Goal: Task Accomplishment & Management: Use online tool/utility

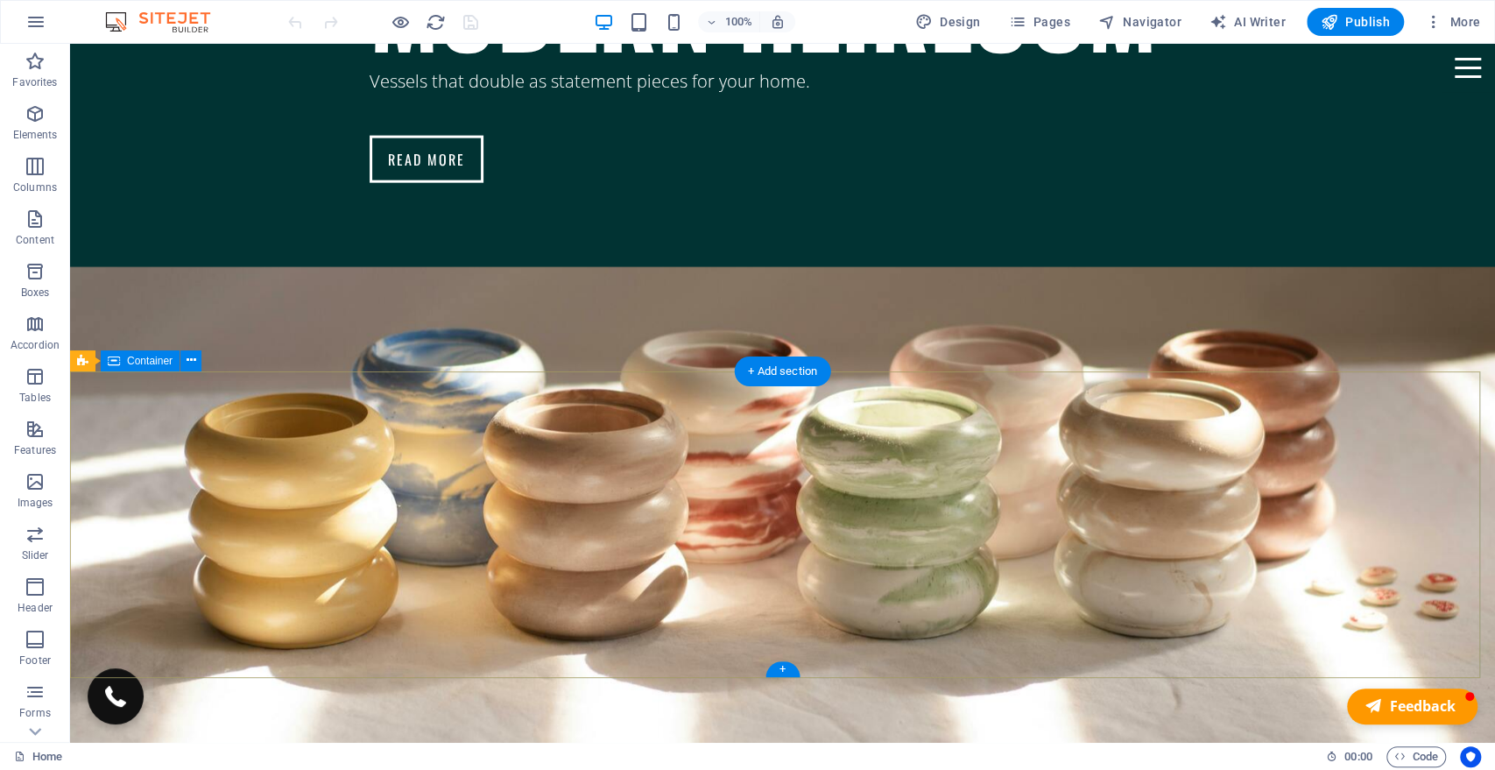
scroll to position [7215, 0]
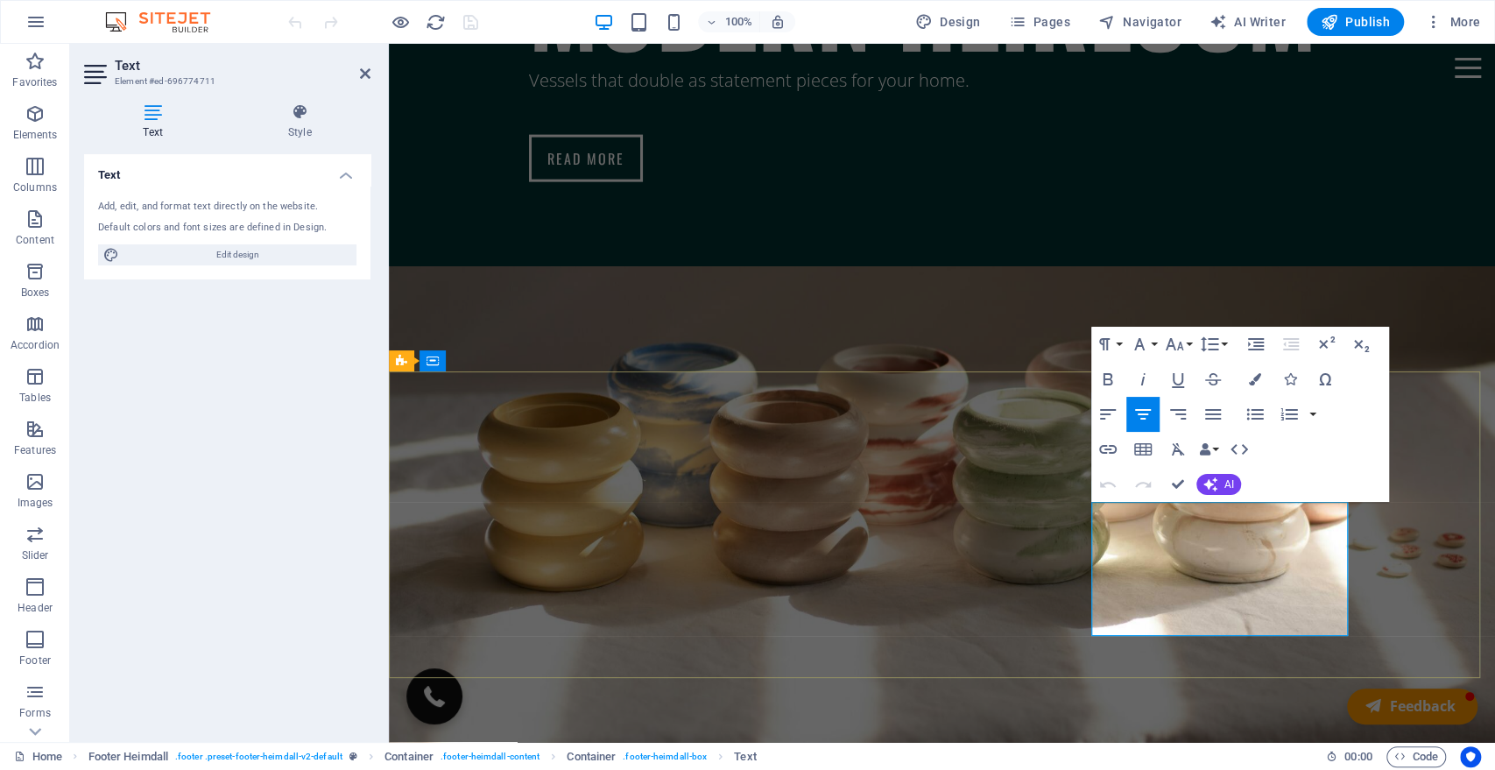
drag, startPoint x: 1318, startPoint y: 594, endPoint x: 1097, endPoint y: 551, distance: 224.8
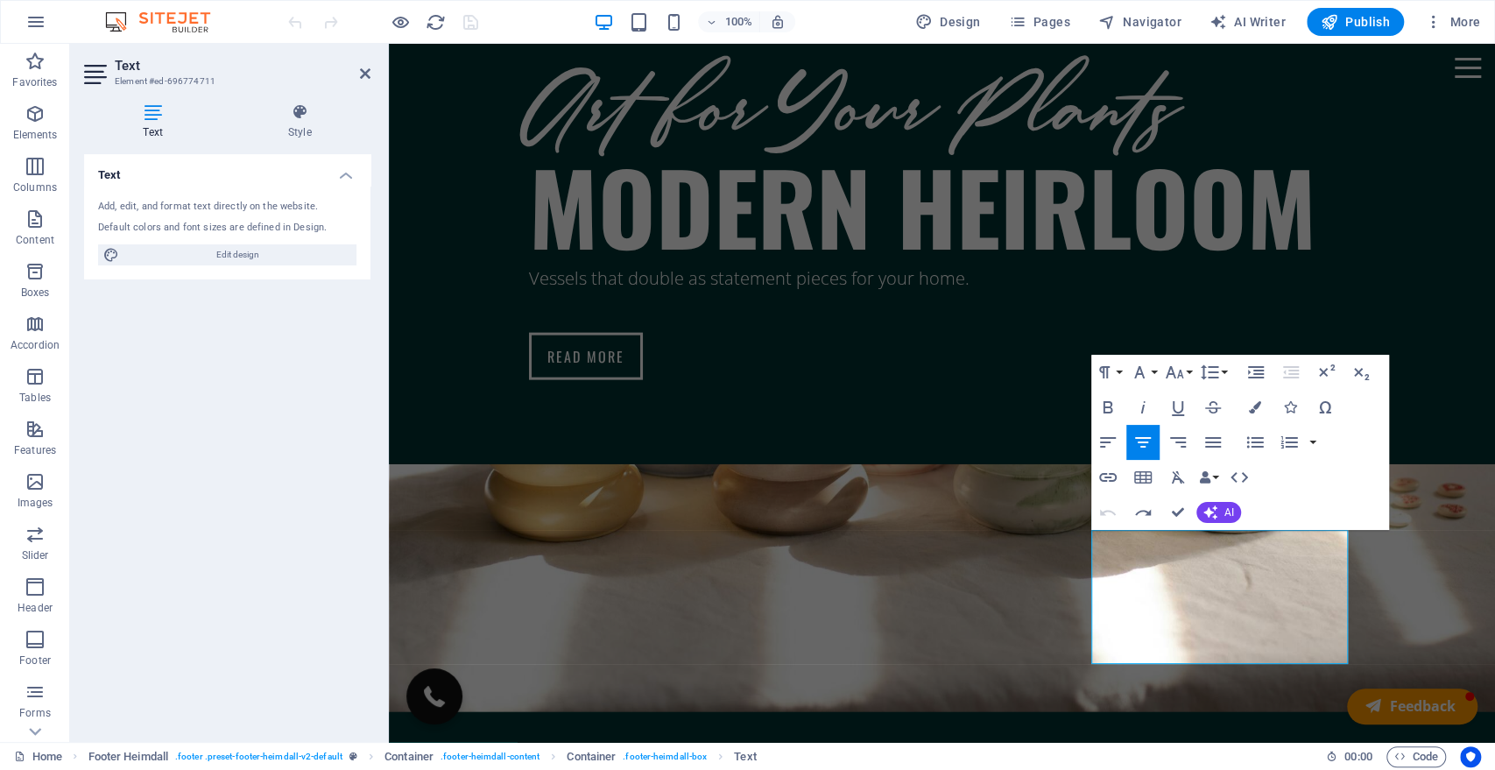
scroll to position [7216, 0]
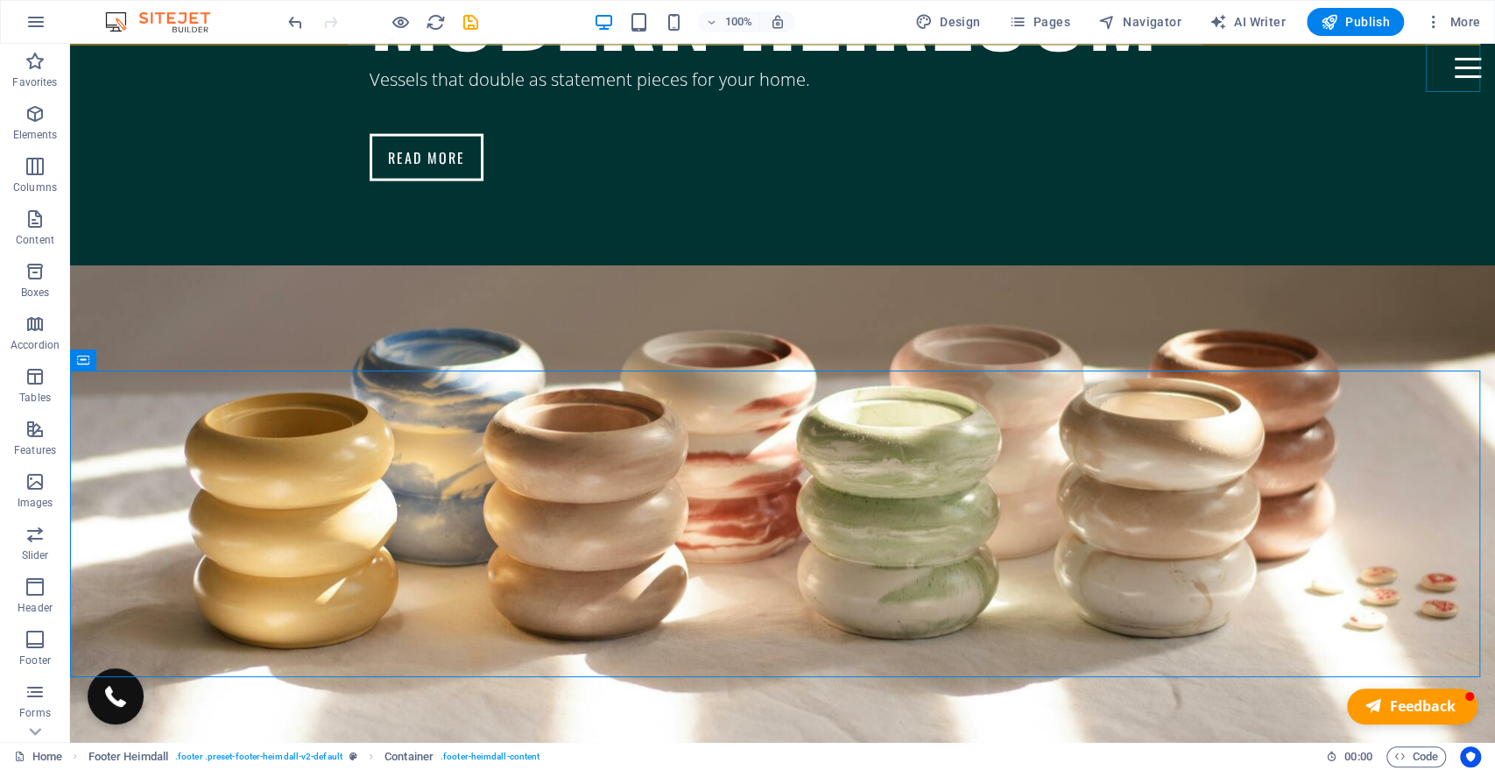
click at [1455, 75] on div at bounding box center [1467, 68] width 54 height 48
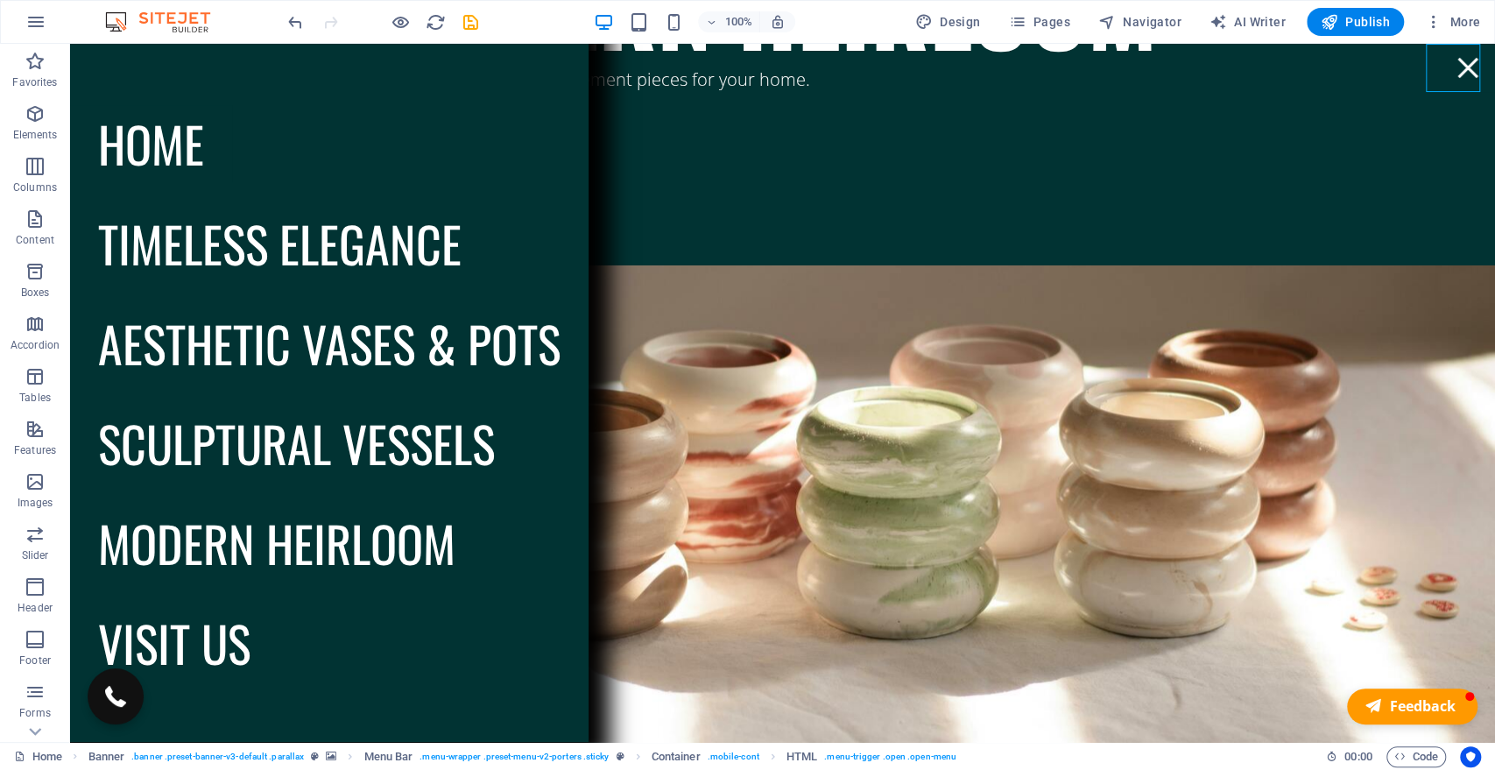
click at [1455, 75] on div at bounding box center [1467, 68] width 54 height 48
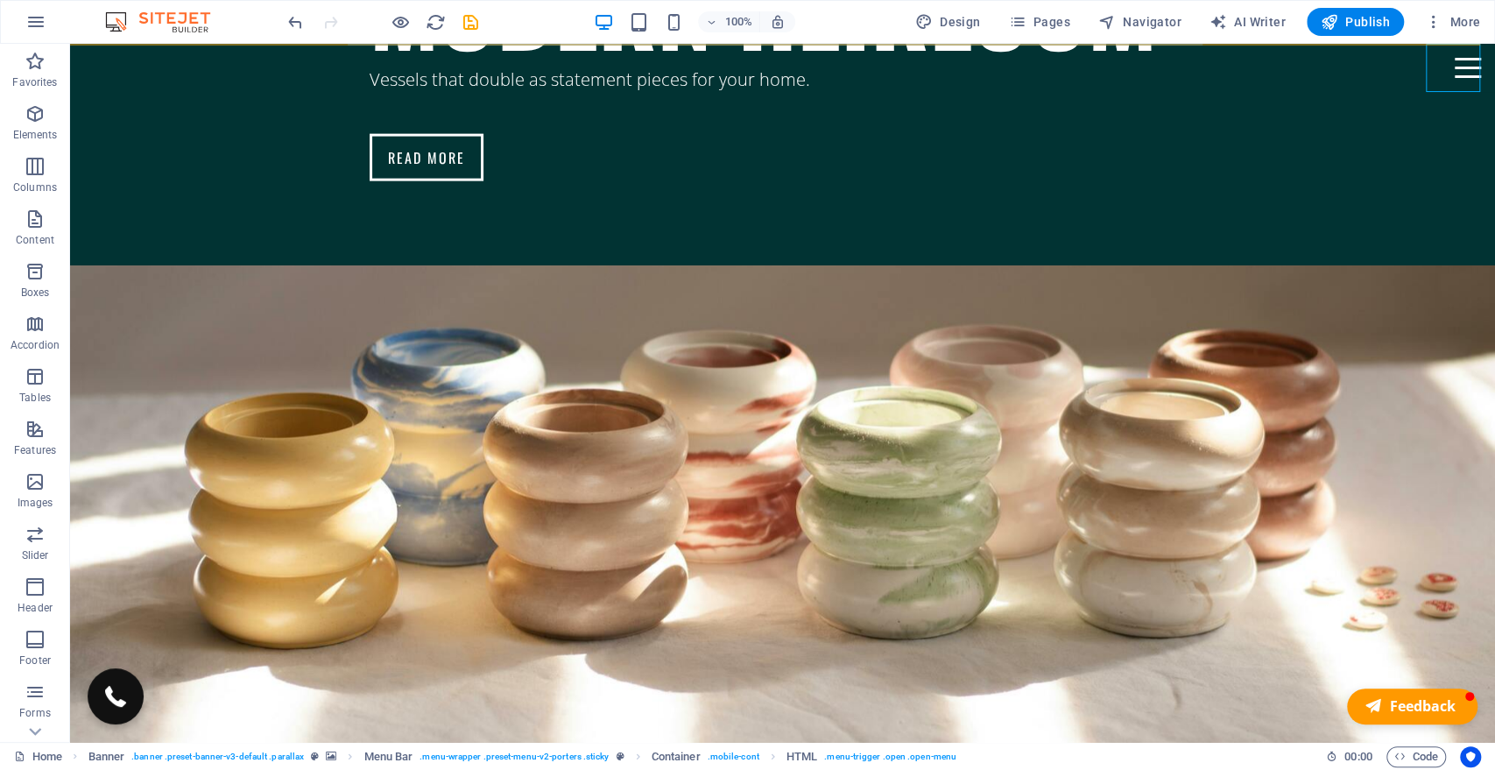
click at [1466, 82] on div at bounding box center [1467, 68] width 54 height 48
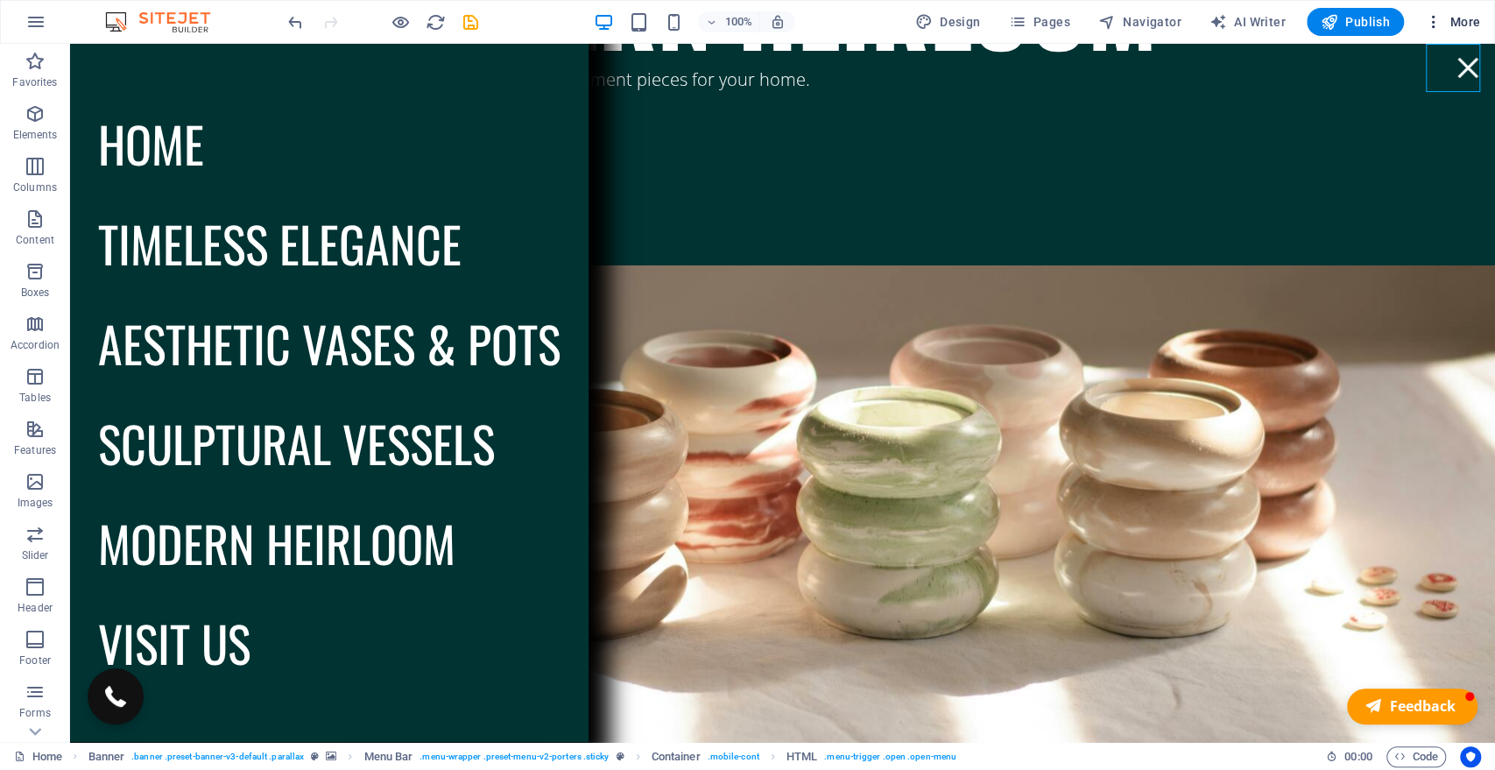
click at [1457, 26] on span "More" at bounding box center [1452, 22] width 55 height 18
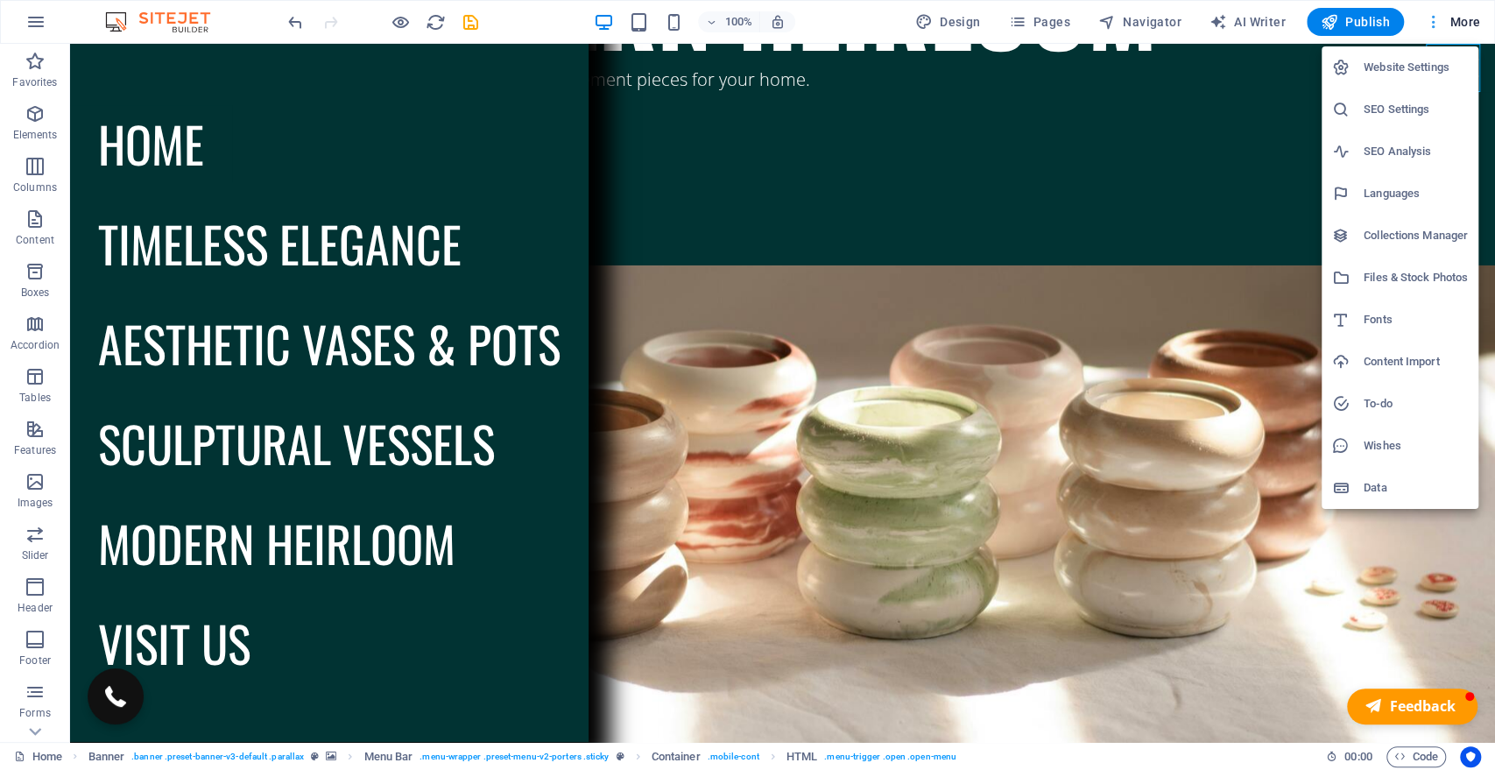
click at [1457, 26] on div at bounding box center [747, 385] width 1495 height 770
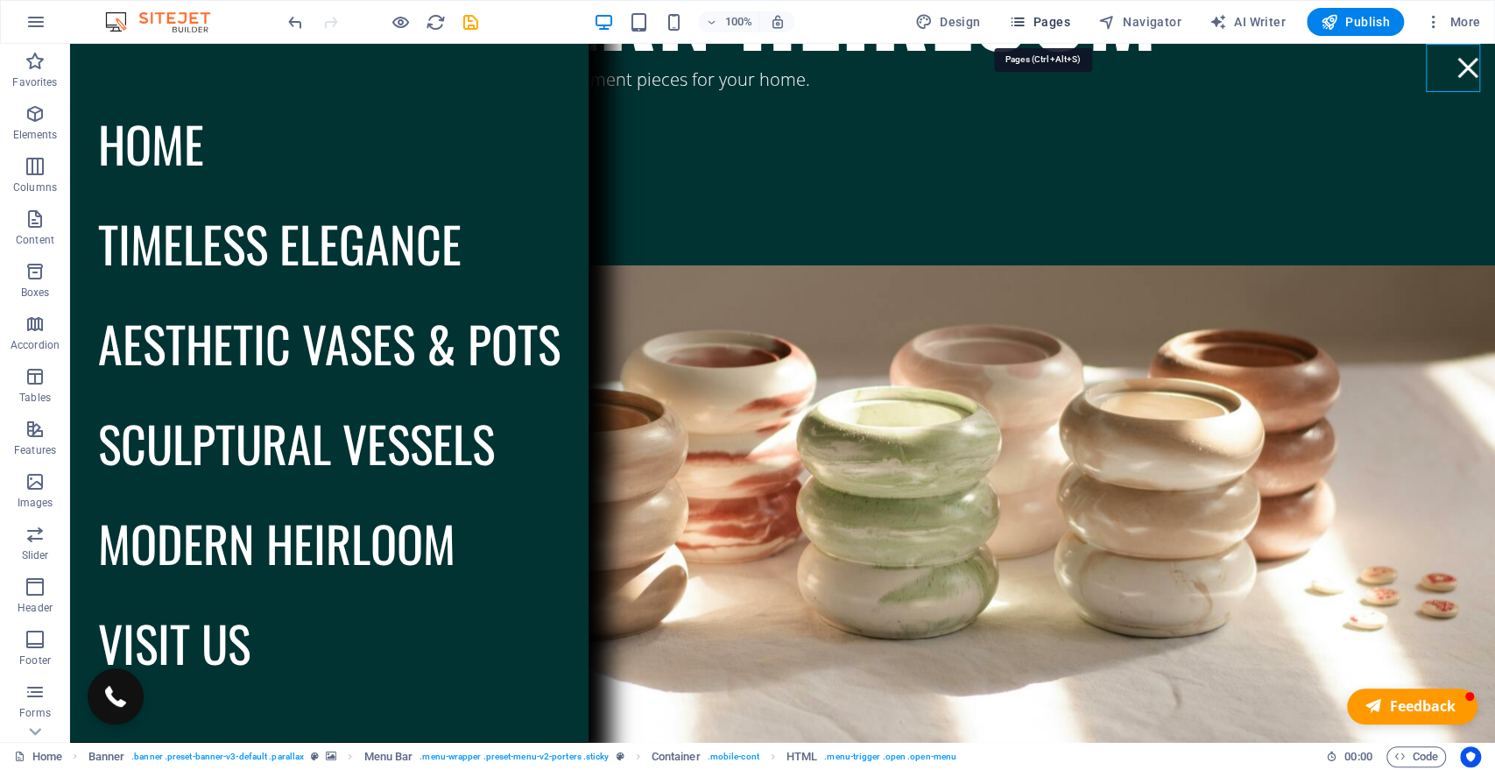
click at [1052, 17] on span "Pages" at bounding box center [1038, 22] width 61 height 18
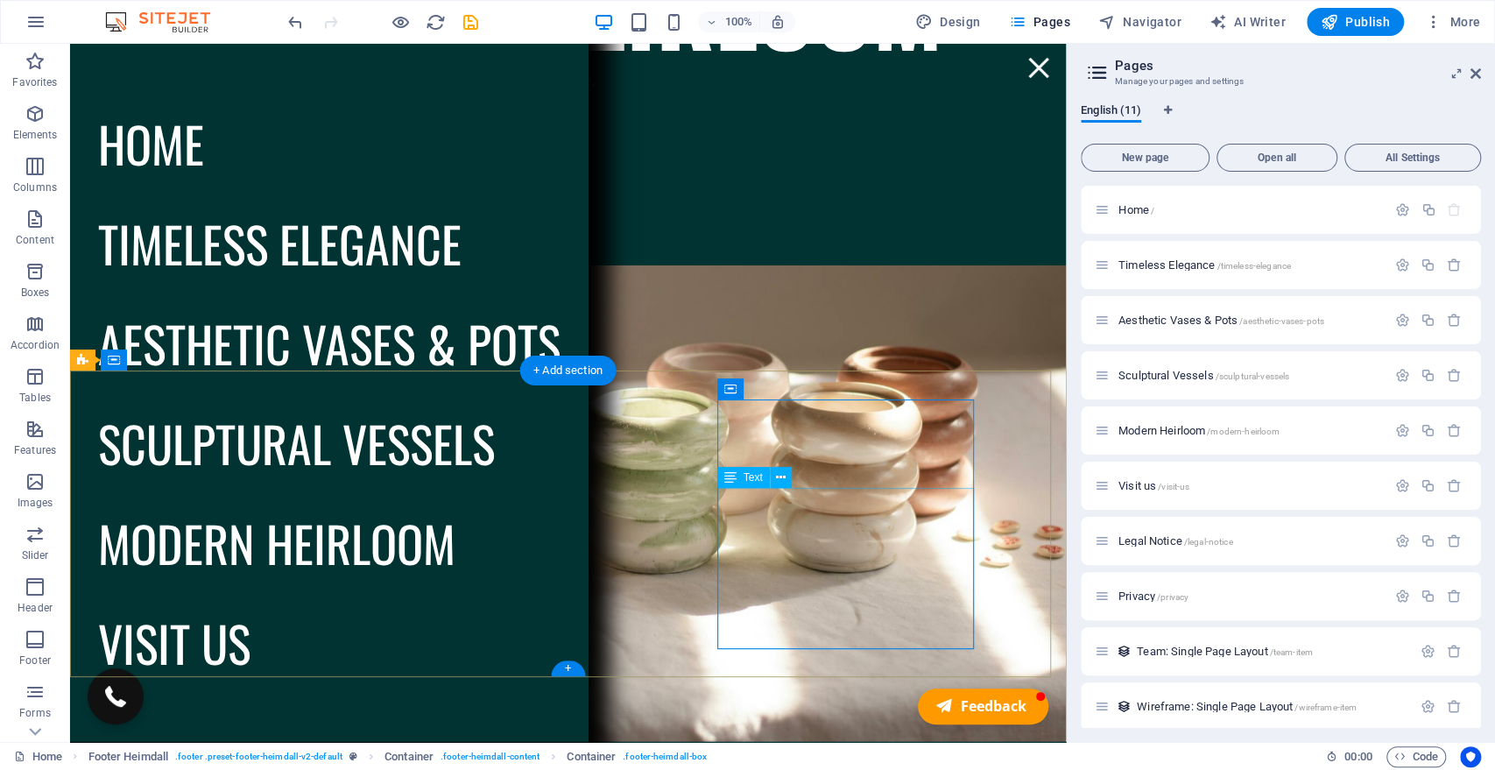
drag, startPoint x: 912, startPoint y: 580, endPoint x: 768, endPoint y: 750, distance: 222.4
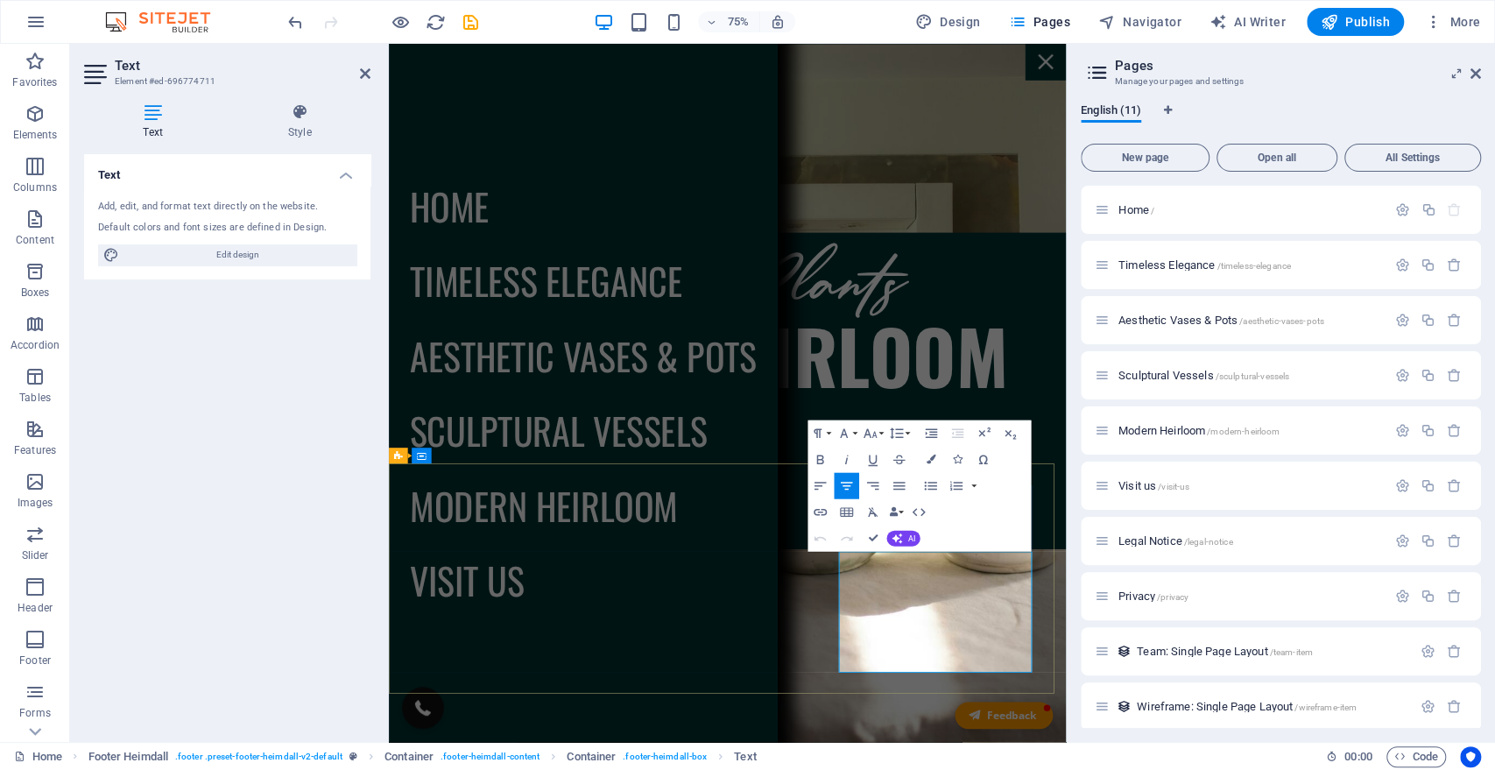
click at [1483, 71] on aside "Pages Manage your pages and settings English (11) New page Open all All Setting…" at bounding box center [1280, 393] width 429 height 698
click at [1475, 75] on icon at bounding box center [1475, 74] width 11 height 14
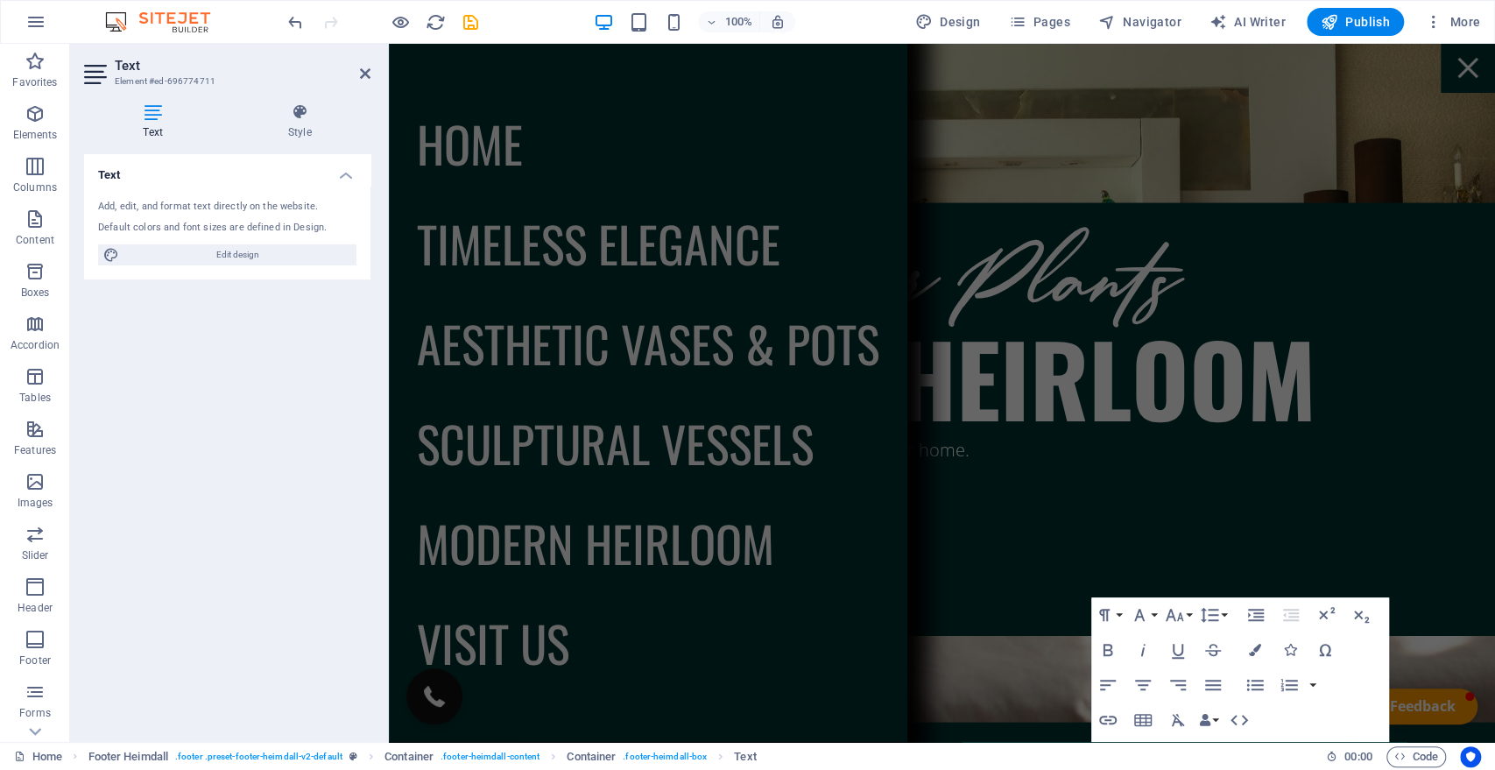
scroll to position [7216, 0]
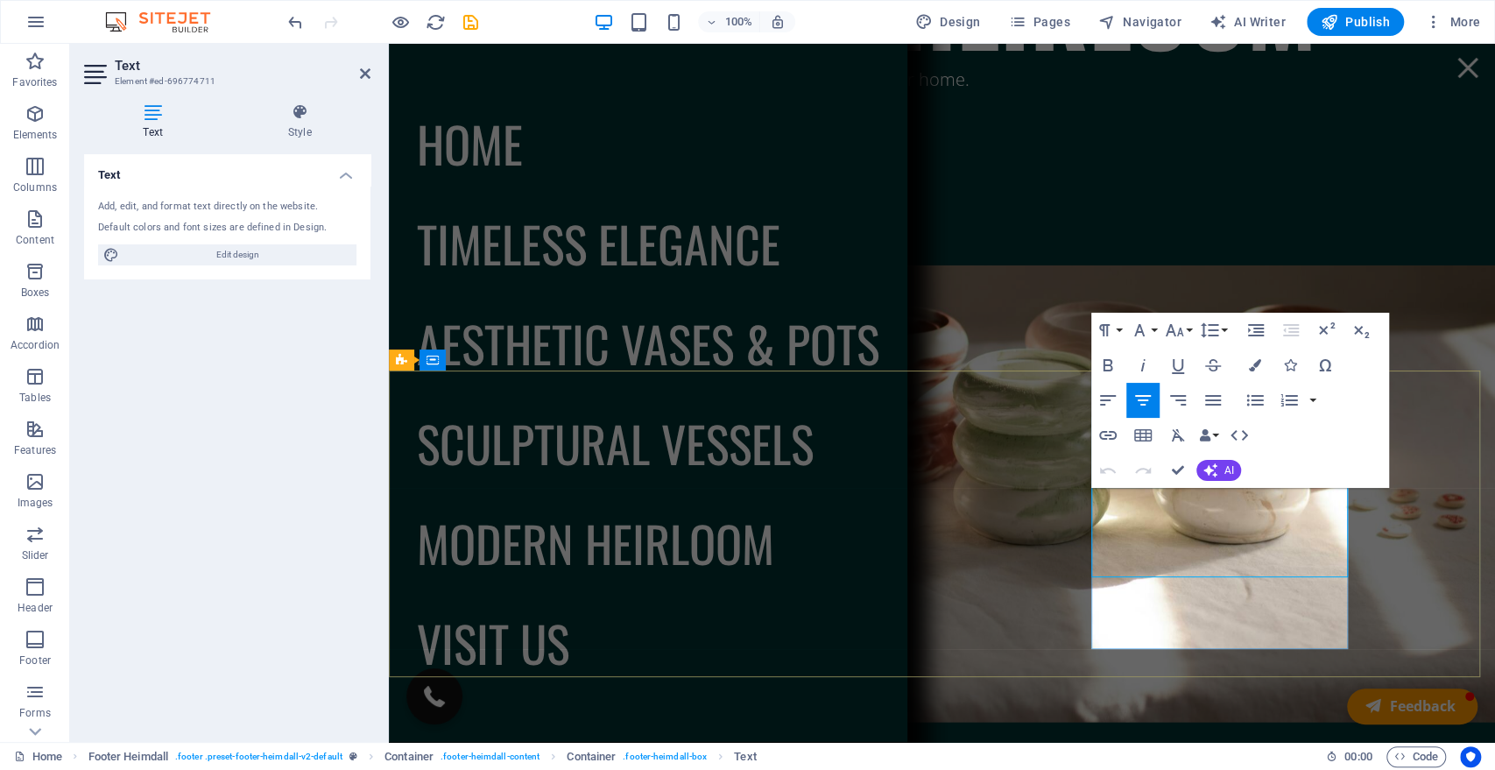
drag, startPoint x: 1117, startPoint y: 532, endPoint x: 1320, endPoint y: 576, distance: 207.8
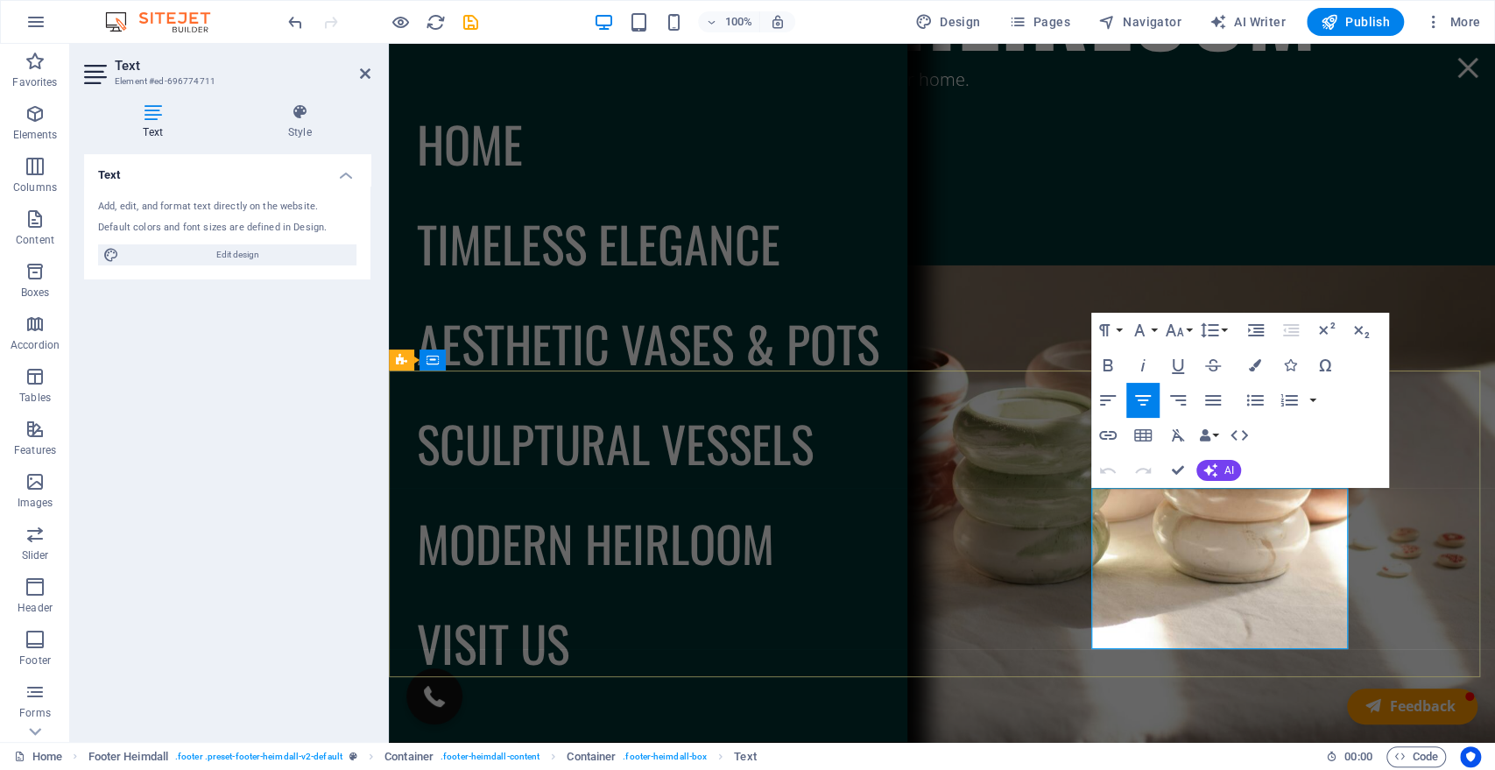
copy div "[EMAIL_ADDRESS][DOMAIN_NAME] [EMAIL_ADDRESS][DOMAIN_NAME] [EMAIL_ADDRESS][DOMAI…"
click at [1038, 19] on span "Pages" at bounding box center [1038, 22] width 61 height 18
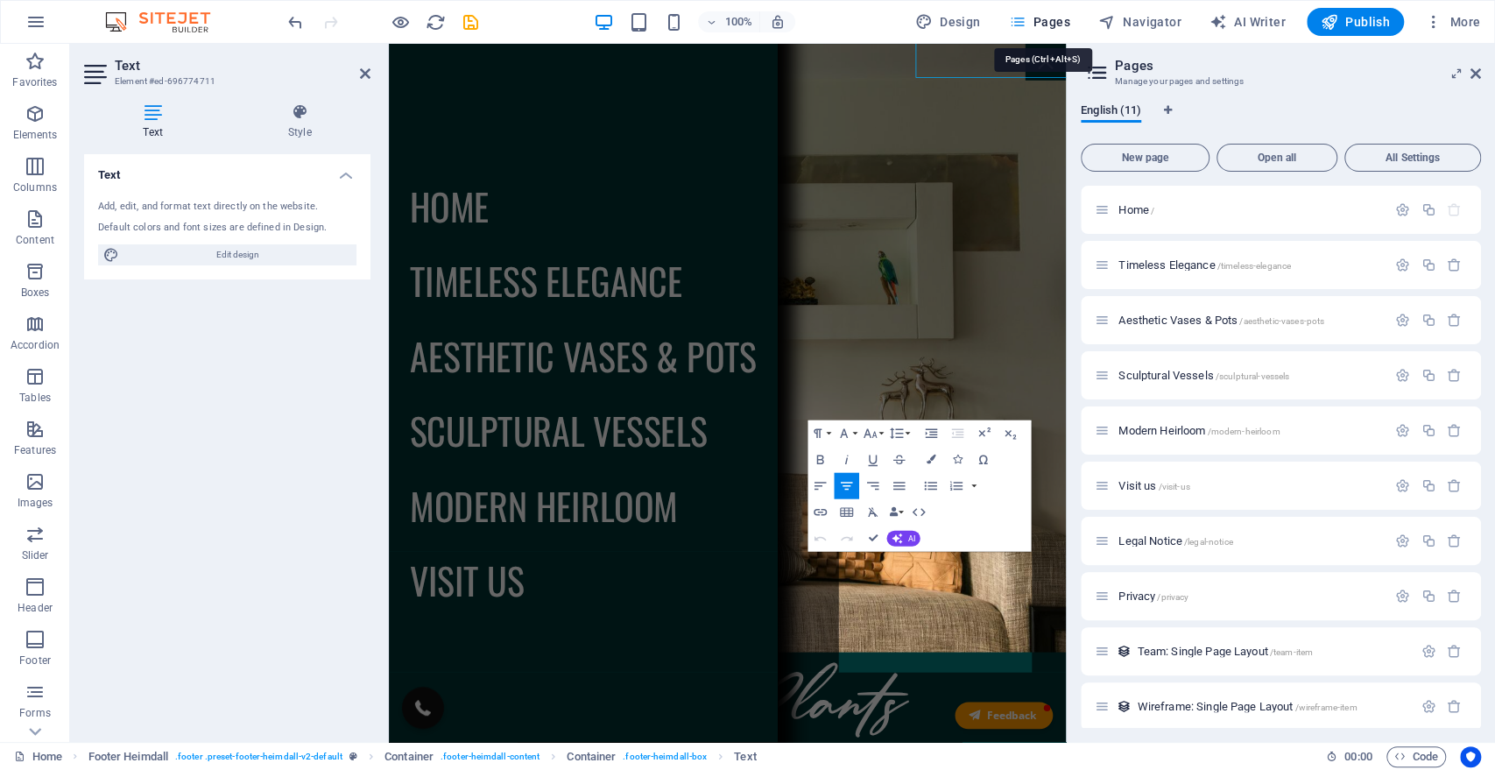
scroll to position [7776, 0]
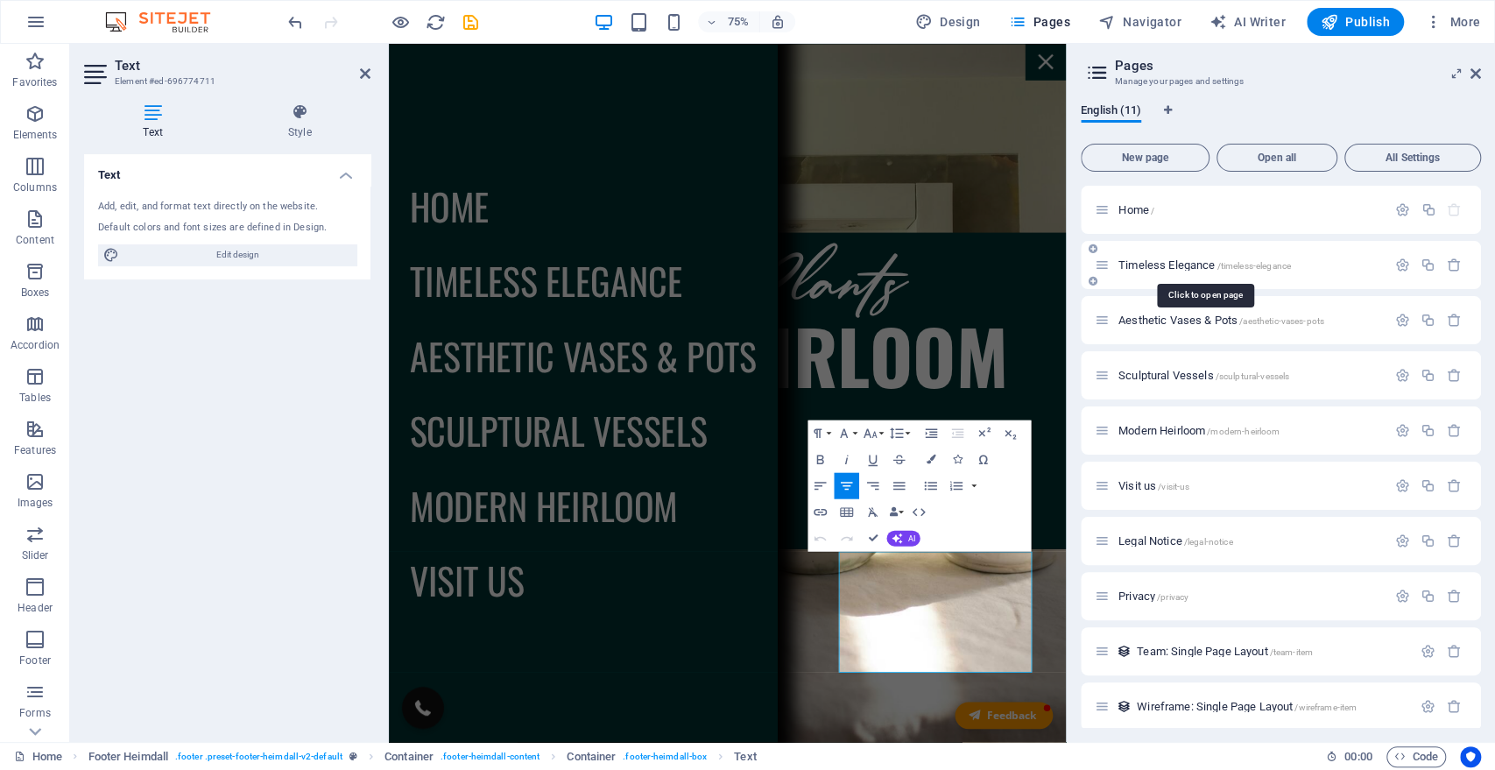
click at [1140, 262] on span "Timeless Elegance /timeless-elegance" at bounding box center [1204, 264] width 172 height 13
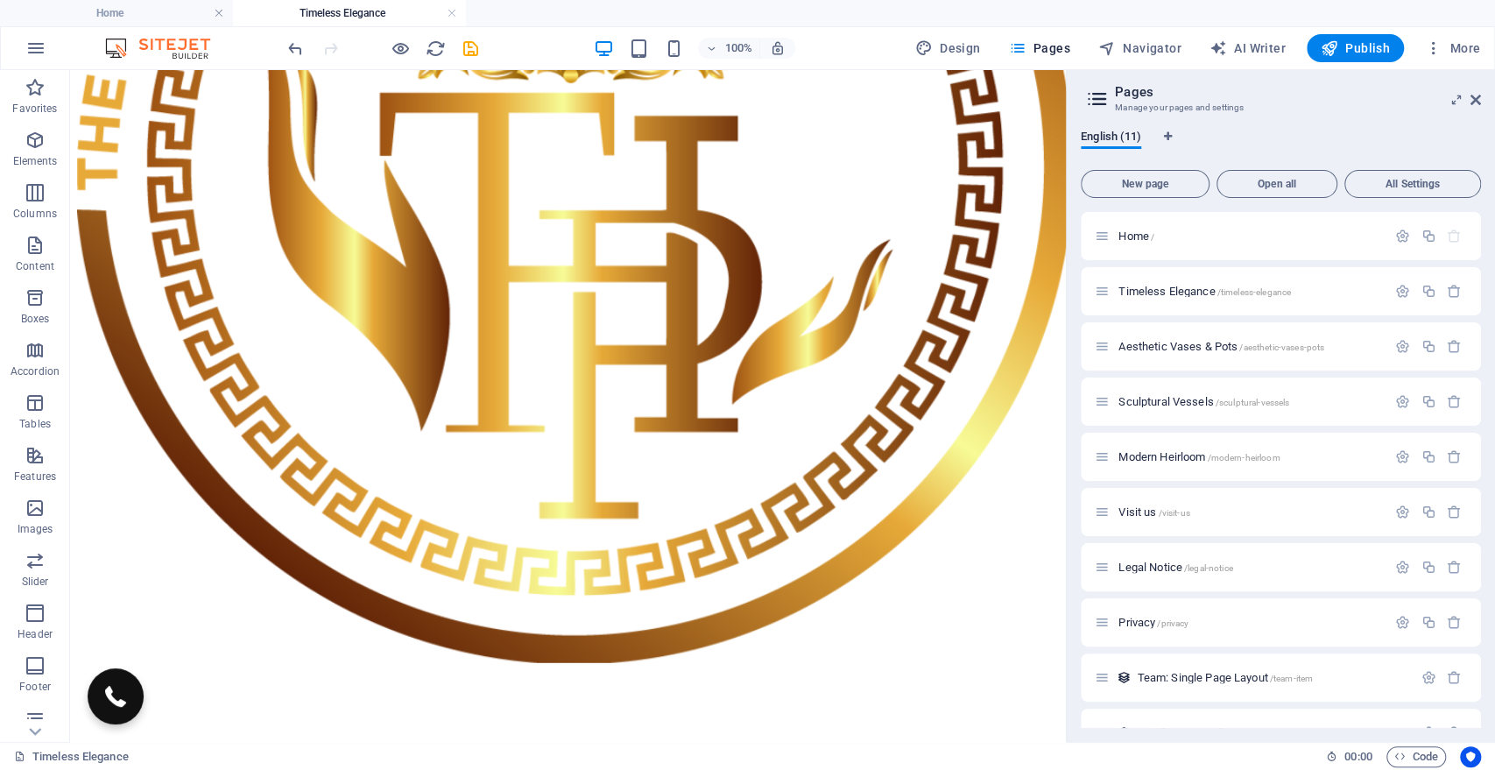
scroll to position [3071, 0]
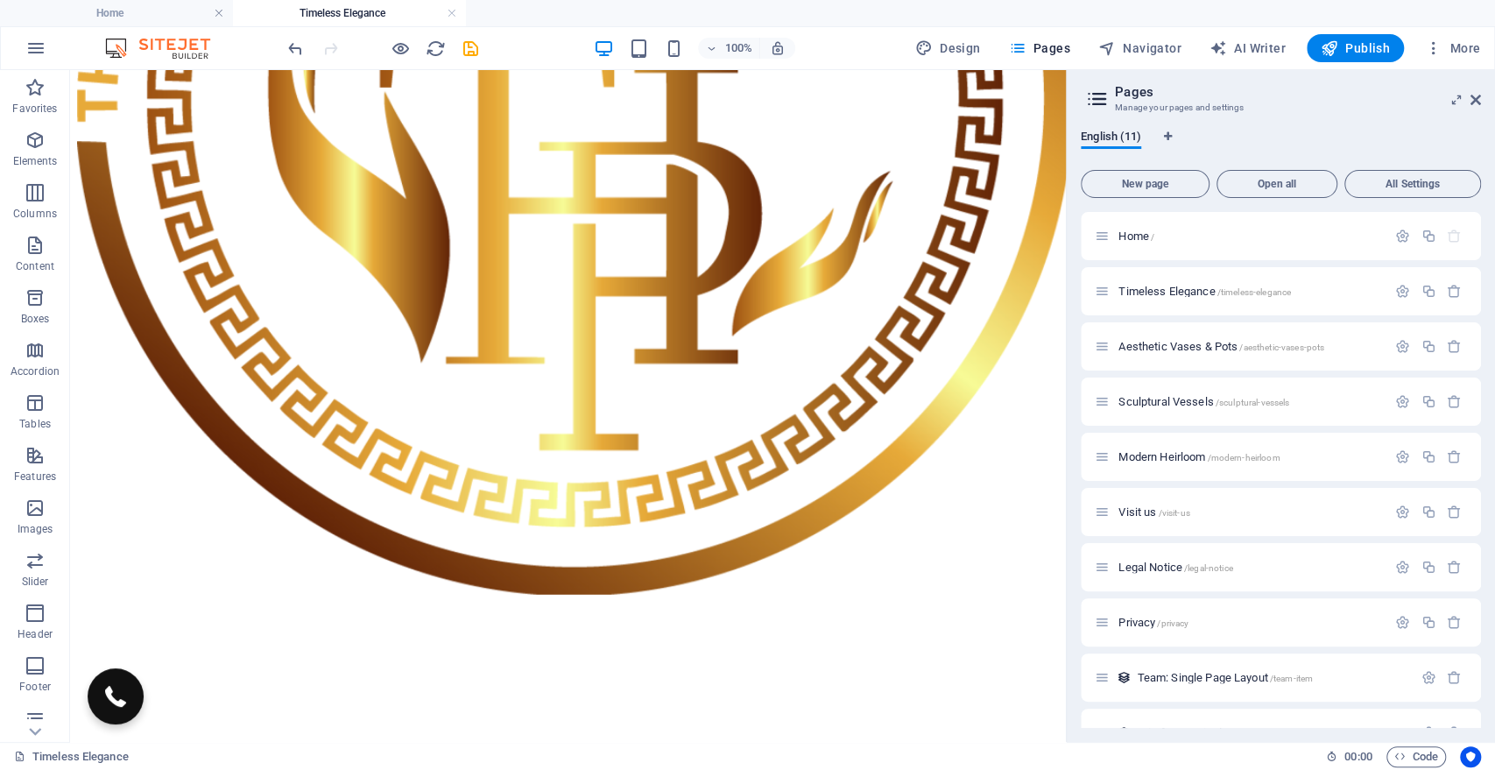
drag, startPoint x: 1060, startPoint y: 236, endPoint x: 1161, endPoint y: 833, distance: 604.9
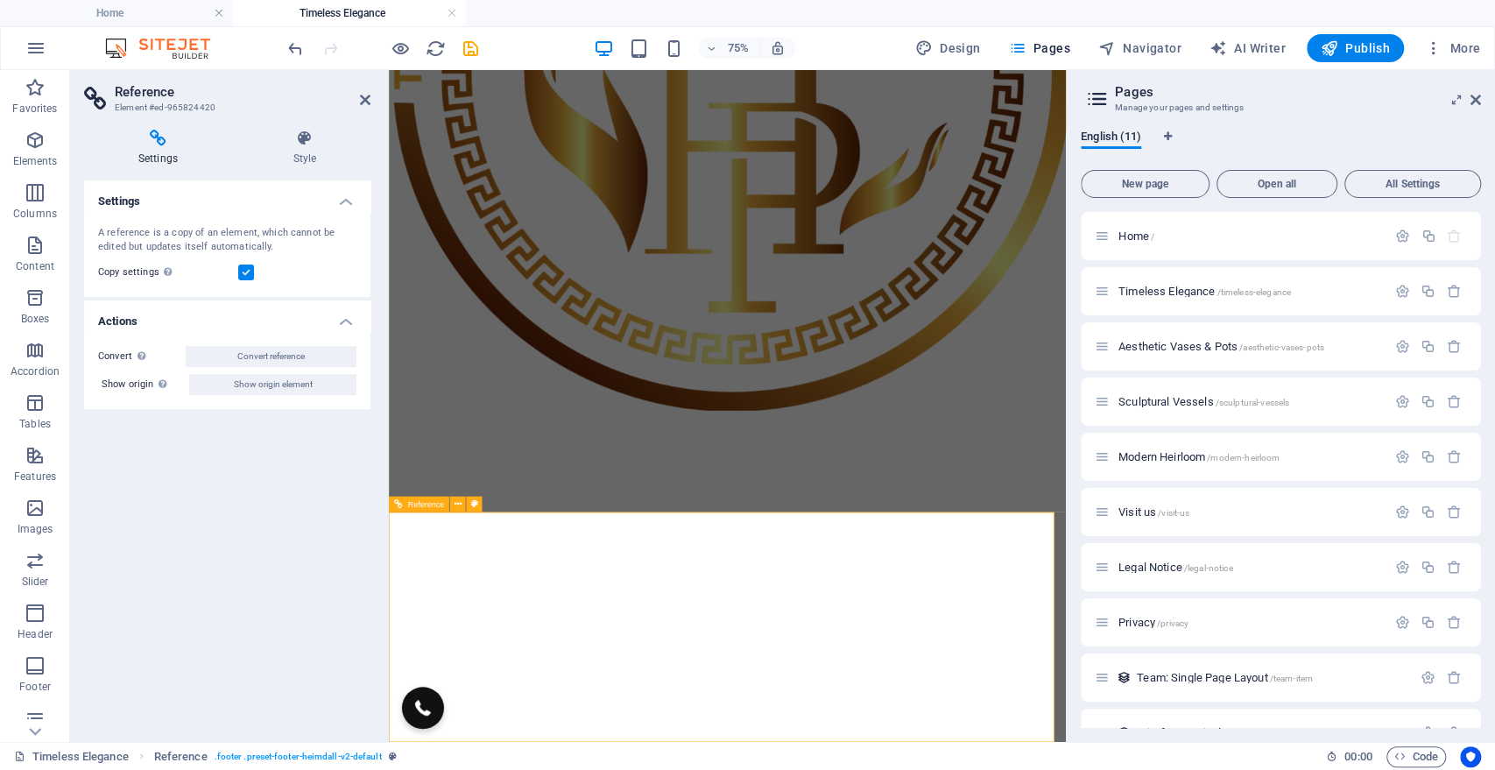
scroll to position [2991, 0]
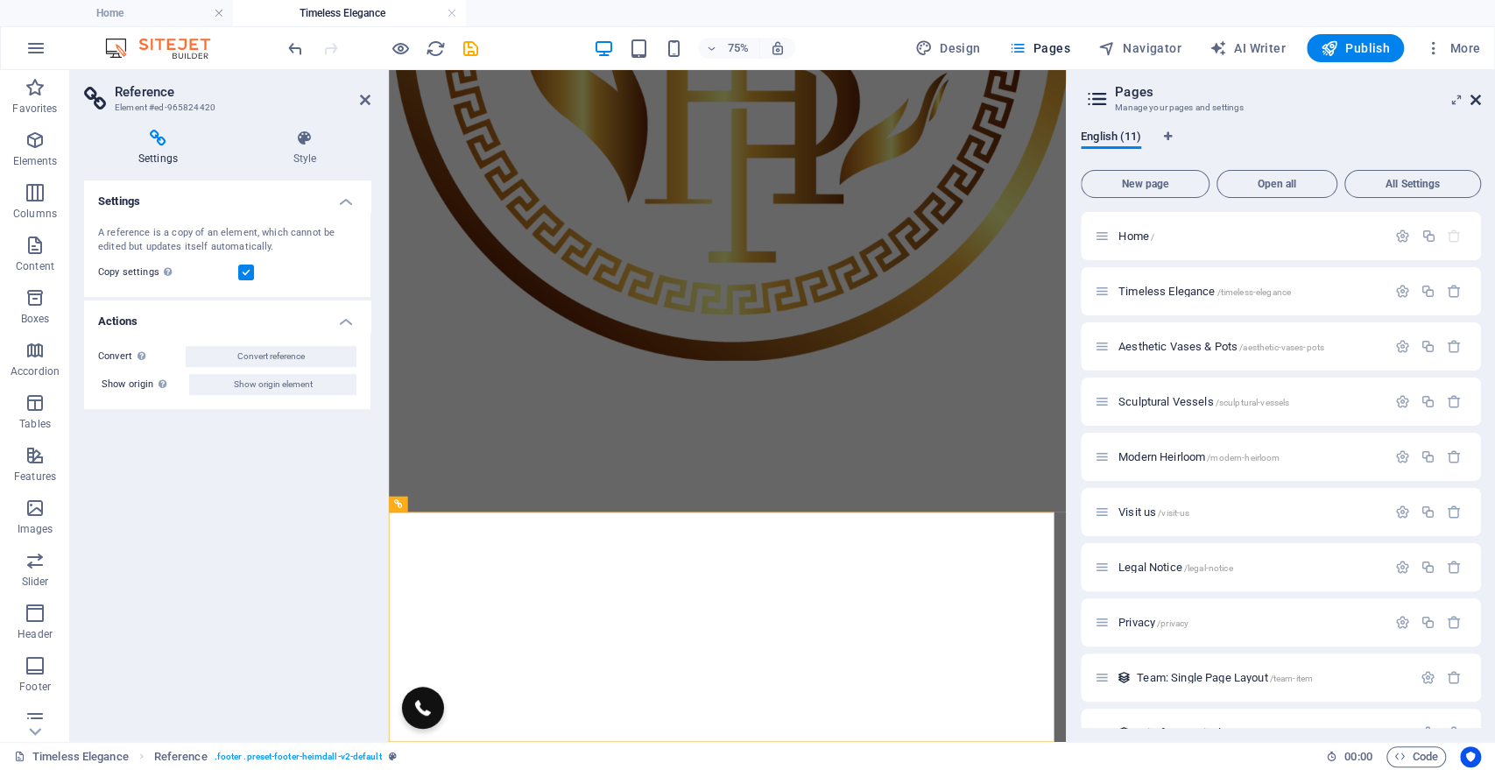
click at [1476, 100] on icon at bounding box center [1475, 100] width 11 height 14
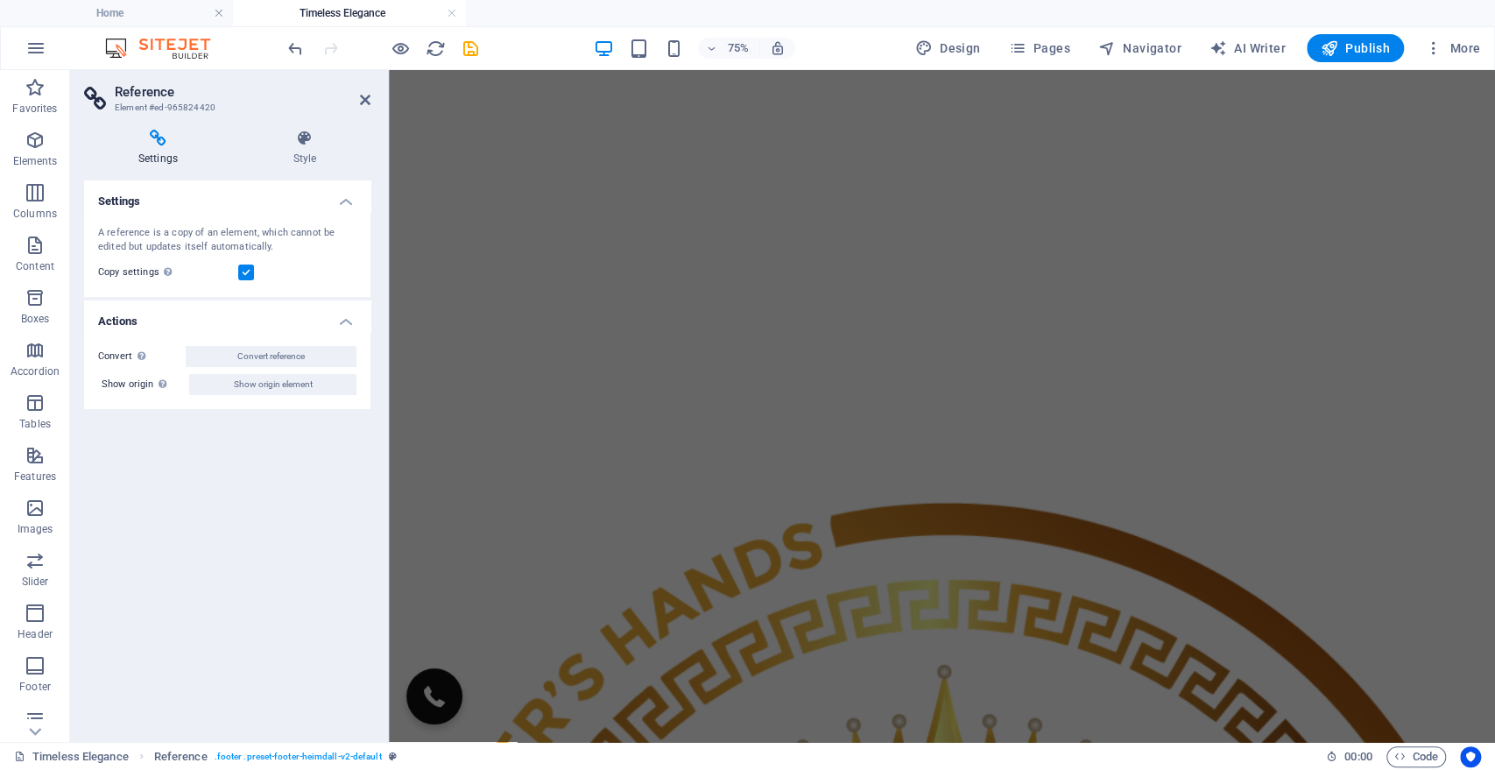
scroll to position [3198, 0]
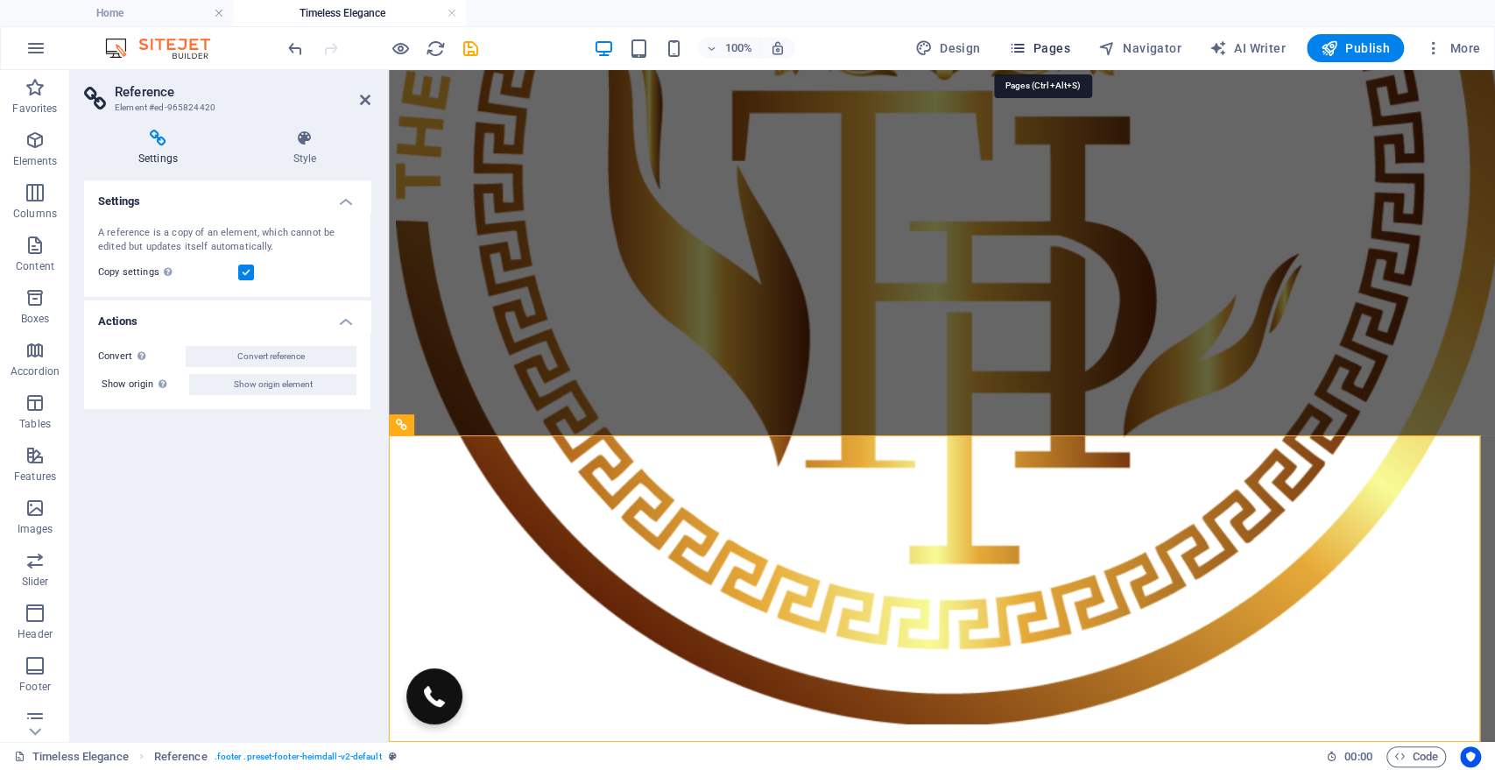
click at [1044, 43] on span "Pages" at bounding box center [1038, 48] width 61 height 18
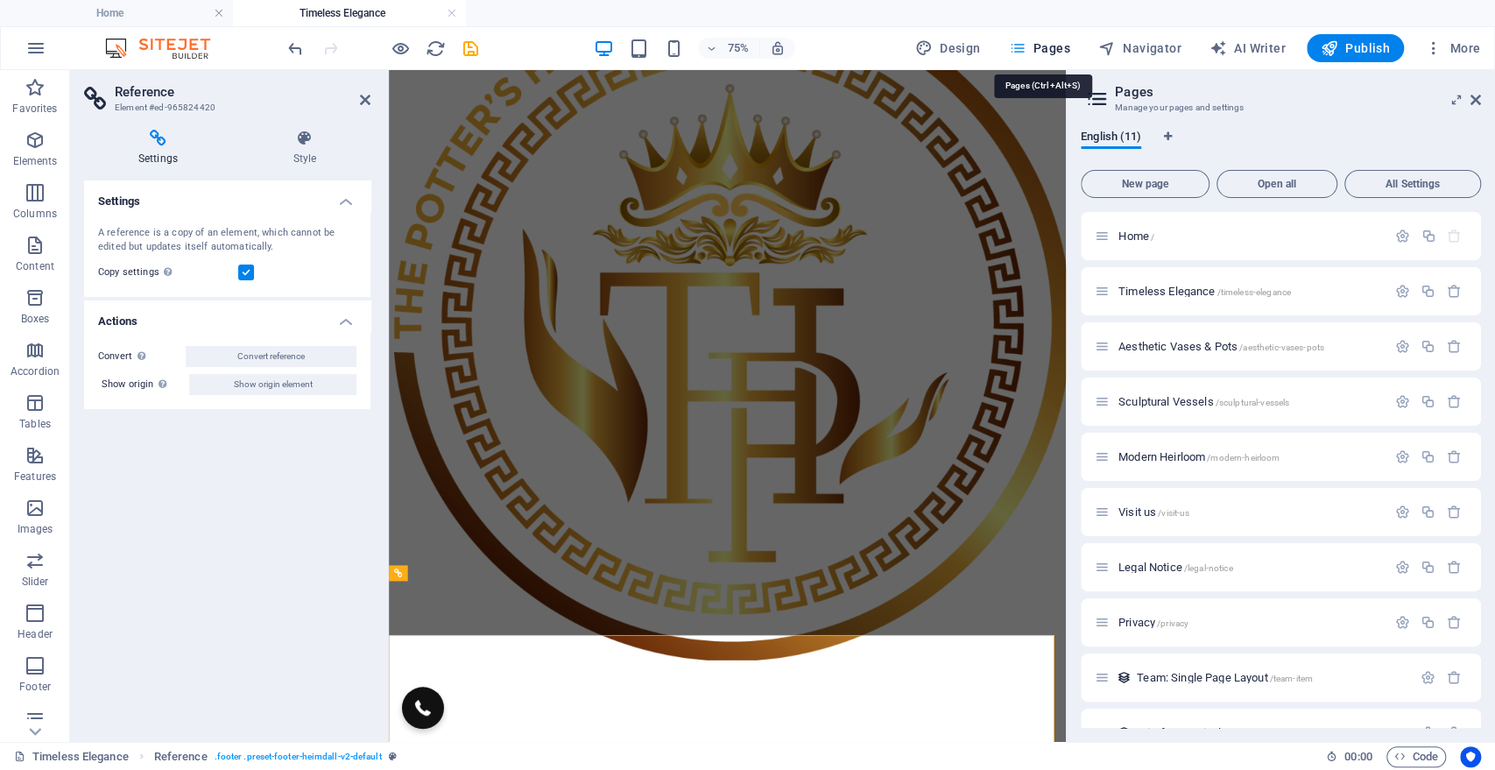
scroll to position [1847, 0]
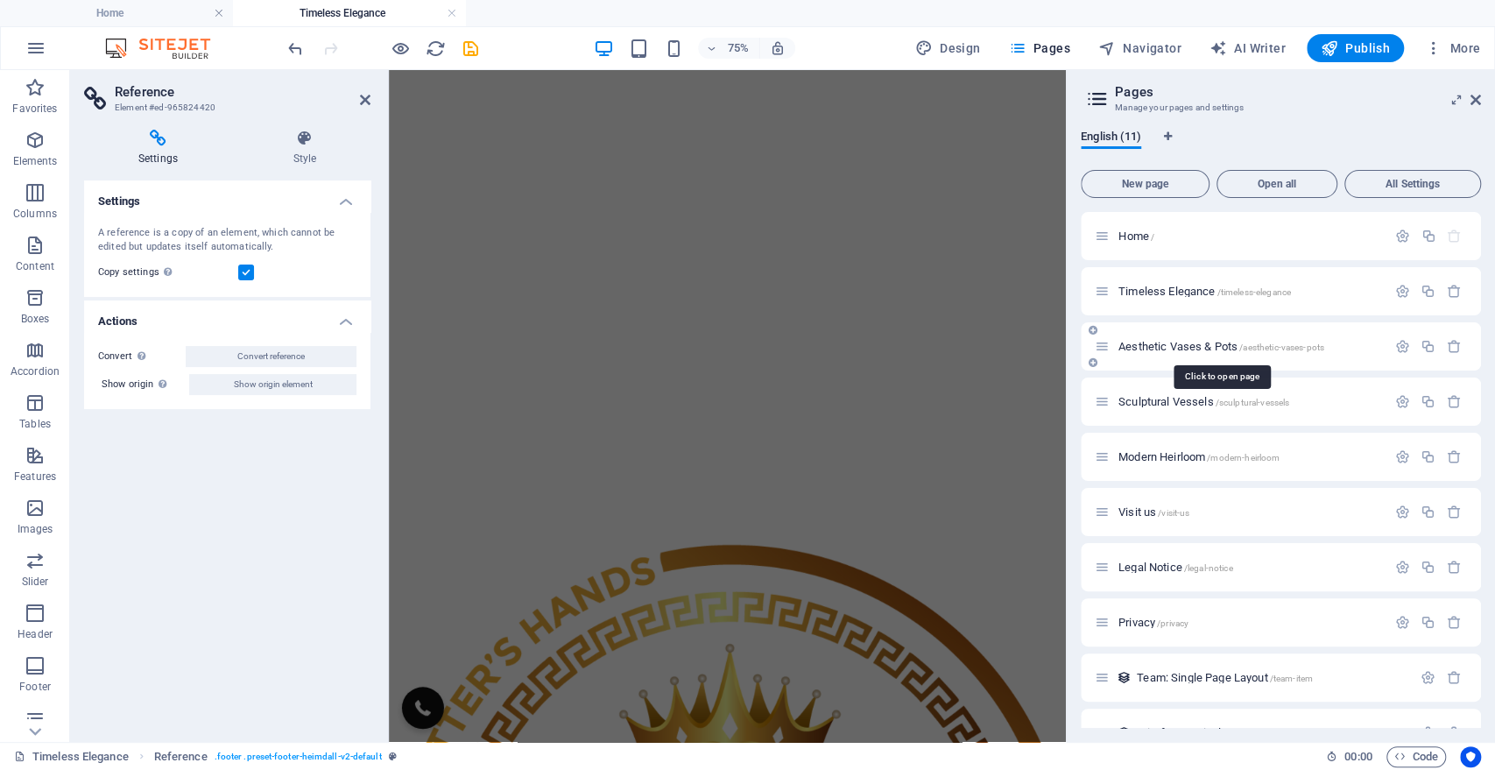
click at [1177, 342] on span "Aesthetic Vases & Pots /aesthetic-vases-pots" at bounding box center [1221, 346] width 206 height 13
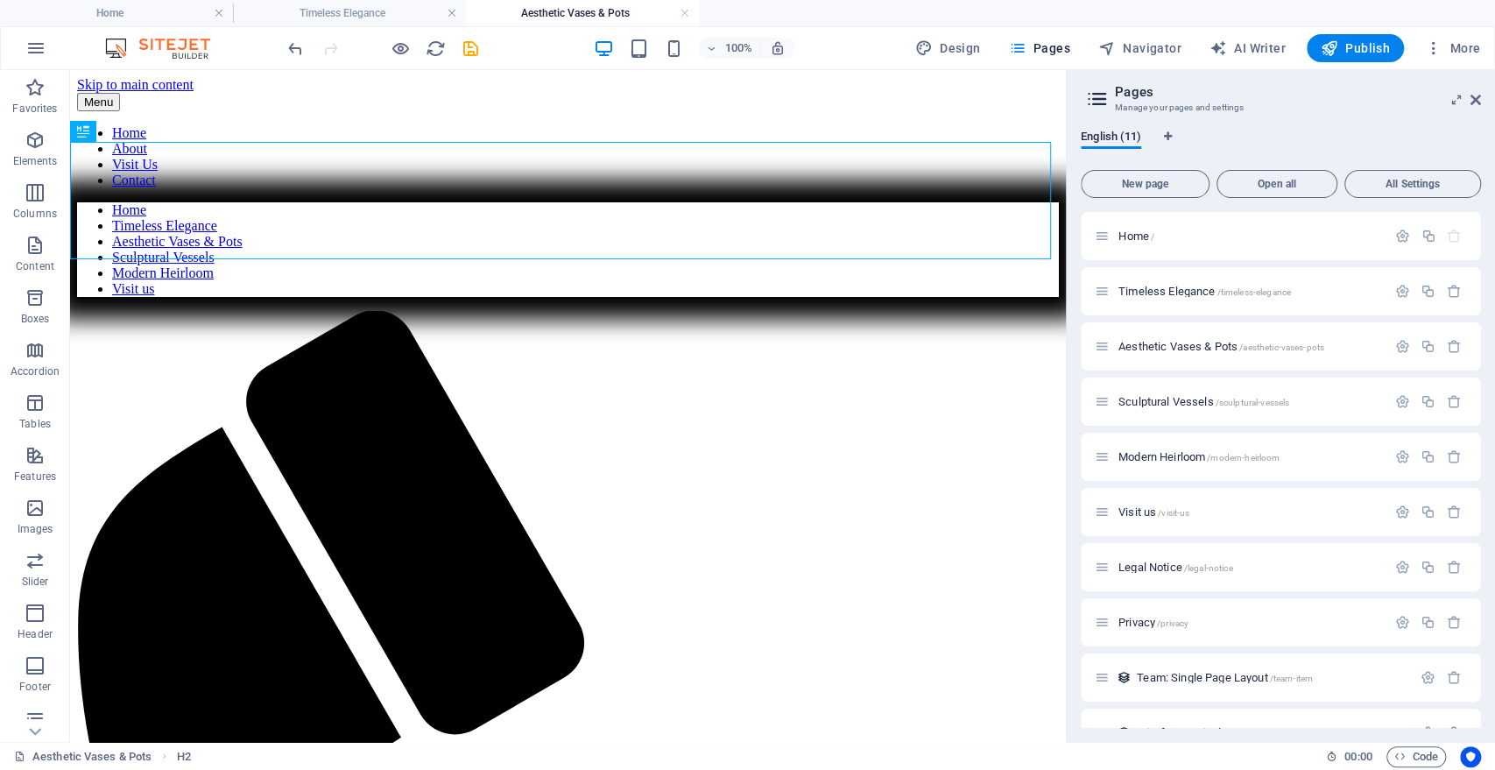
scroll to position [0, 0]
click at [1041, 46] on span "Pages" at bounding box center [1038, 48] width 61 height 18
click at [1183, 408] on div "Sculptural Vessels /sculptural-vessels" at bounding box center [1241, 401] width 292 height 20
click at [1164, 400] on span "Sculptural Vessels /sculptural-vessels" at bounding box center [1203, 401] width 171 height 13
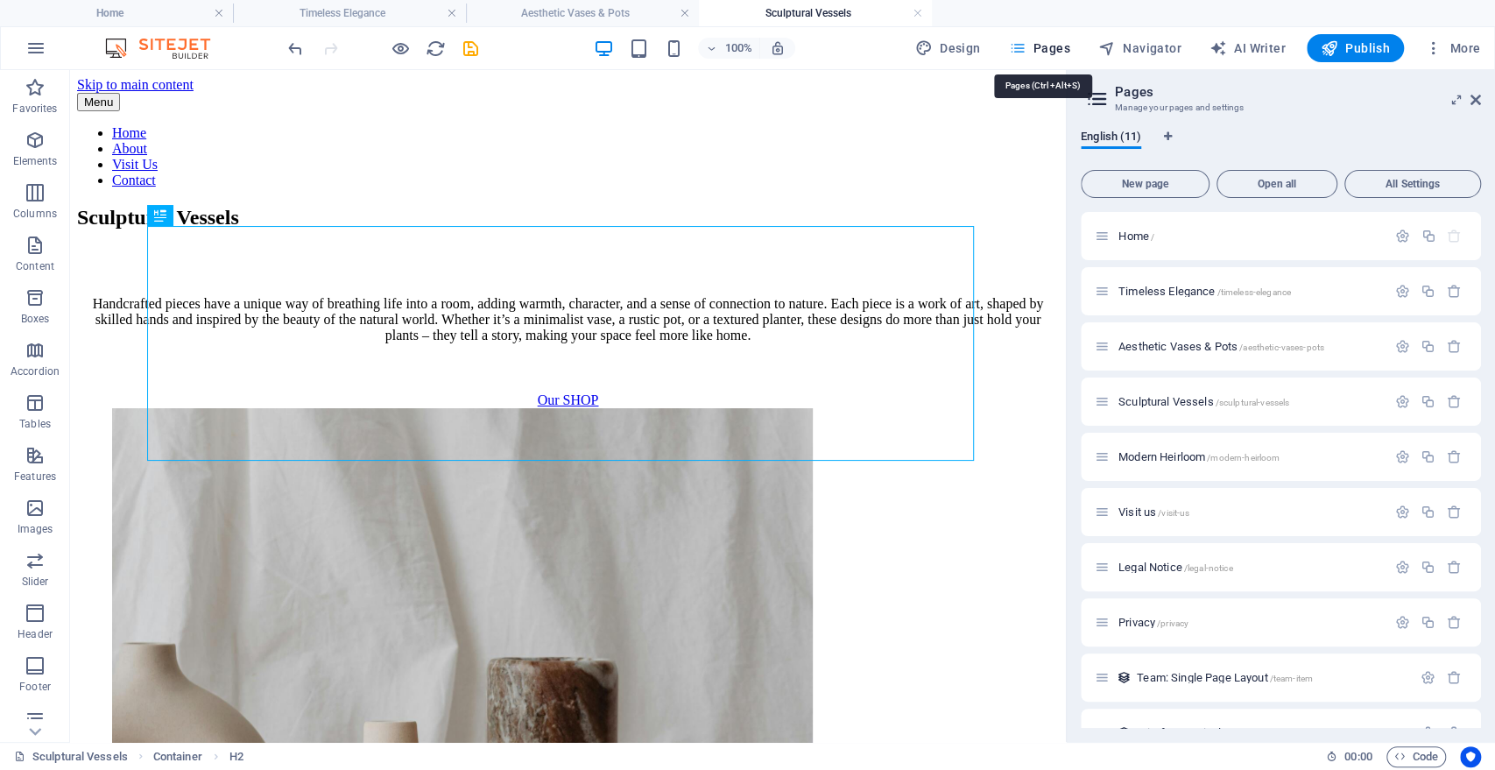
click at [1059, 52] on span "Pages" at bounding box center [1038, 48] width 61 height 18
click at [1162, 460] on span "Modern Heirloom /modern-heirloom" at bounding box center [1198, 456] width 161 height 13
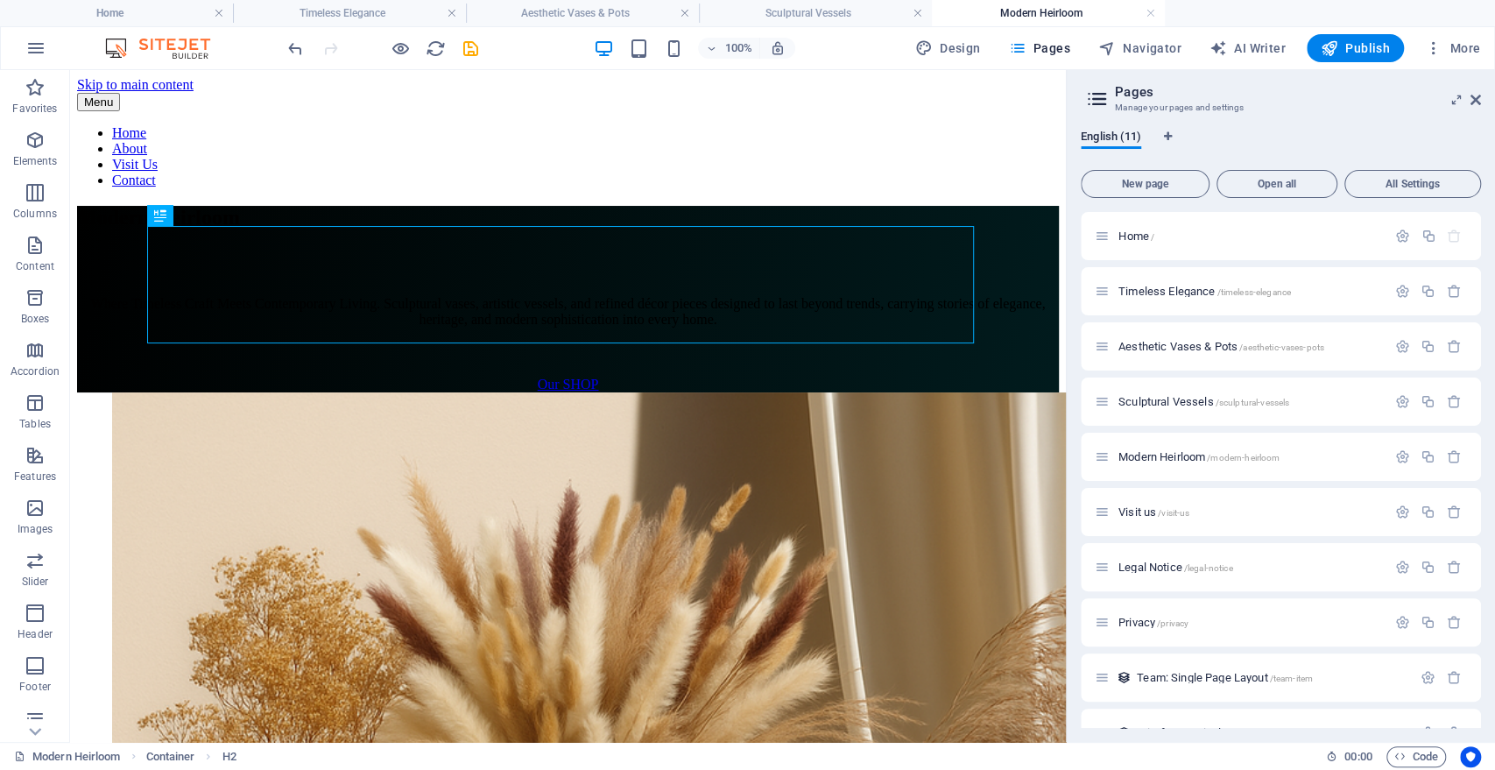
click at [1480, 99] on aside "Pages Manage your pages and settings English (11) New page Open all All Setting…" at bounding box center [1280, 406] width 429 height 672
click at [1470, 96] on icon at bounding box center [1475, 100] width 11 height 14
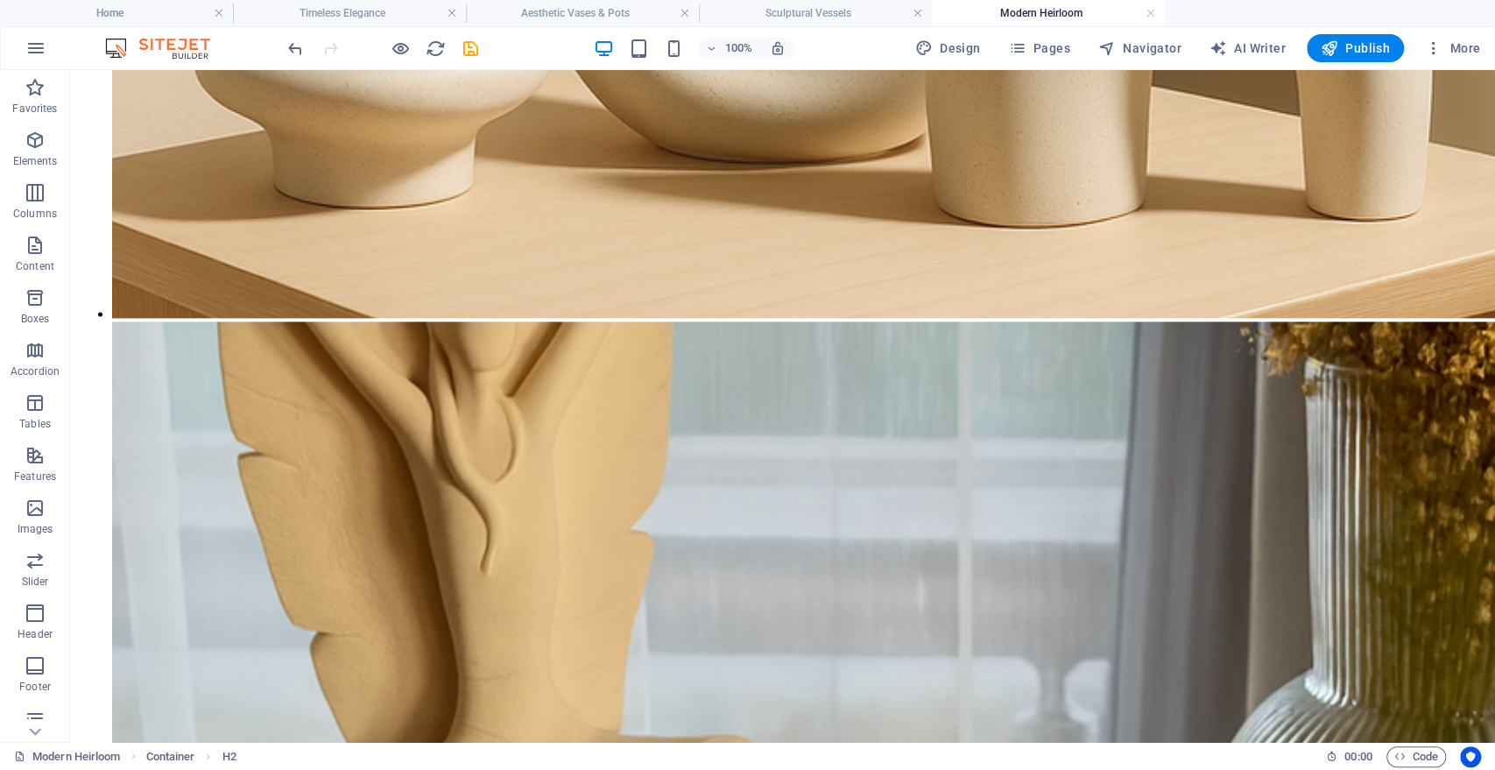
scroll to position [1651, 0]
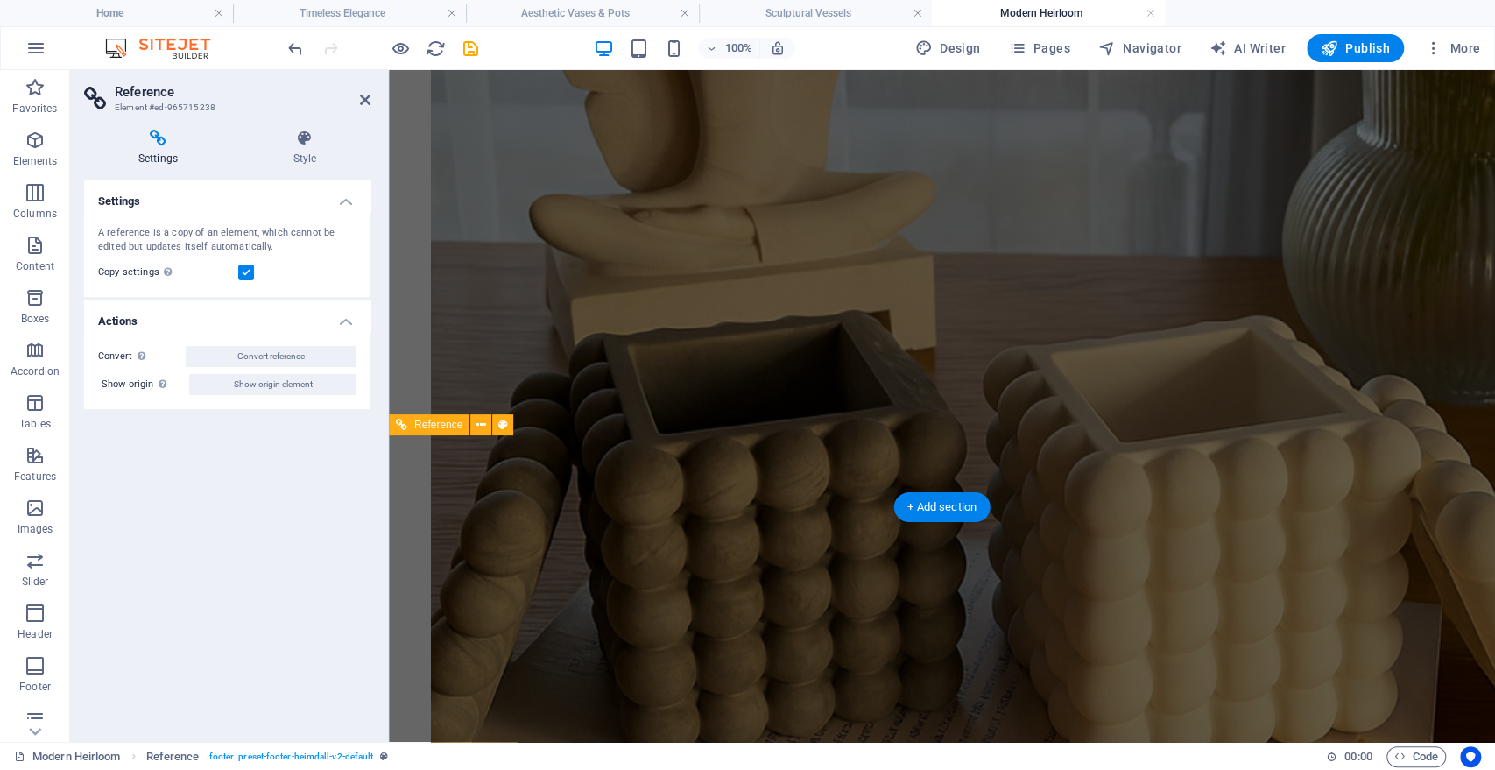
scroll to position [1412, 0]
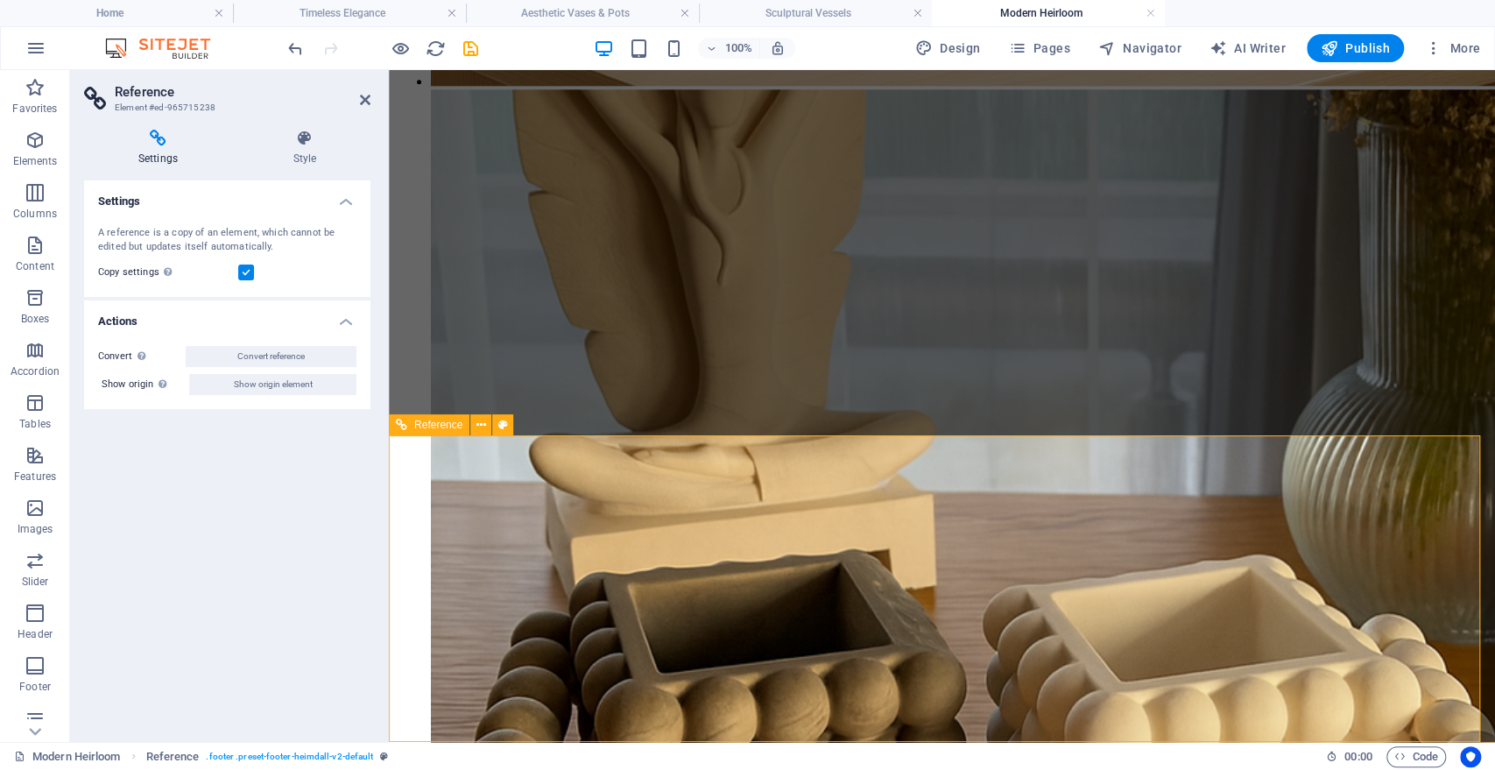
click at [446, 422] on span "Reference" at bounding box center [438, 424] width 48 height 11
click at [469, 422] on div "Reference" at bounding box center [429, 424] width 81 height 21
click at [477, 422] on icon at bounding box center [481, 425] width 10 height 18
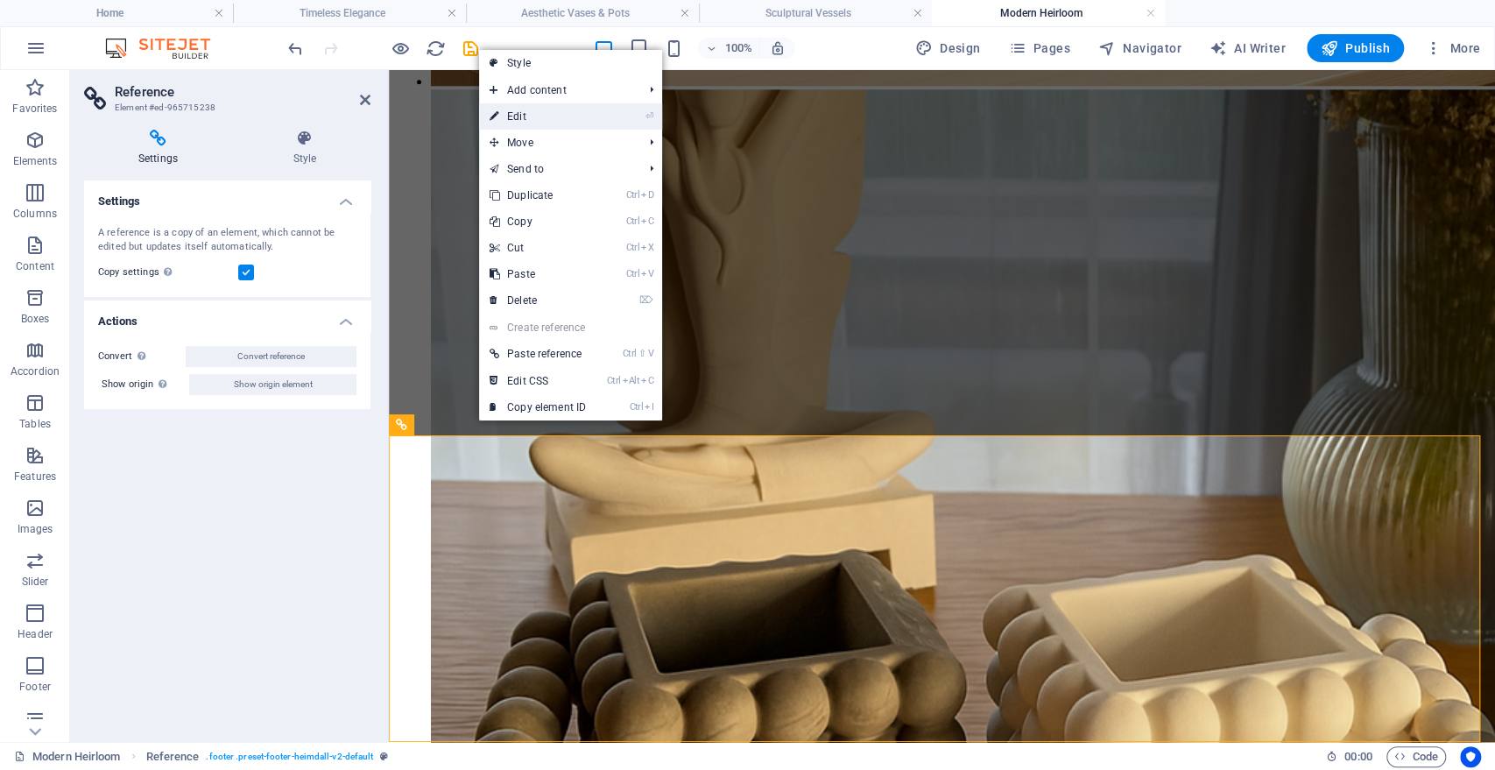
click at [532, 115] on link "⏎ Edit" at bounding box center [537, 116] width 117 height 26
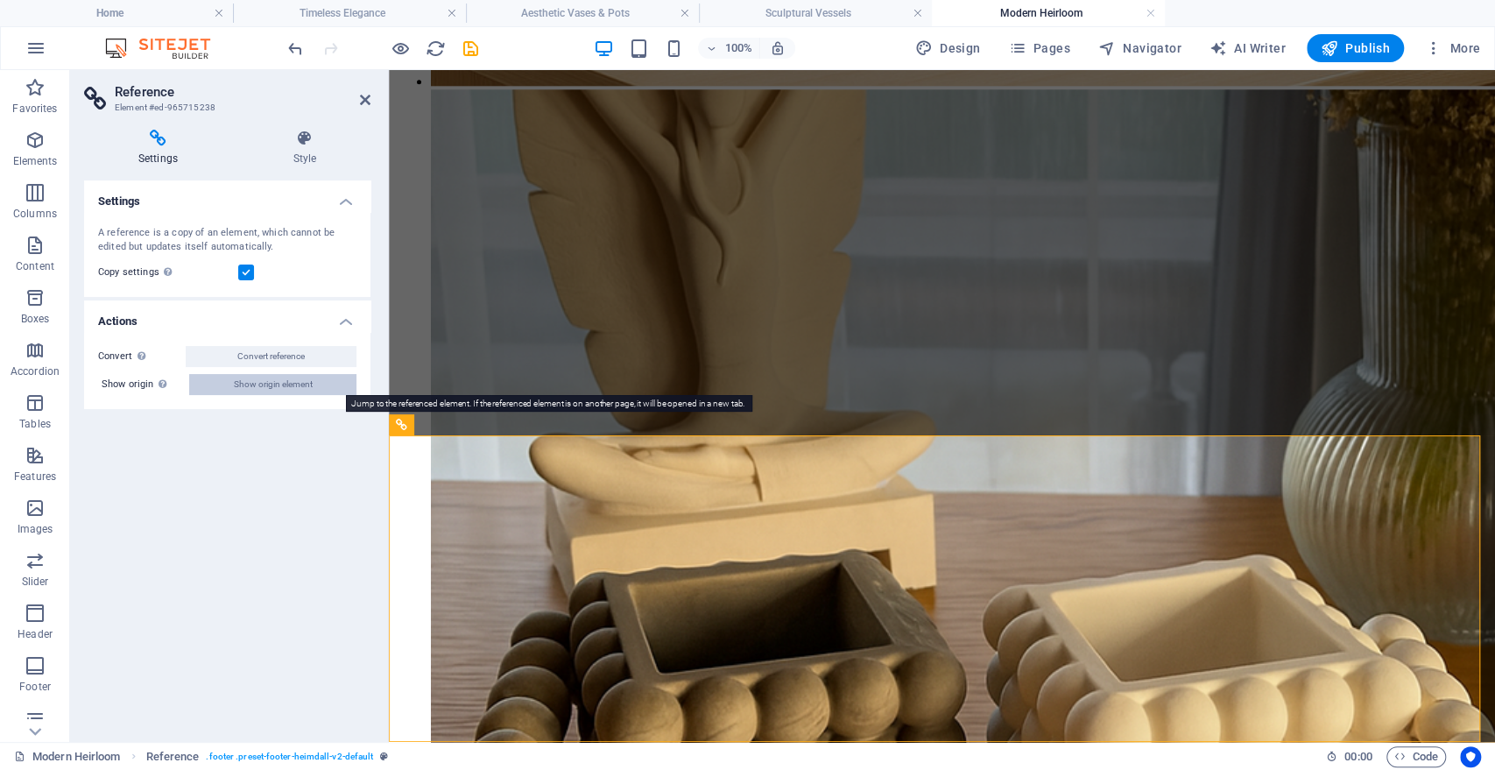
click at [281, 384] on span "Show origin element" at bounding box center [273, 384] width 79 height 21
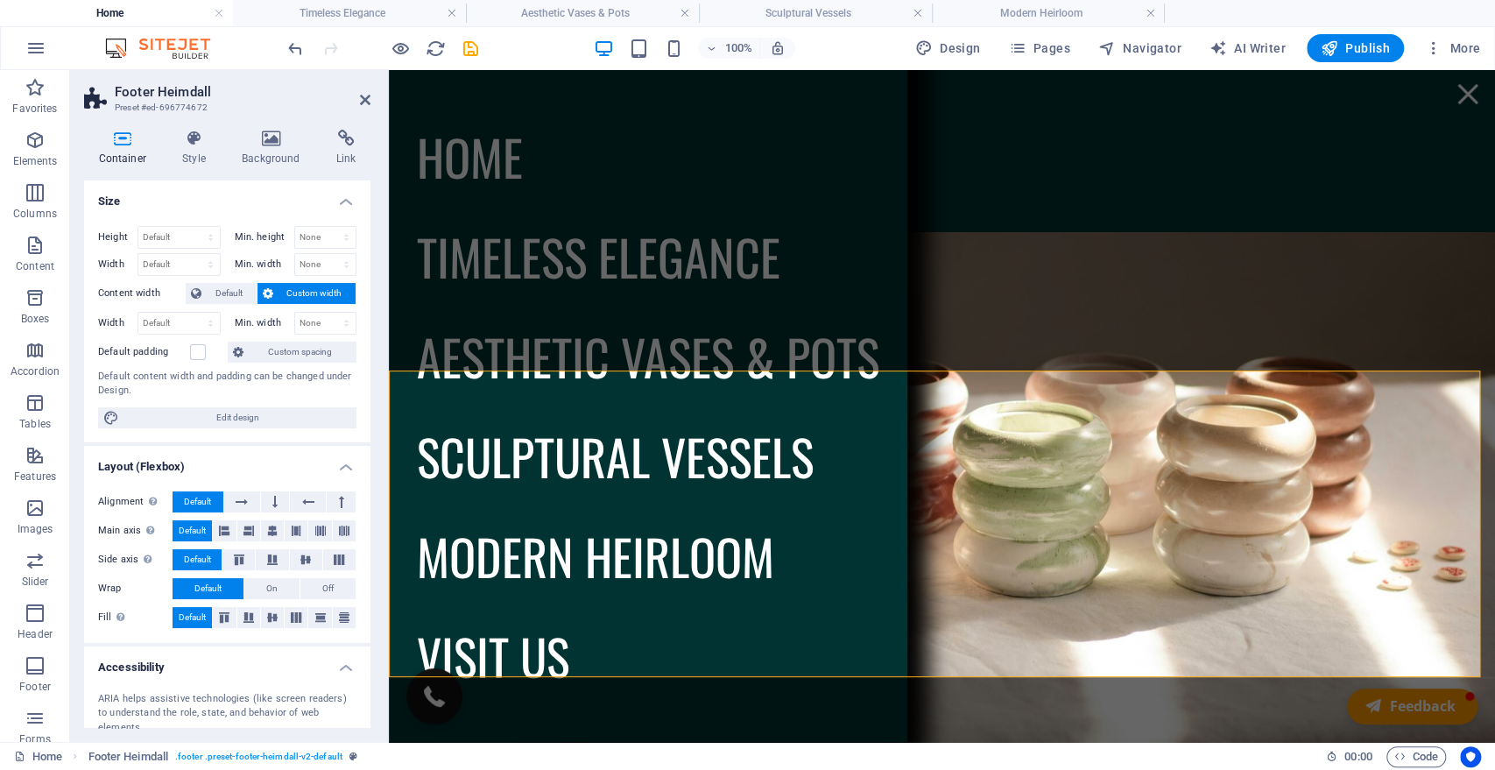
scroll to position [0, 0]
click at [362, 11] on h4 "Timeless Elegance" at bounding box center [349, 13] width 233 height 19
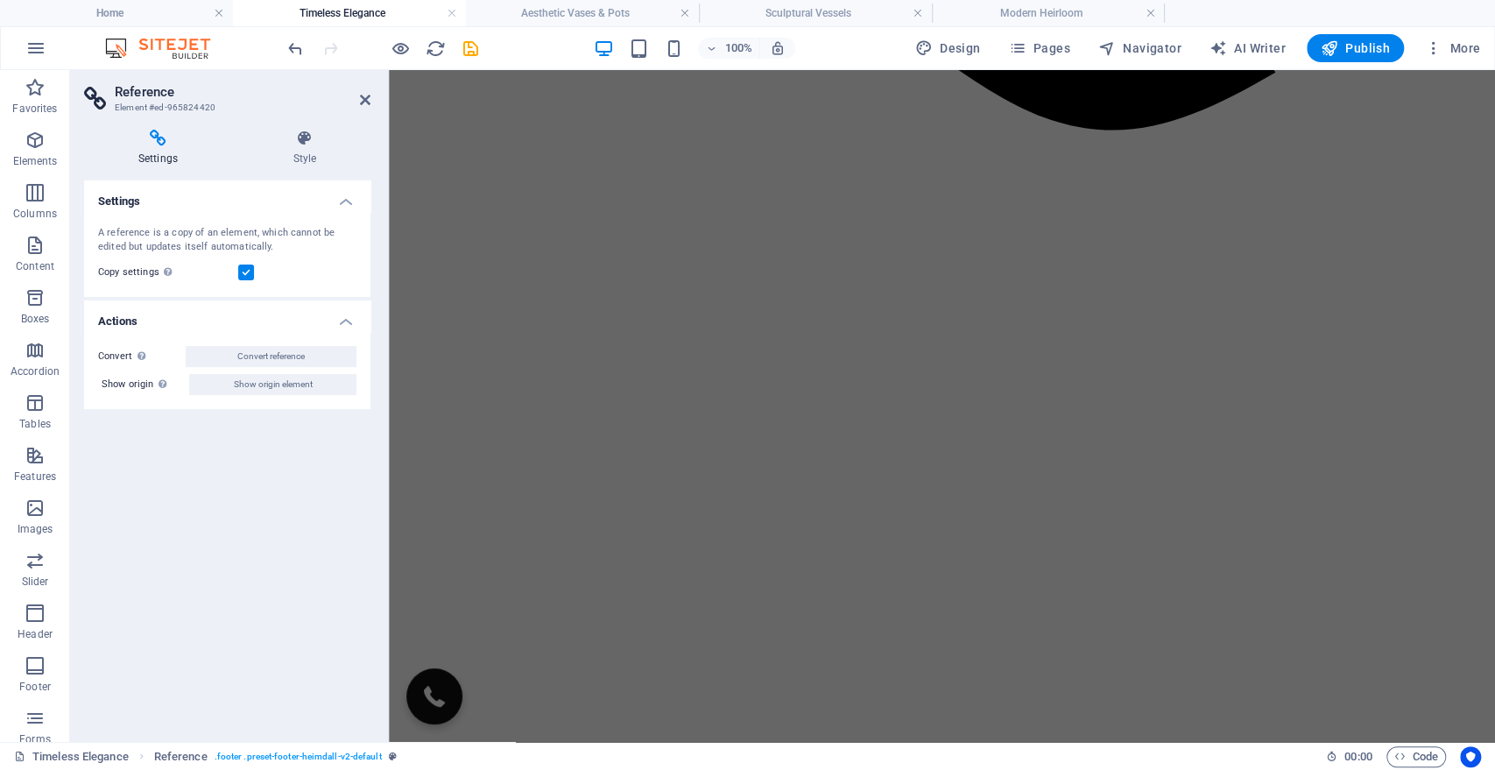
scroll to position [3198, 0]
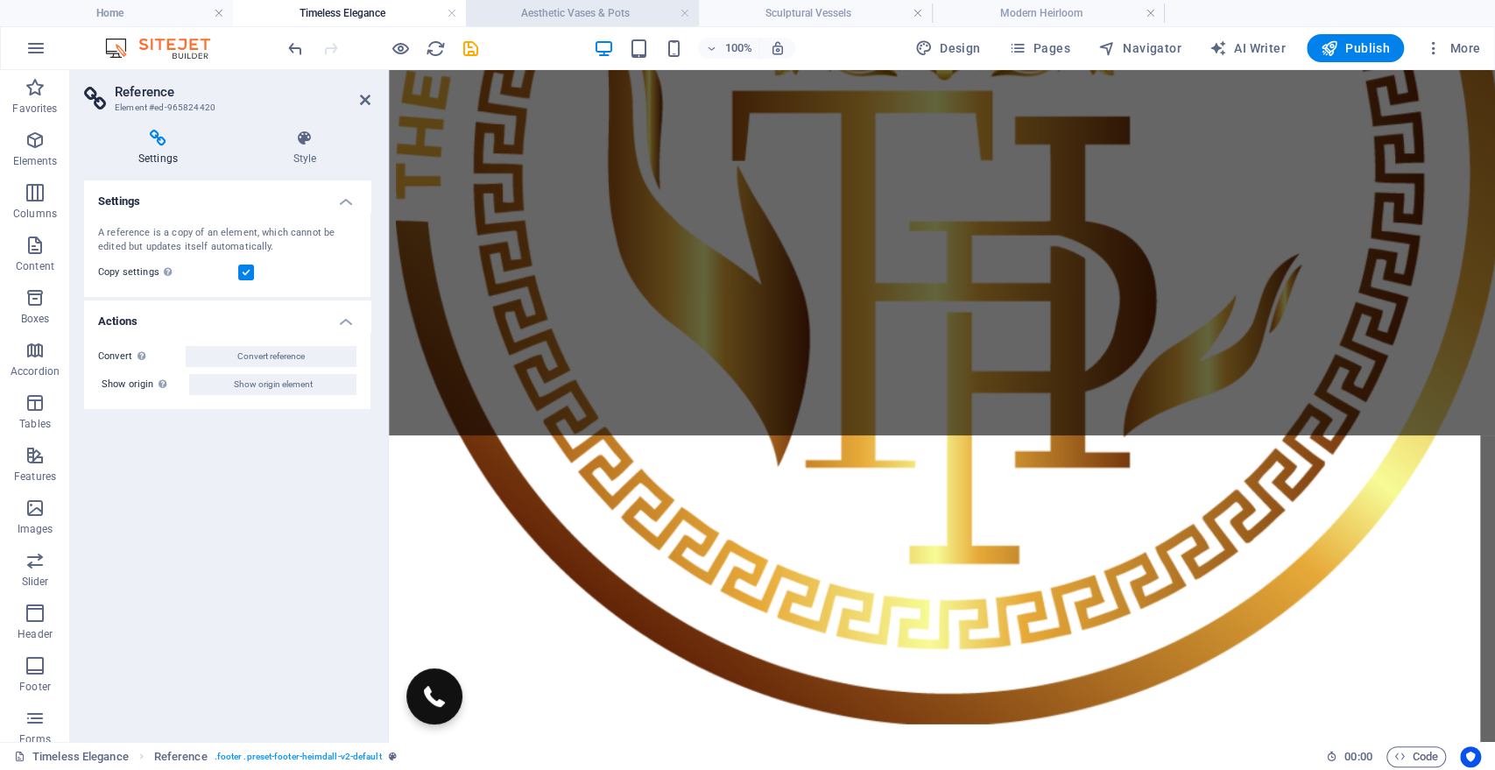
click at [537, 15] on h4 "Aesthetic Vases & Pots" at bounding box center [582, 13] width 233 height 19
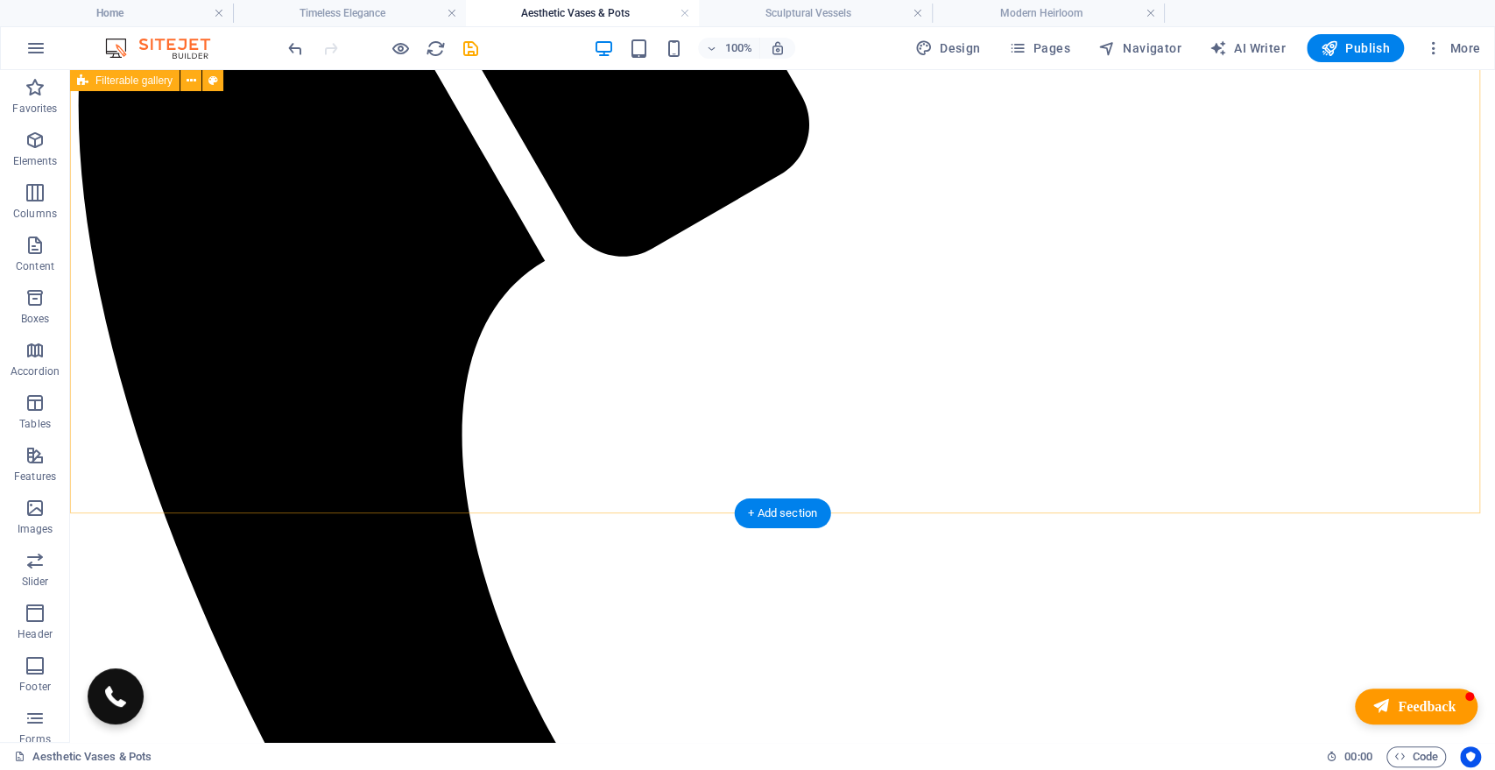
scroll to position [726, 0]
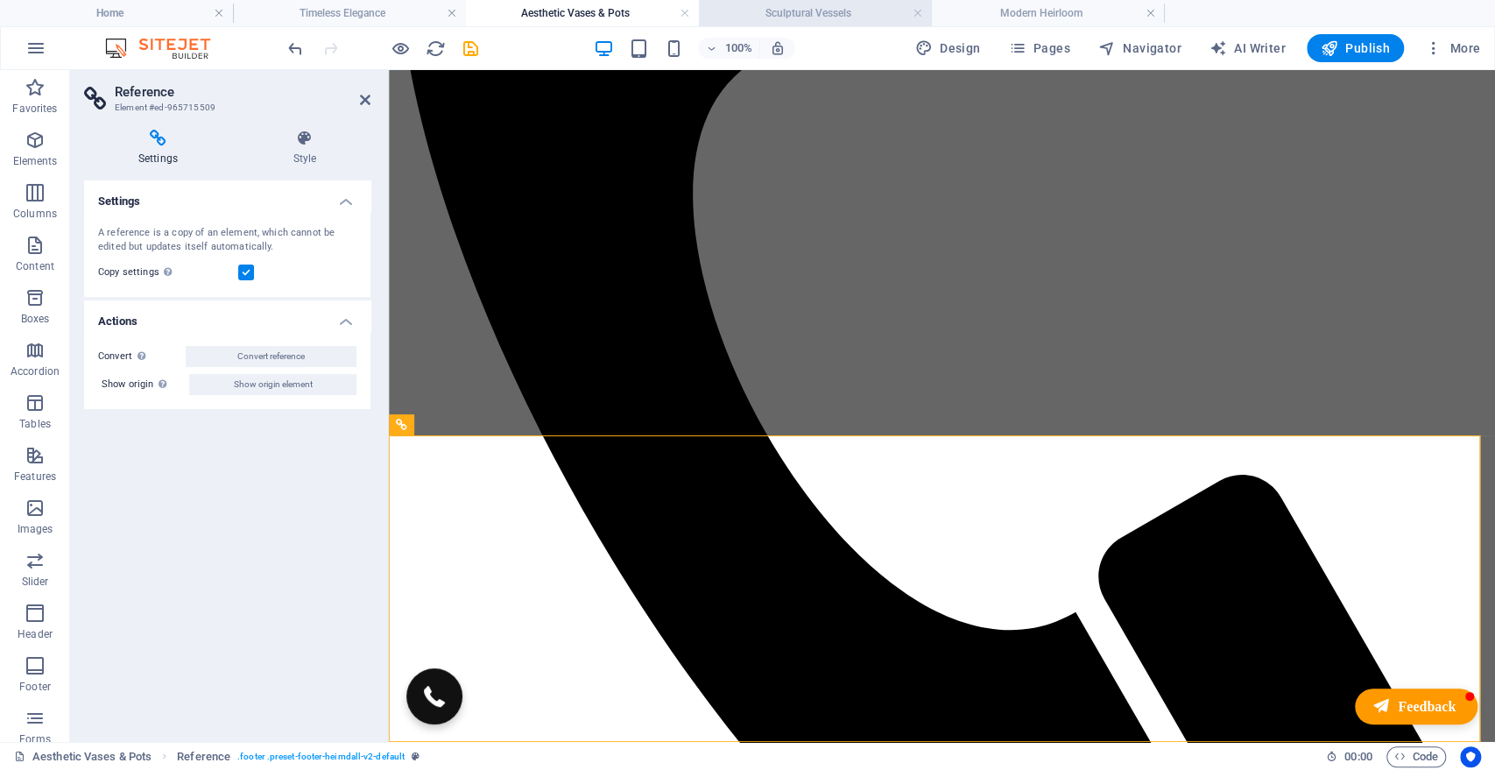
click at [785, 15] on h4 "Sculptural Vessels" at bounding box center [815, 13] width 233 height 19
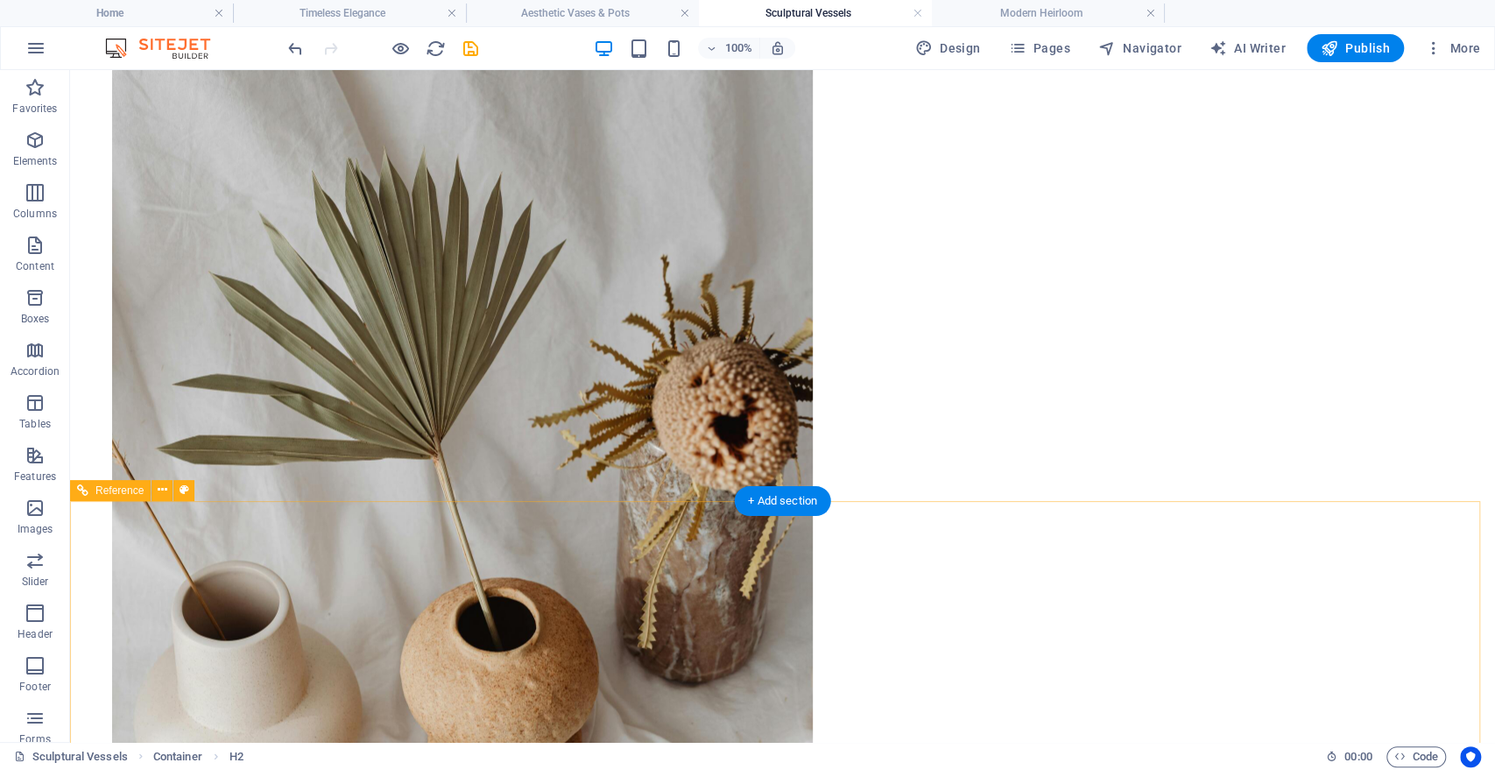
scroll to position [1816, 0]
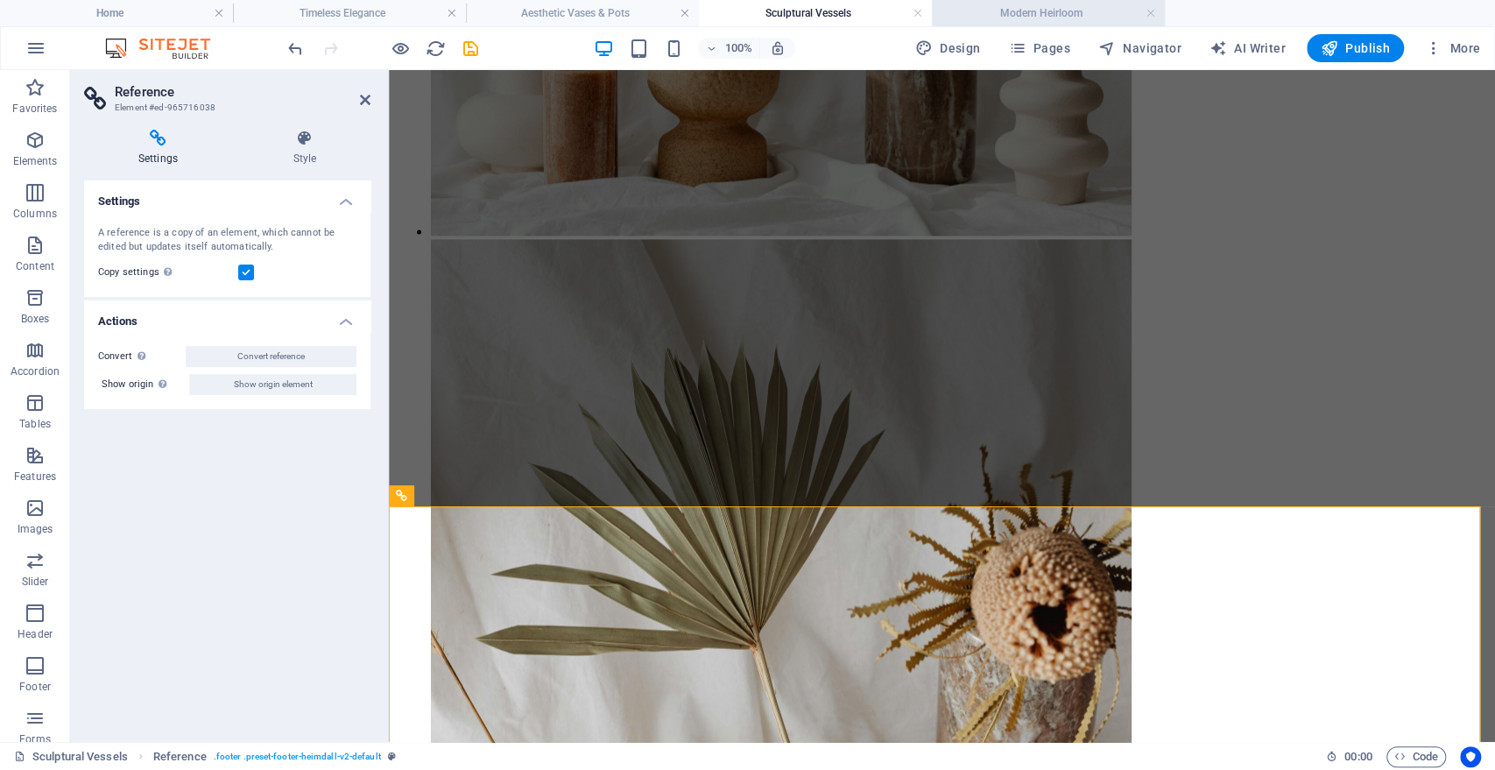
scroll to position [1577, 0]
click at [1003, 9] on h4 "Modern Heirloom" at bounding box center [1048, 13] width 233 height 19
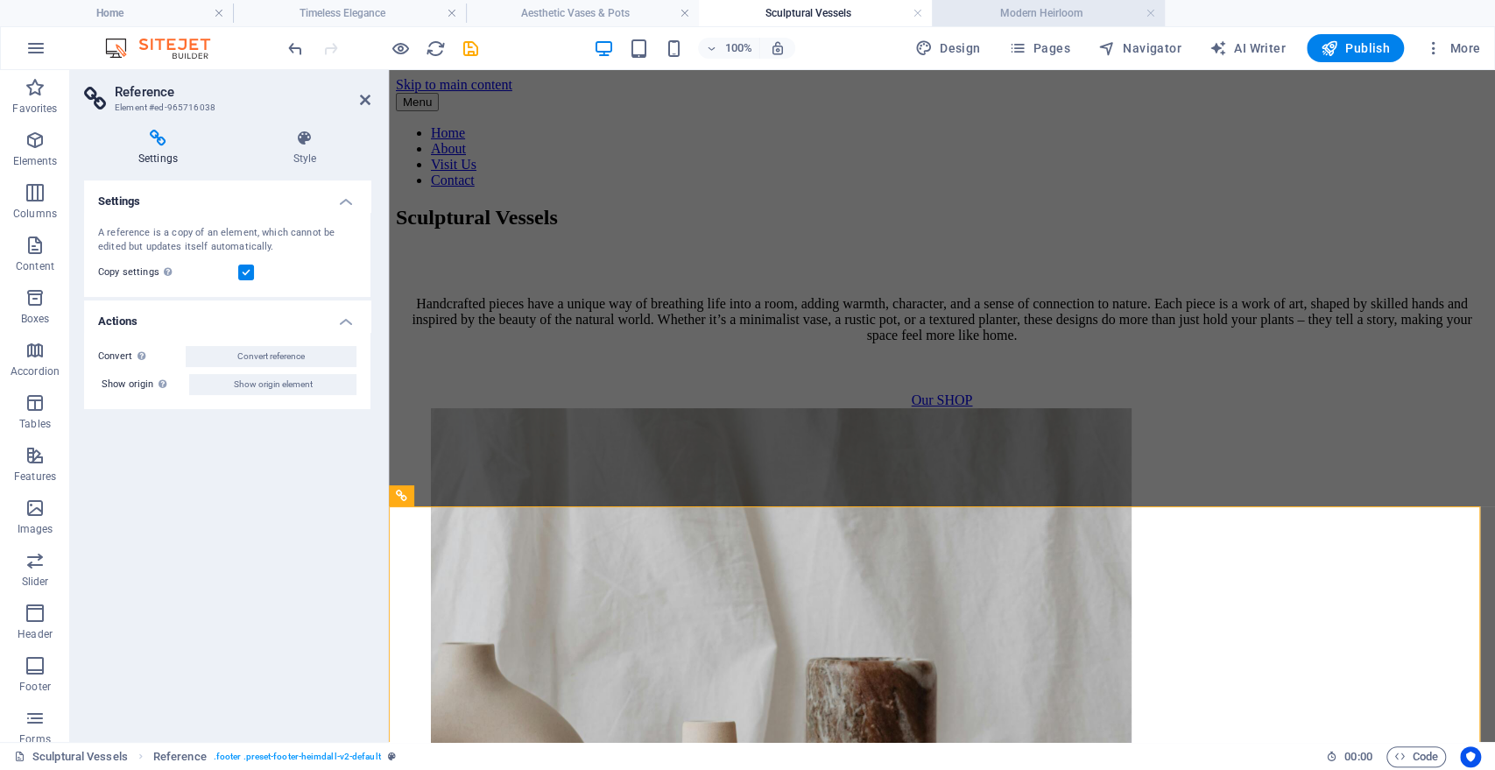
scroll to position [1651, 0]
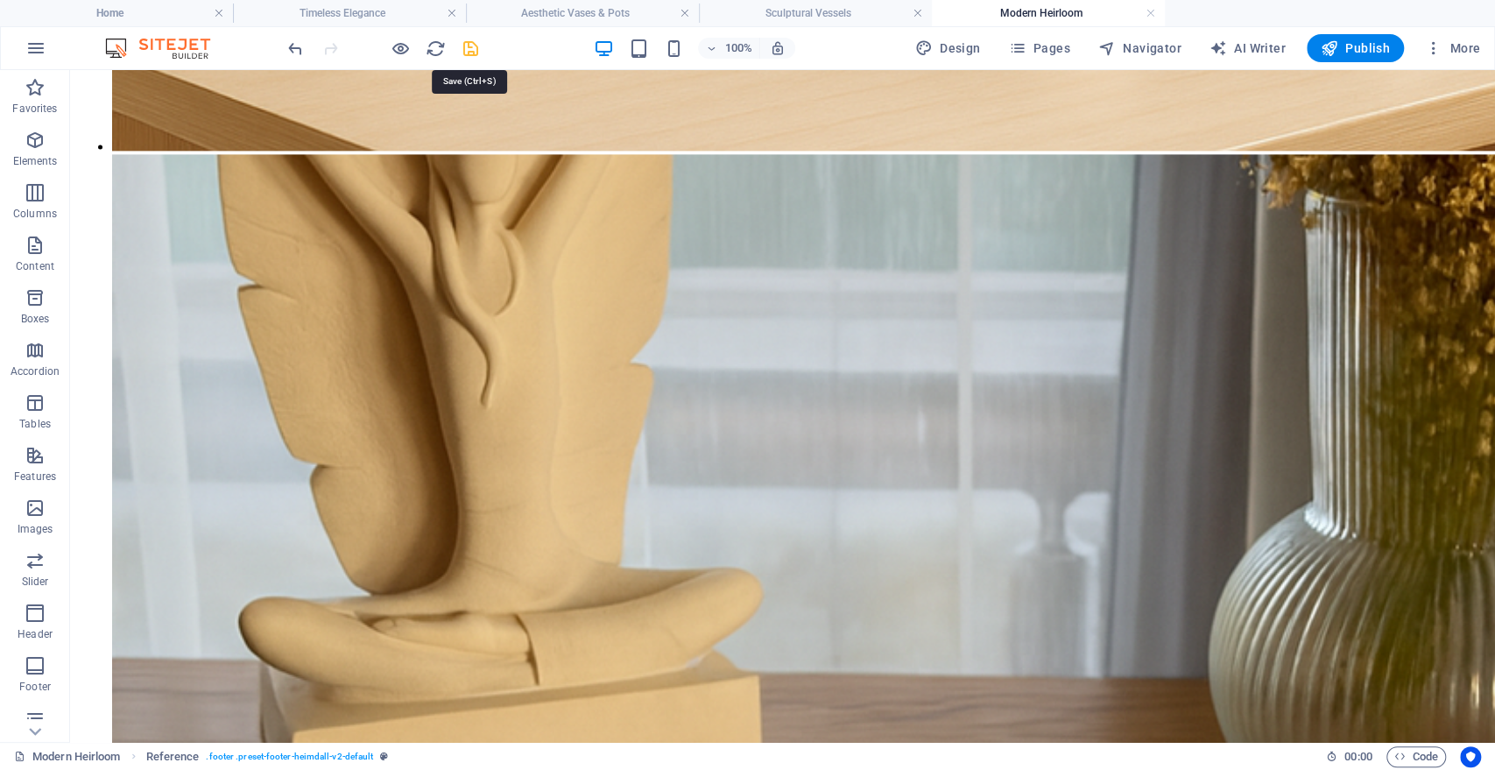
click at [469, 49] on icon "save" at bounding box center [471, 49] width 20 height 20
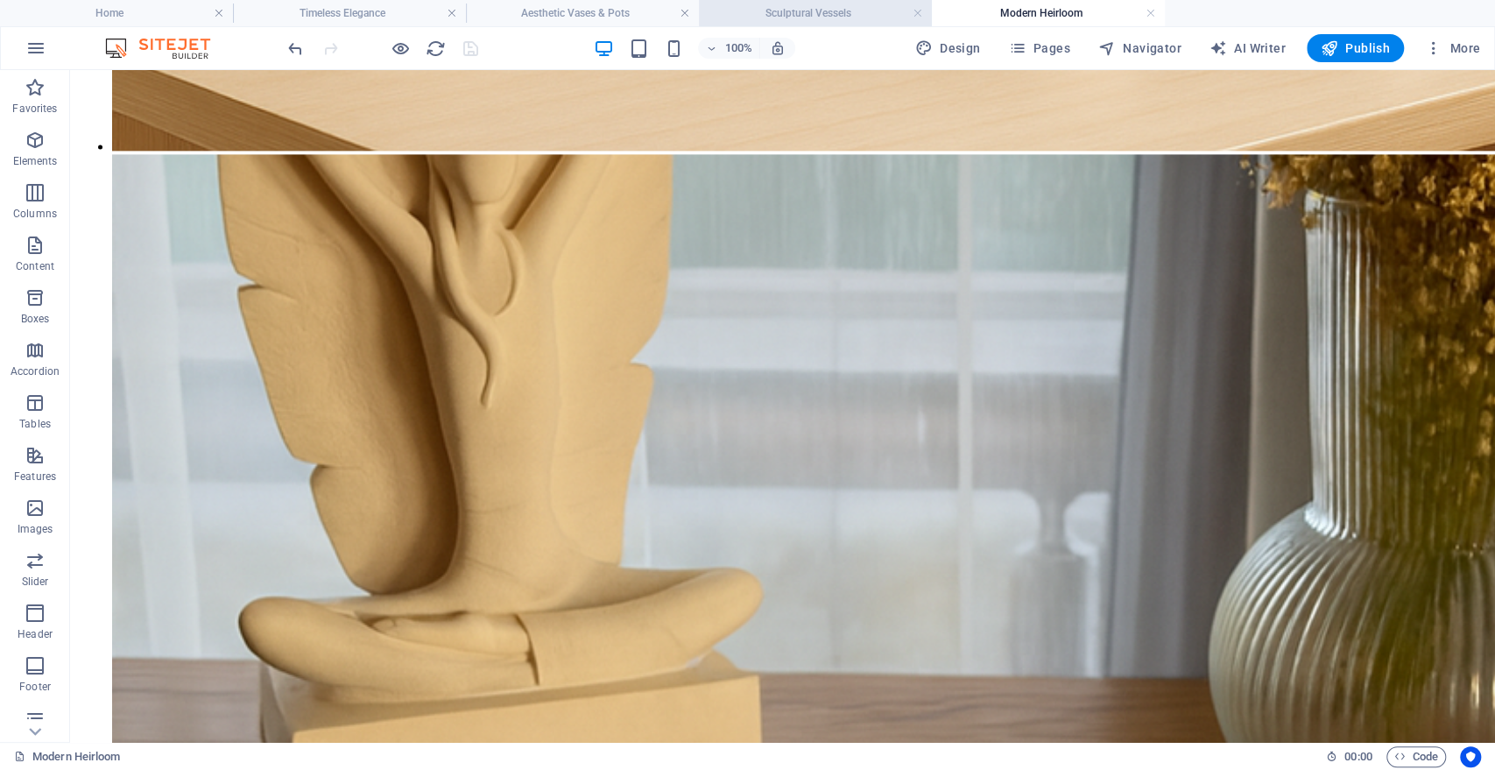
click at [785, 4] on h4 "Sculptural Vessels" at bounding box center [815, 13] width 233 height 19
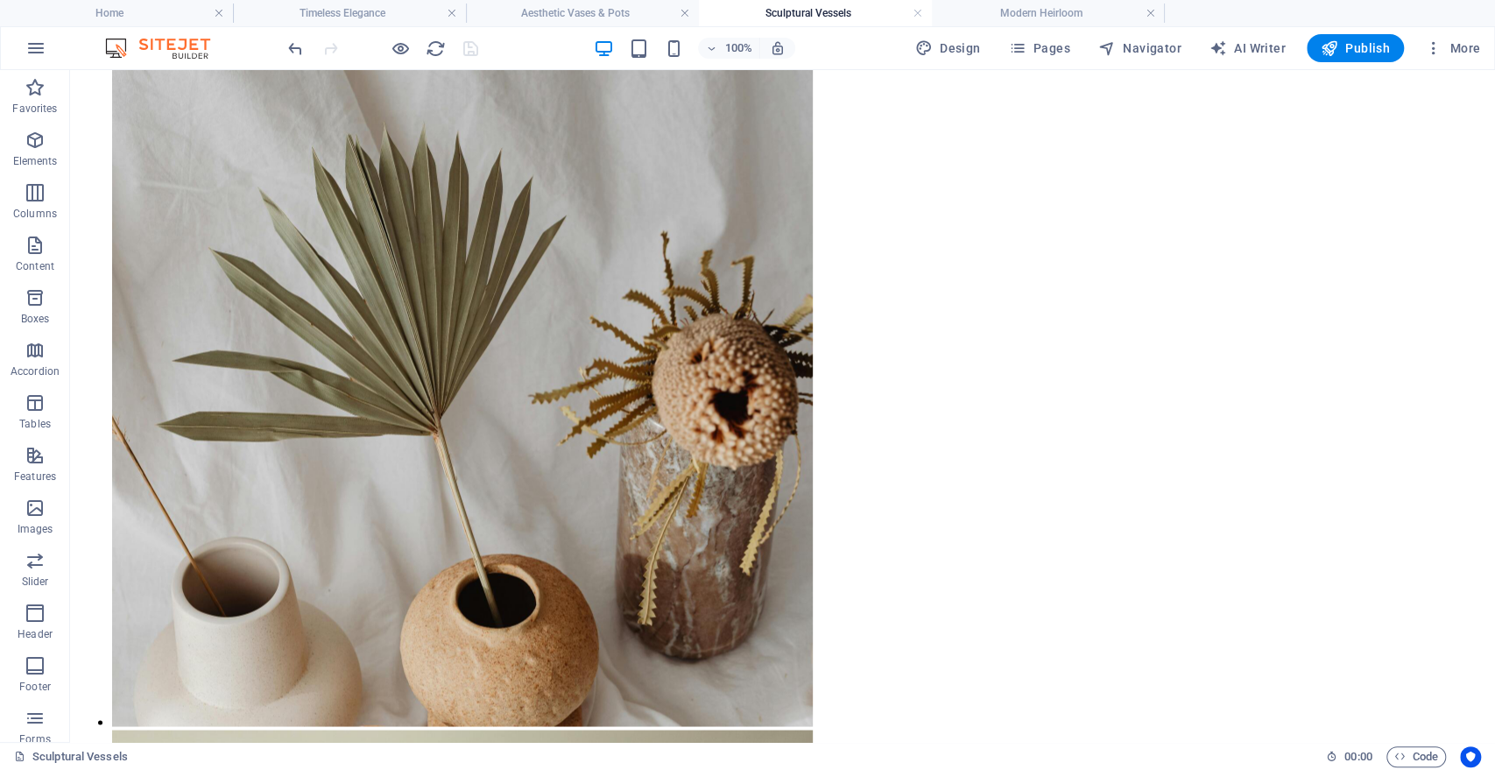
scroll to position [1816, 0]
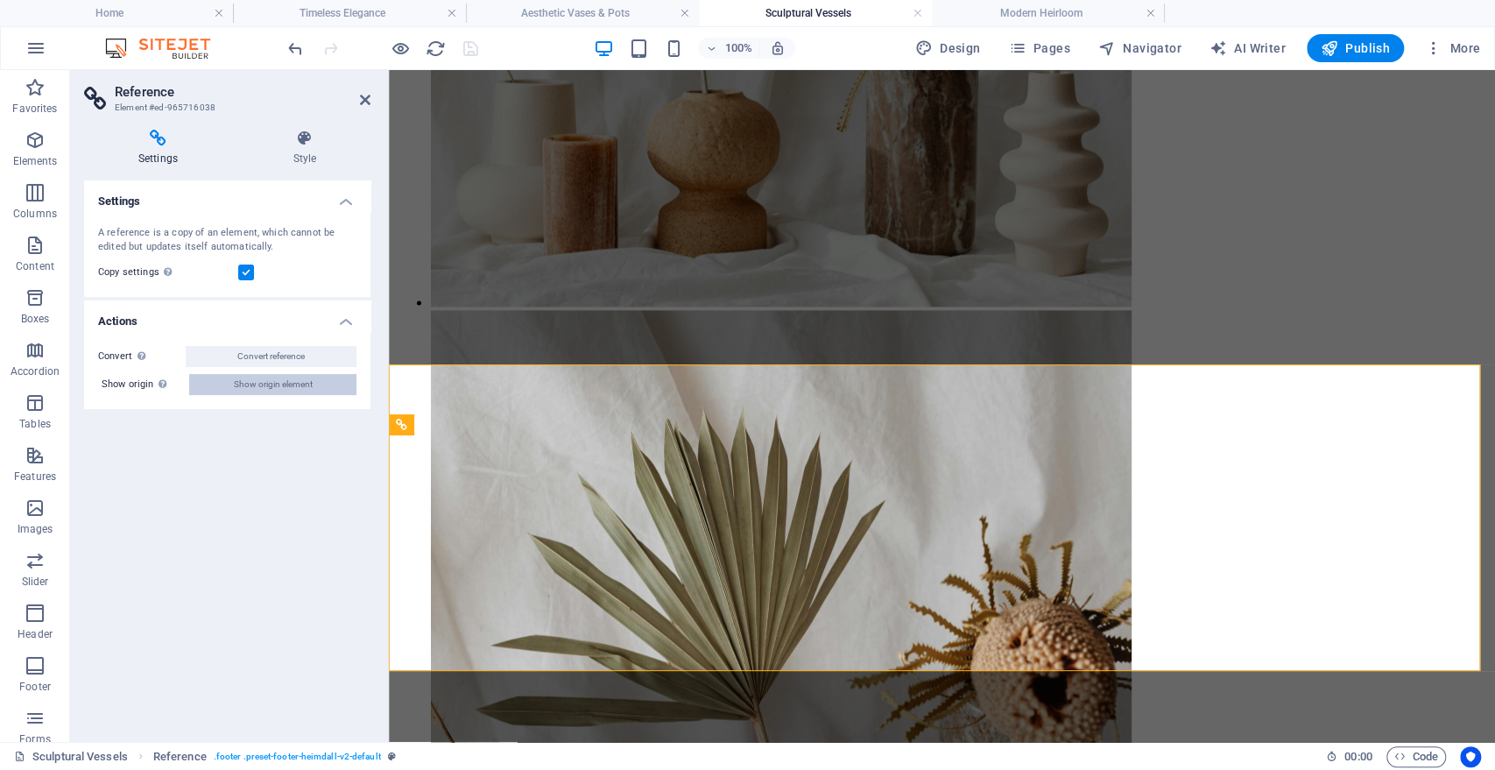
scroll to position [1506, 0]
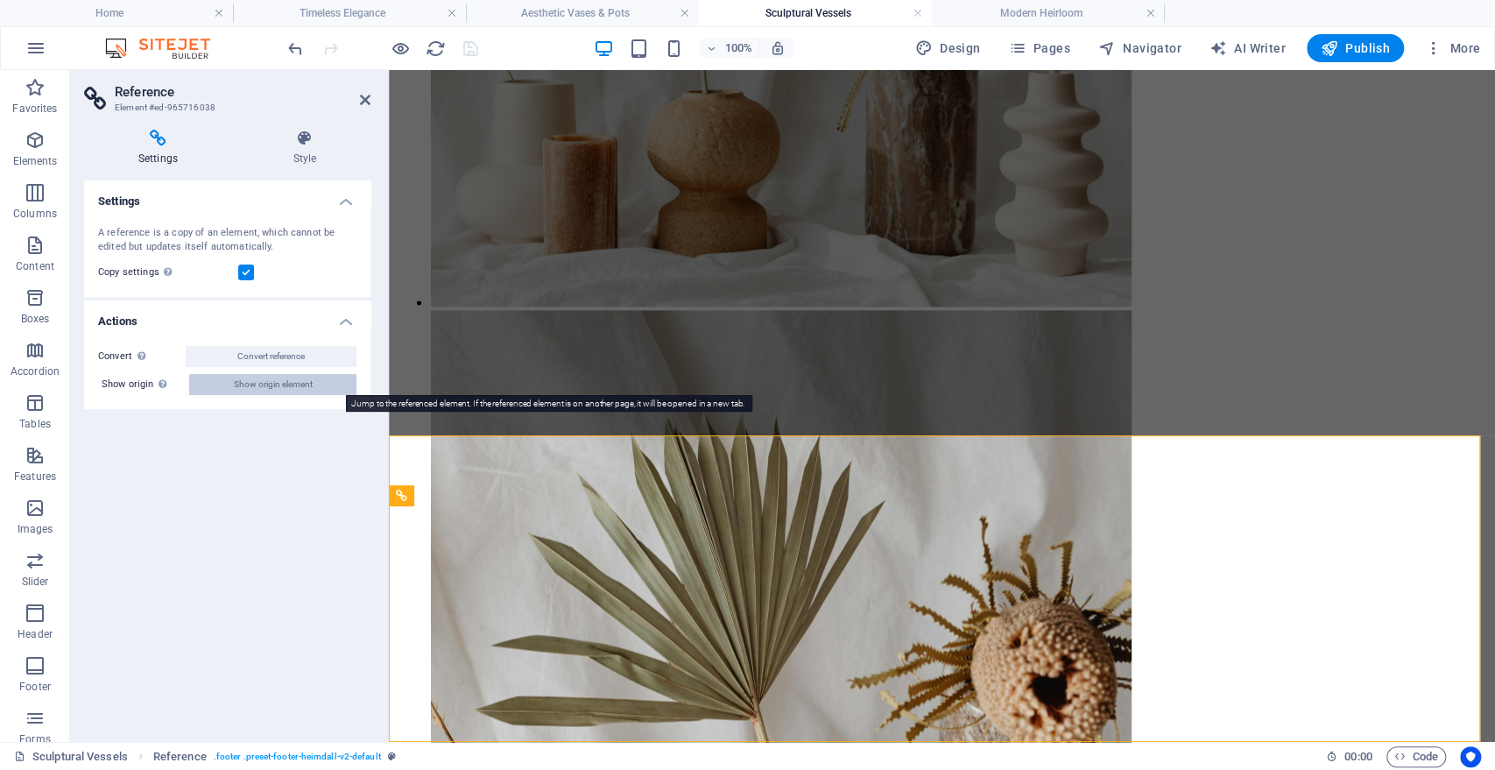
click at [273, 380] on span "Show origin element" at bounding box center [273, 384] width 79 height 21
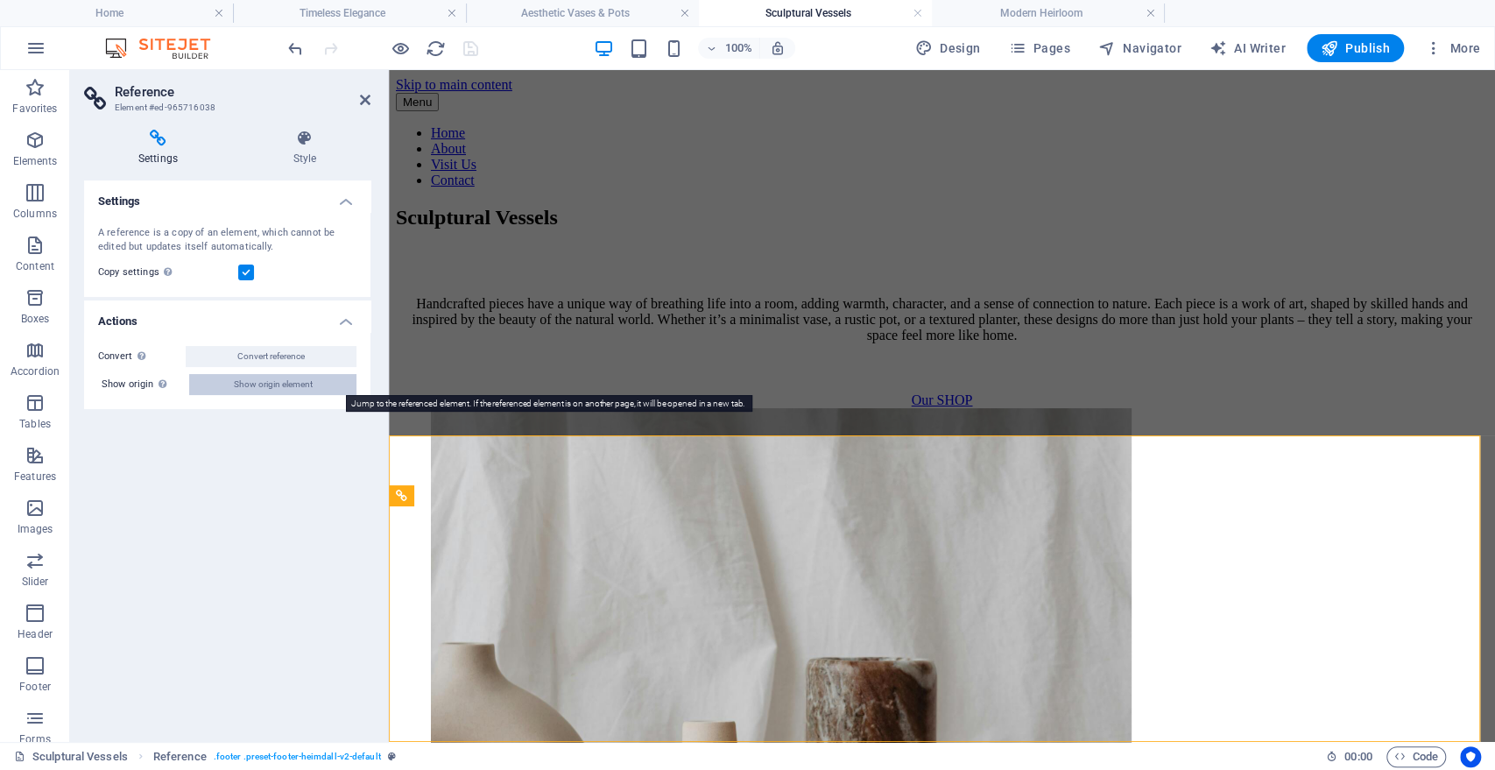
scroll to position [7161, 0]
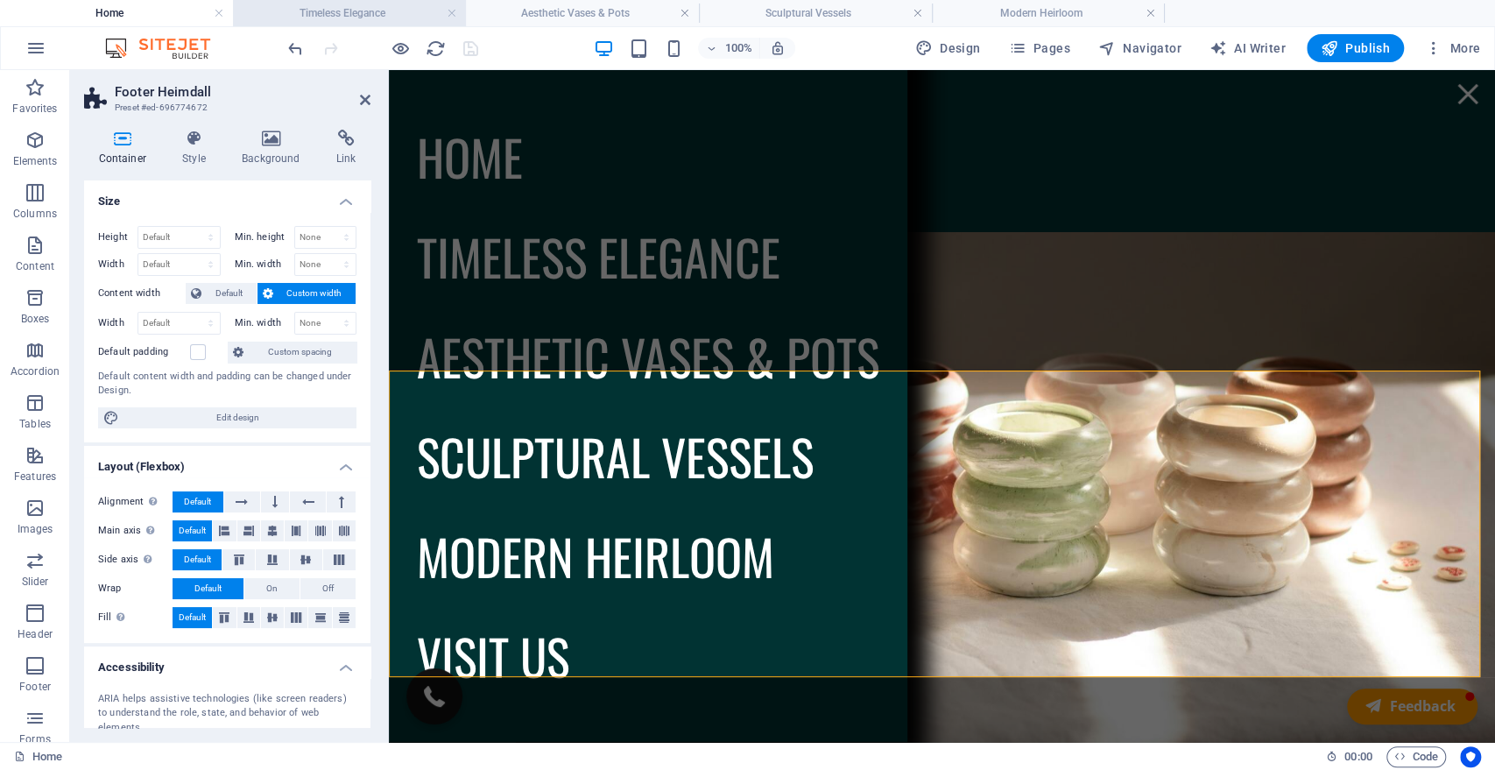
click at [342, 6] on h4 "Timeless Elegance" at bounding box center [349, 13] width 233 height 19
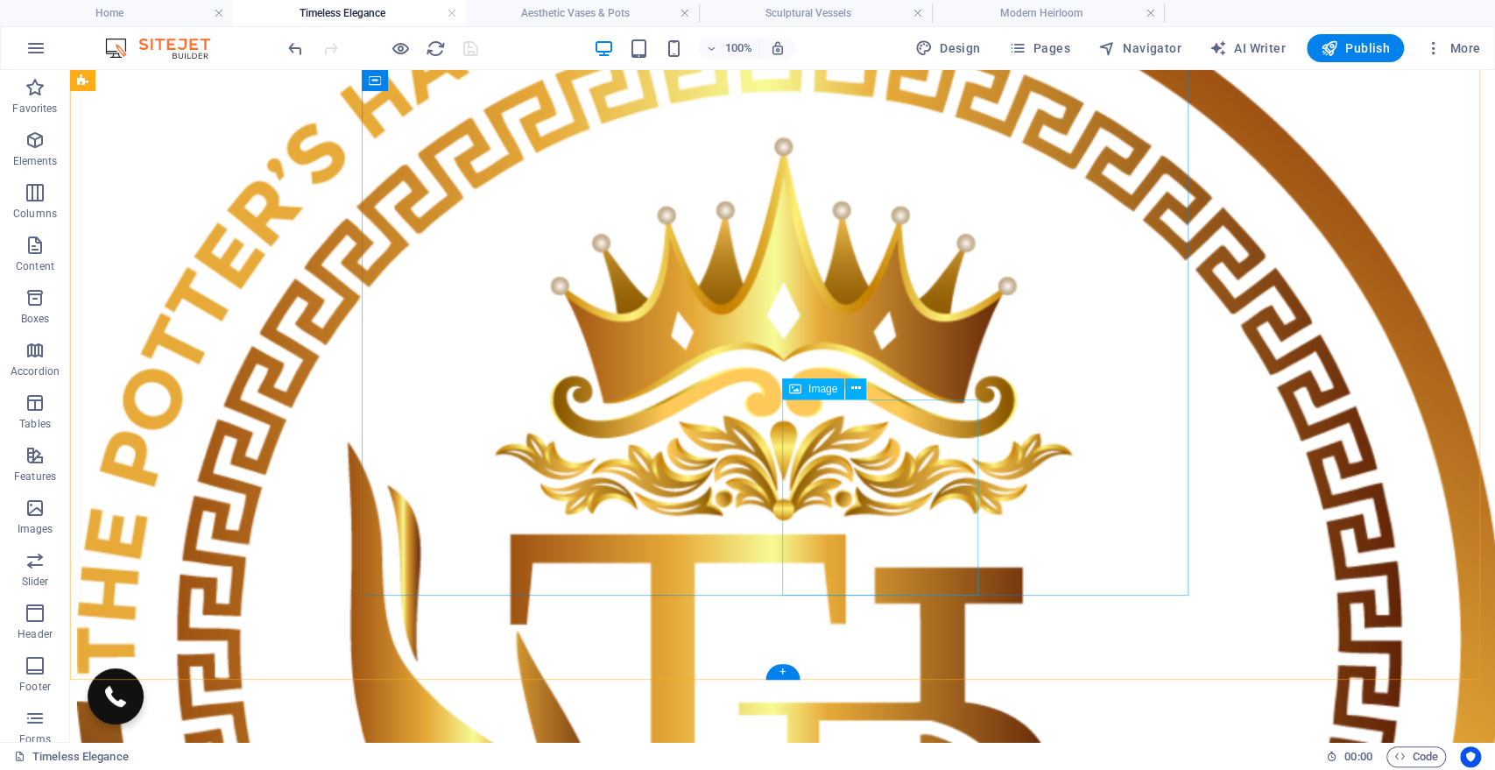
scroll to position [3484, 0]
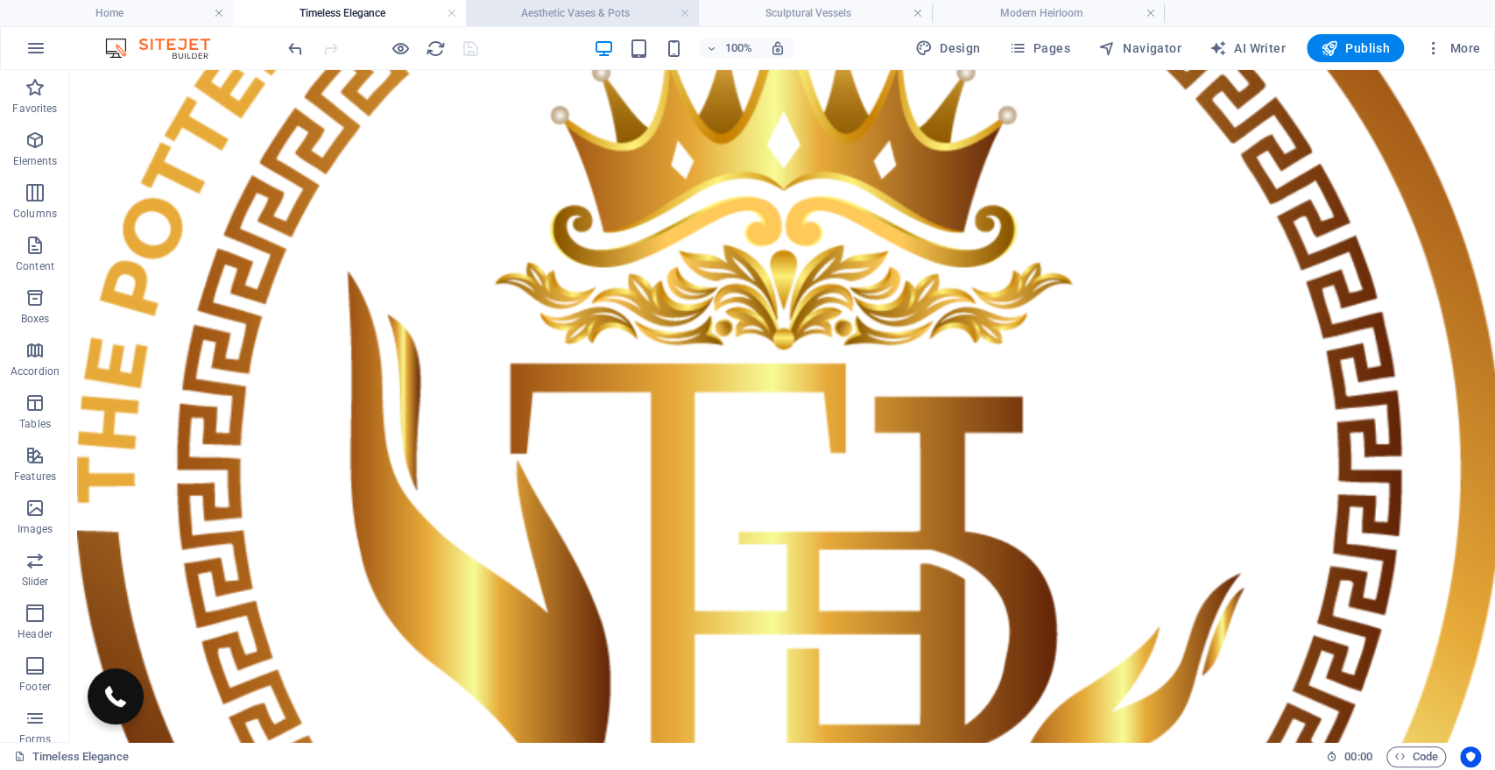
click at [579, 11] on h4 "Aesthetic Vases & Pots" at bounding box center [582, 13] width 233 height 19
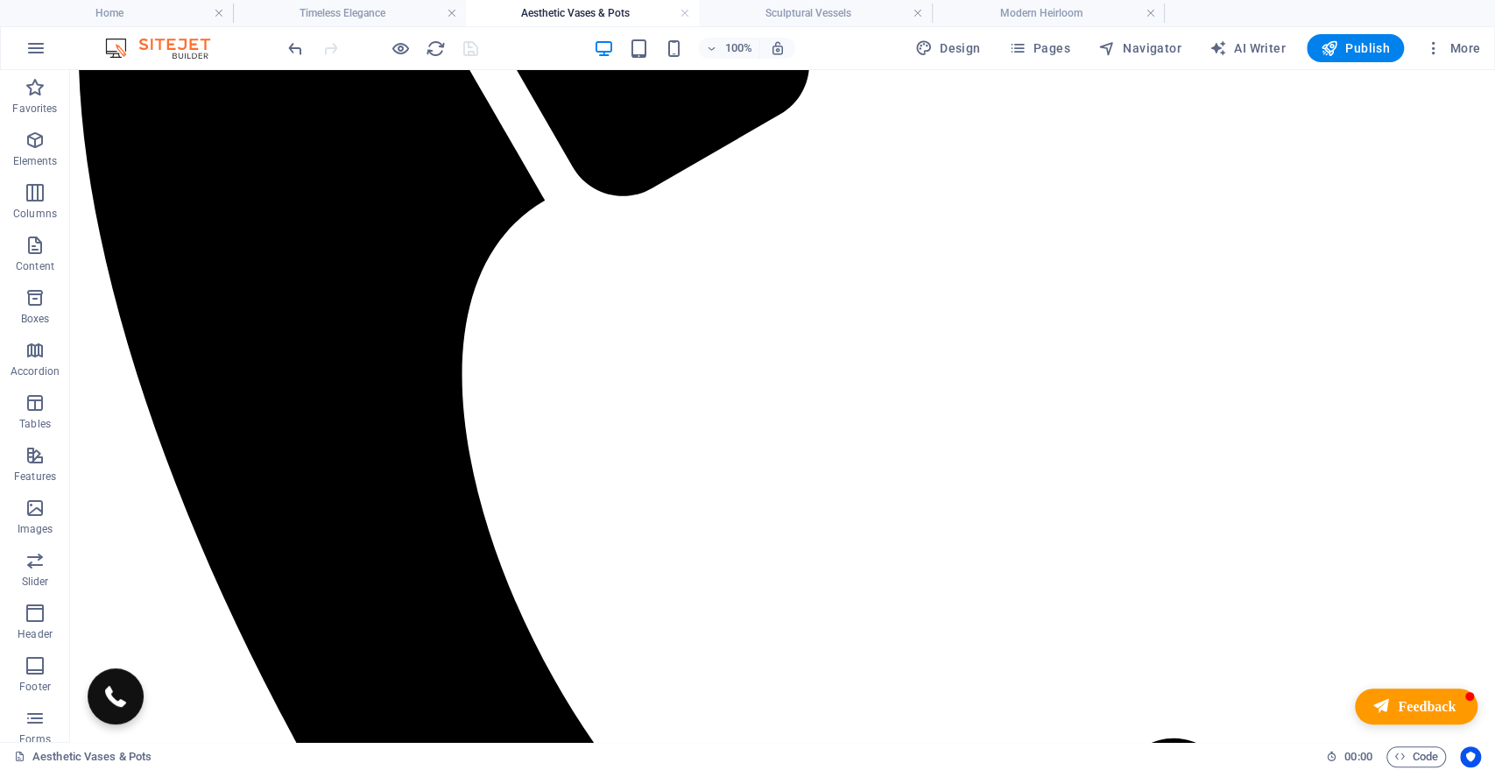
scroll to position [0, 0]
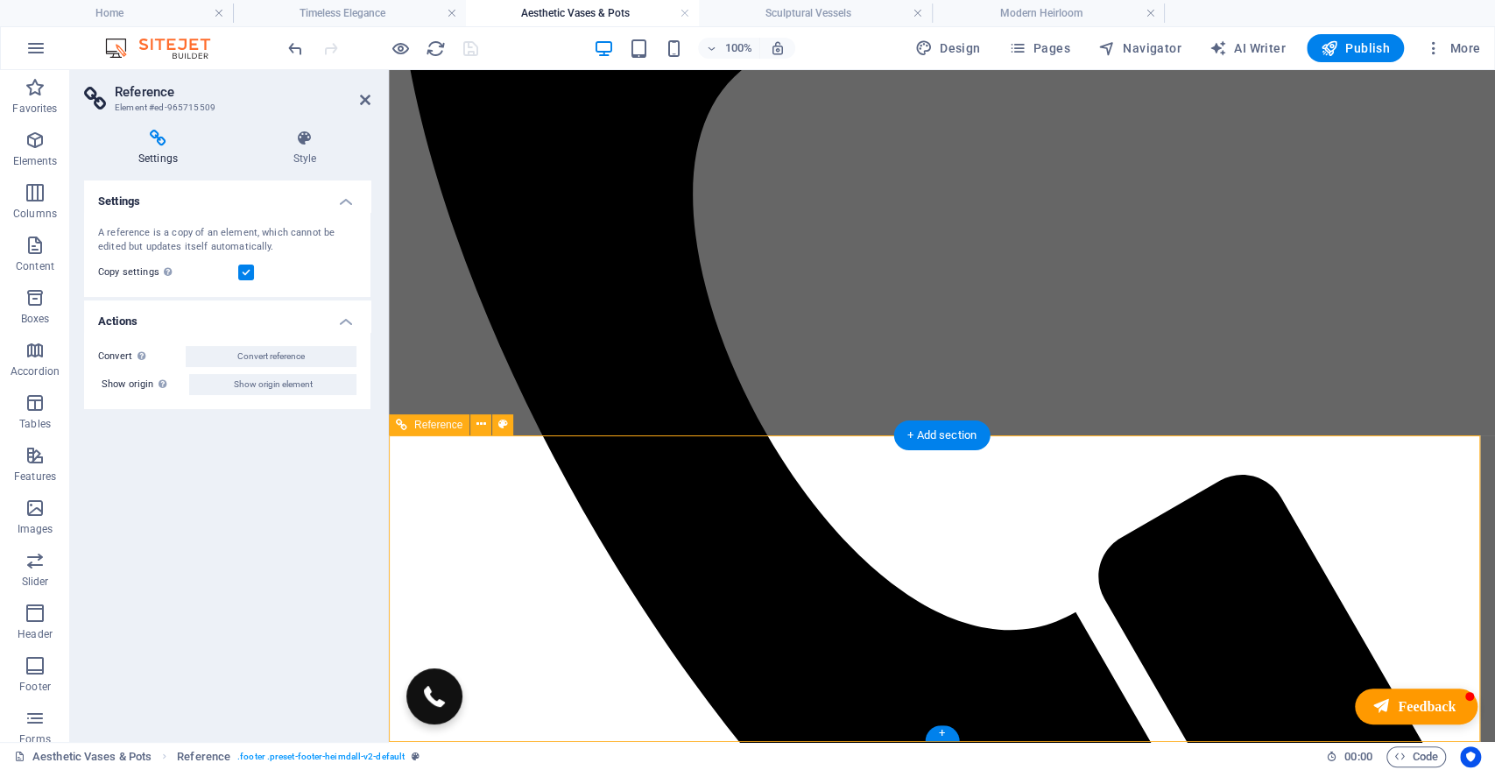
click at [679, 12] on link at bounding box center [684, 13] width 11 height 17
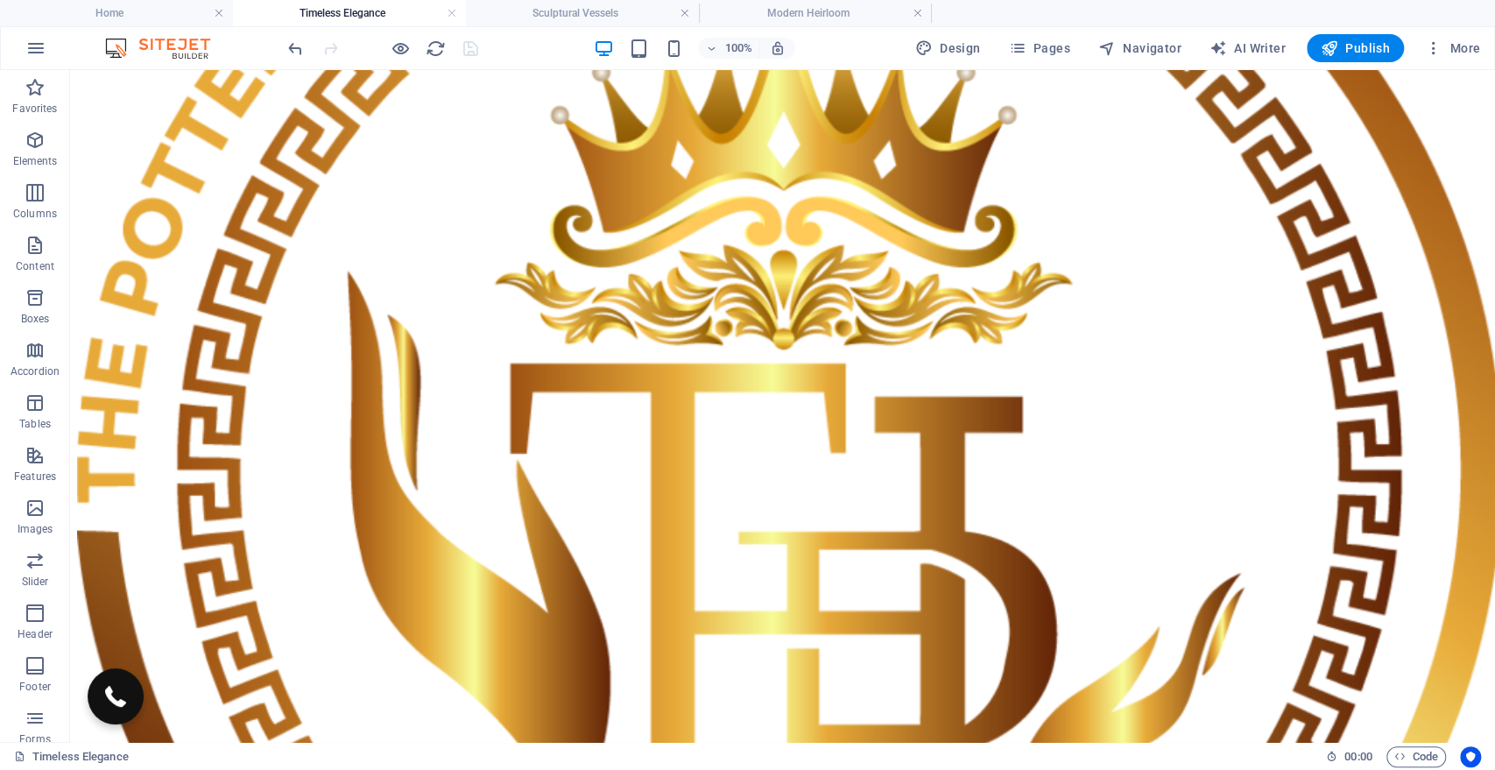
click at [679, 12] on link at bounding box center [684, 13] width 11 height 17
click at [454, 18] on link at bounding box center [452, 13] width 11 height 17
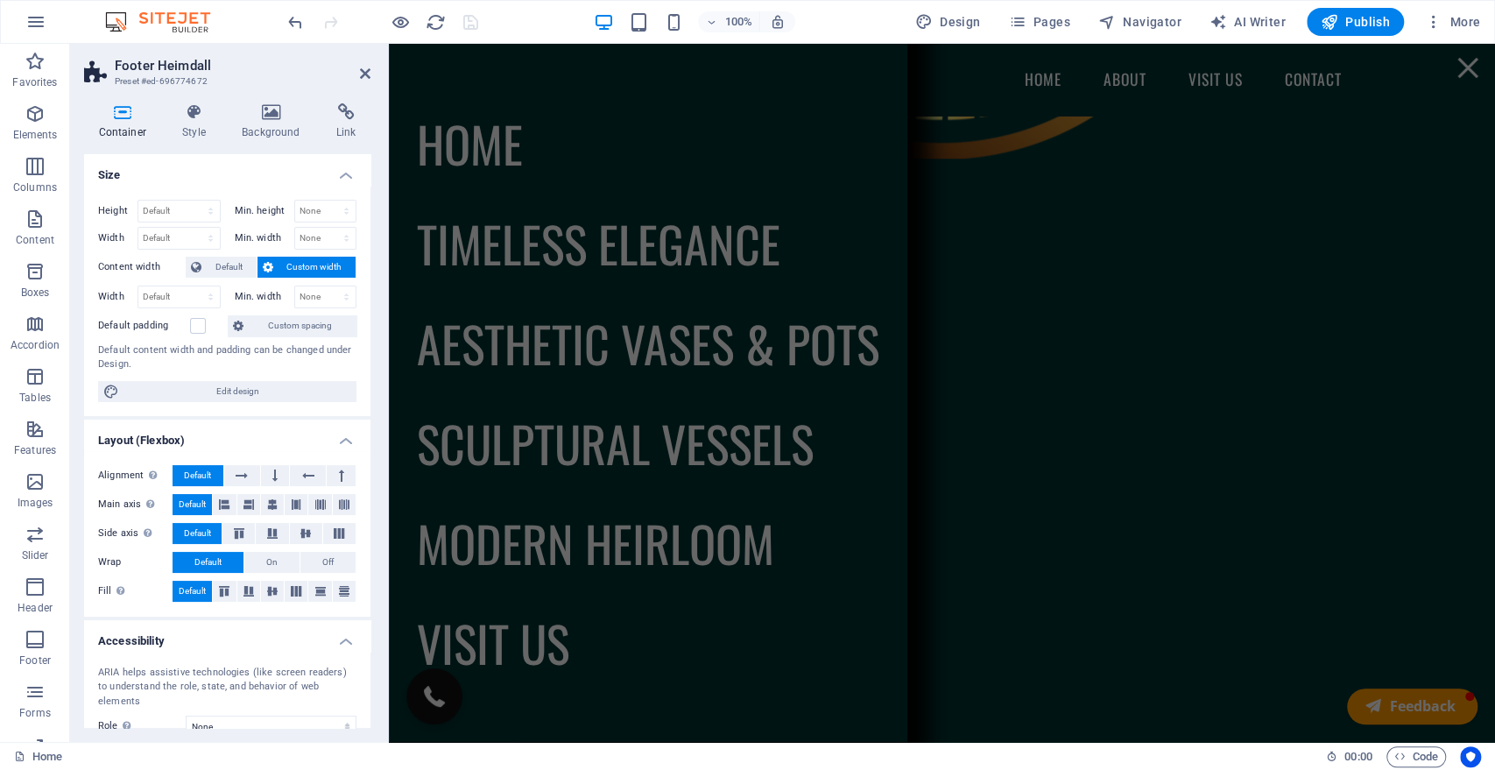
scroll to position [785, 0]
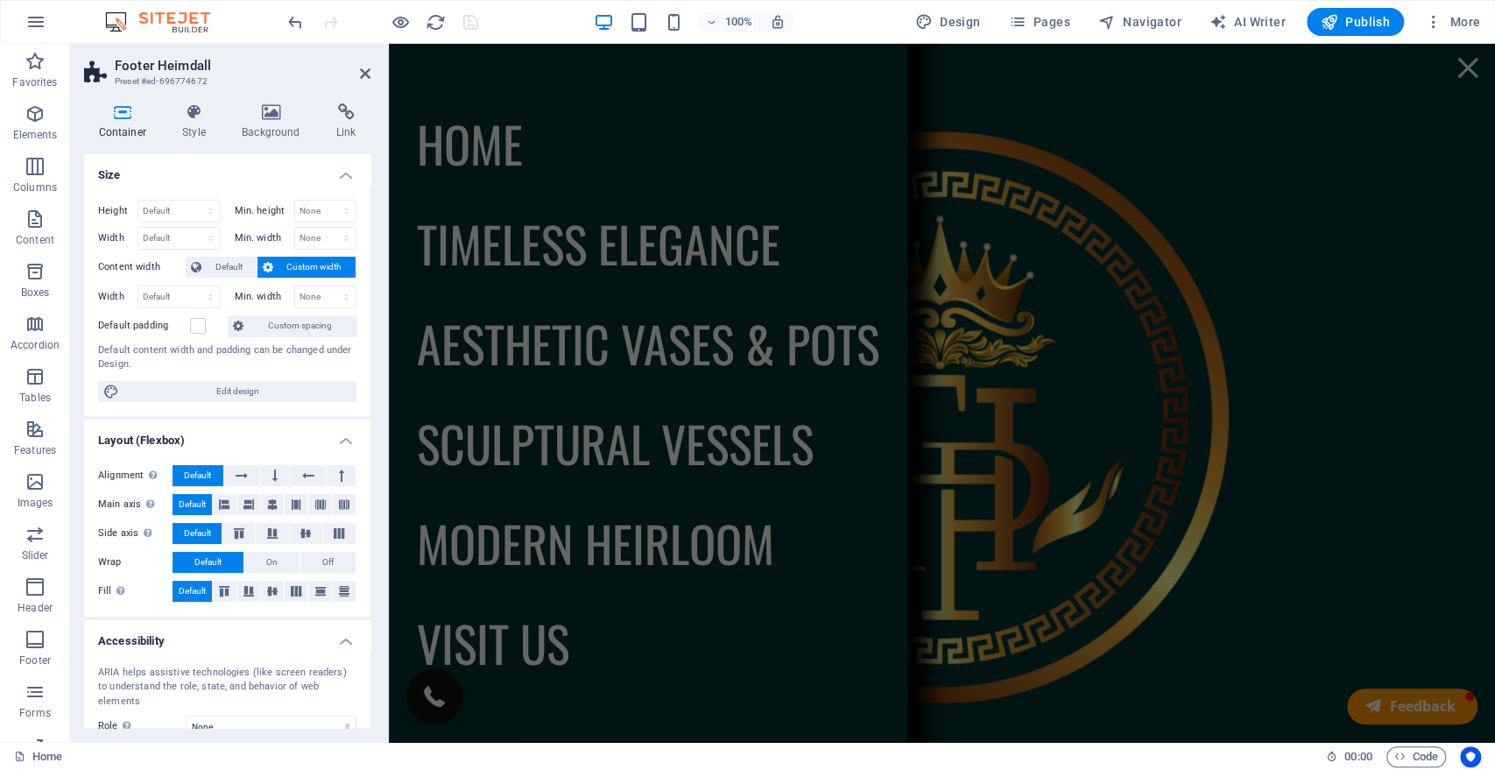
click at [467, 24] on div at bounding box center [383, 22] width 196 height 28
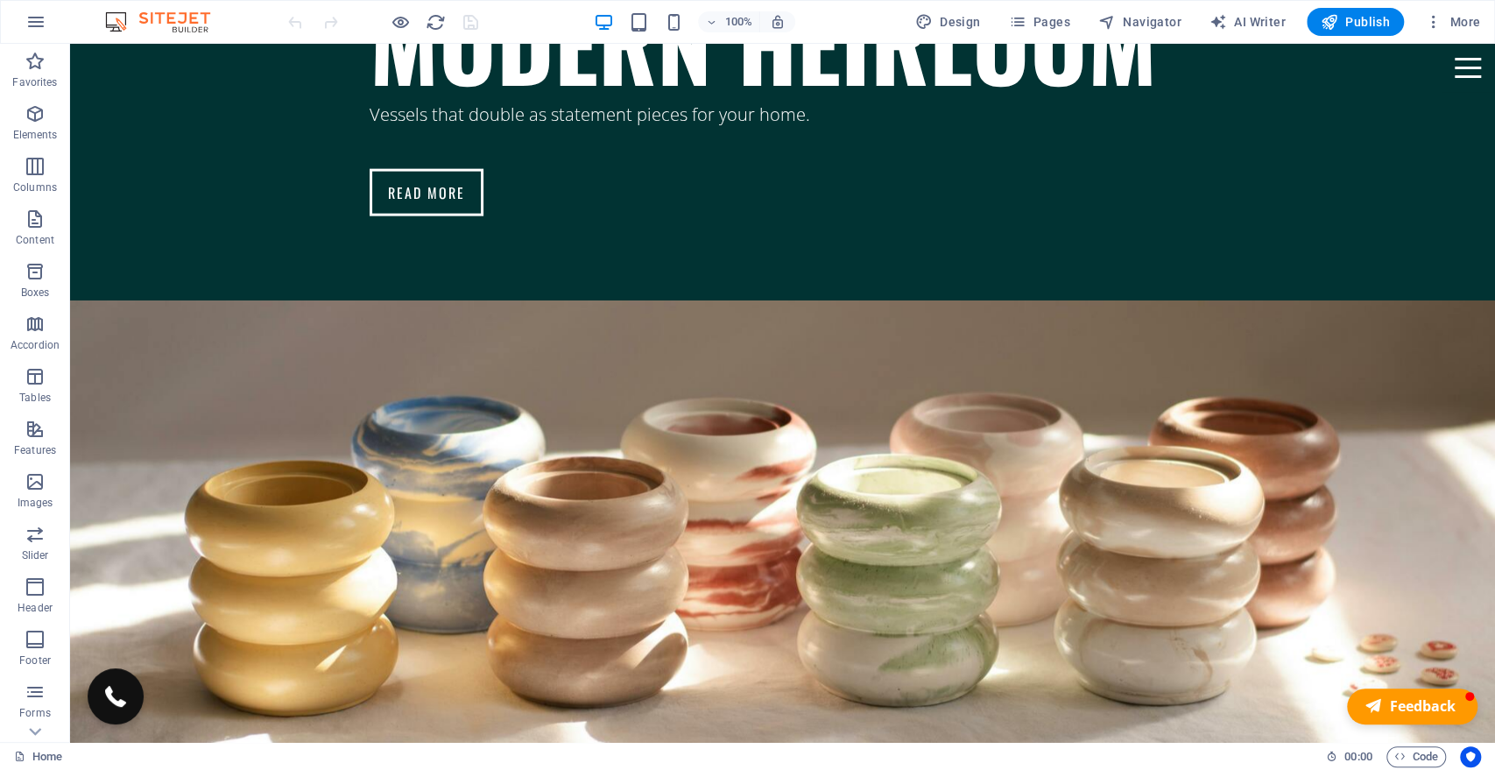
scroll to position [7216, 0]
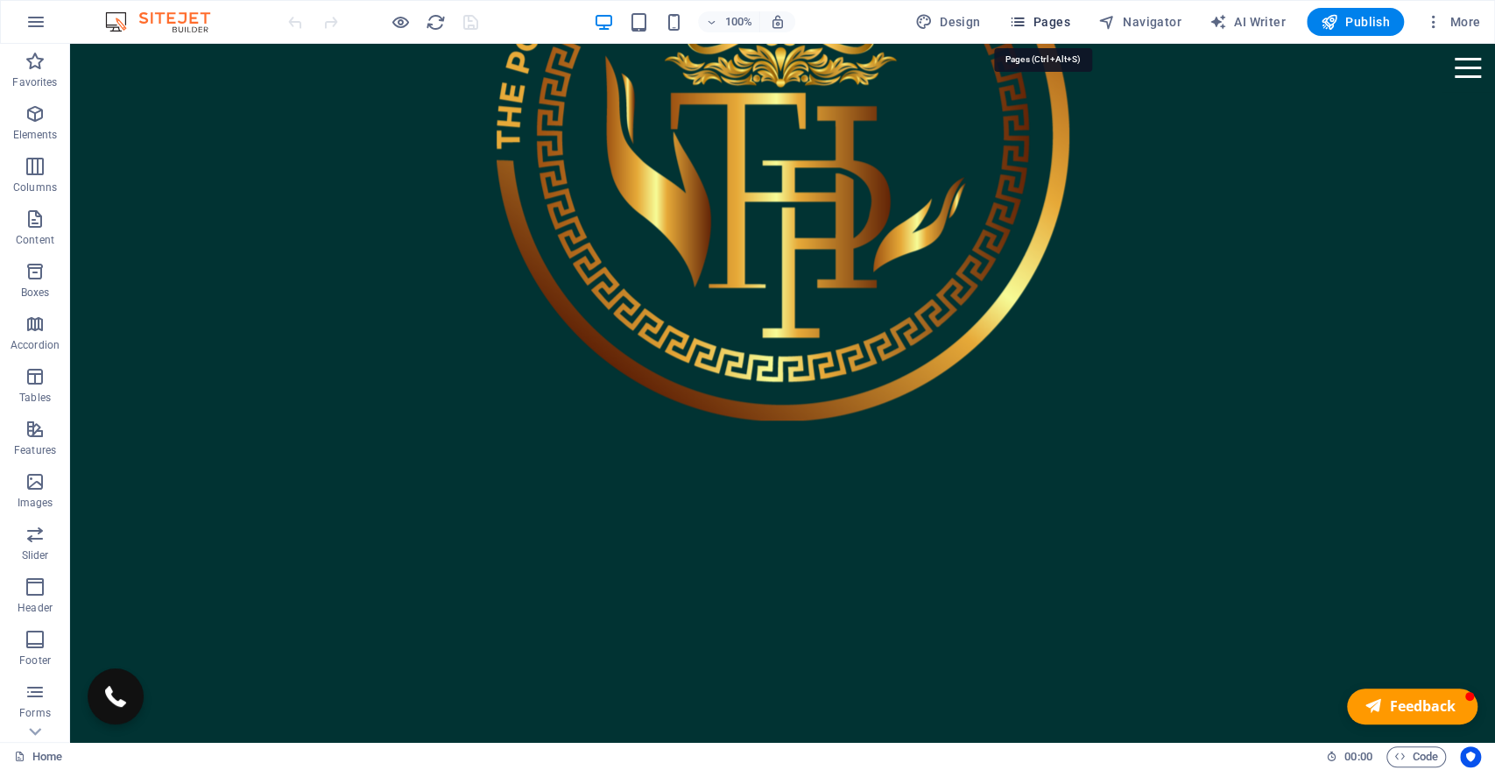
click at [1034, 28] on button "Pages" at bounding box center [1038, 22] width 75 height 28
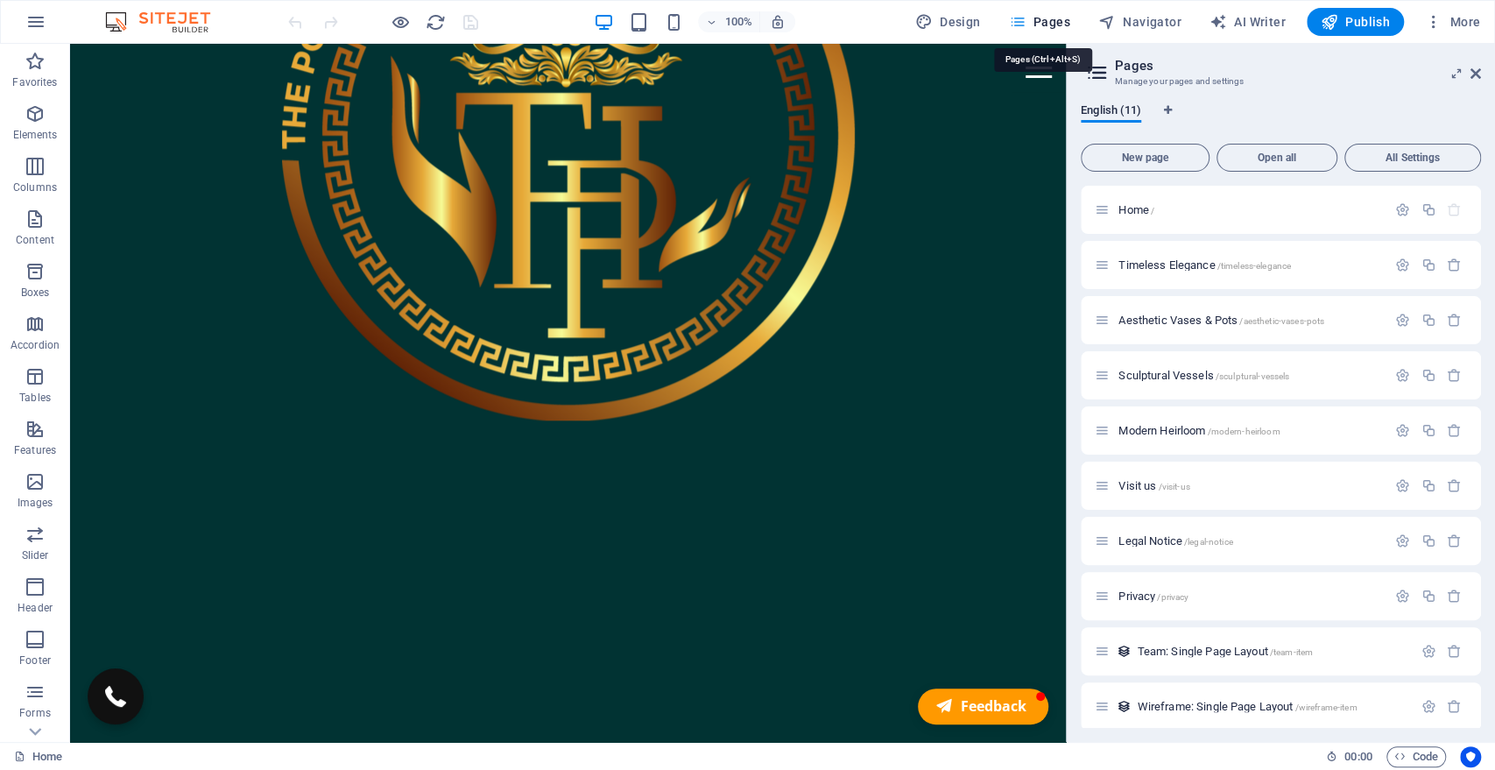
scroll to position [832, 0]
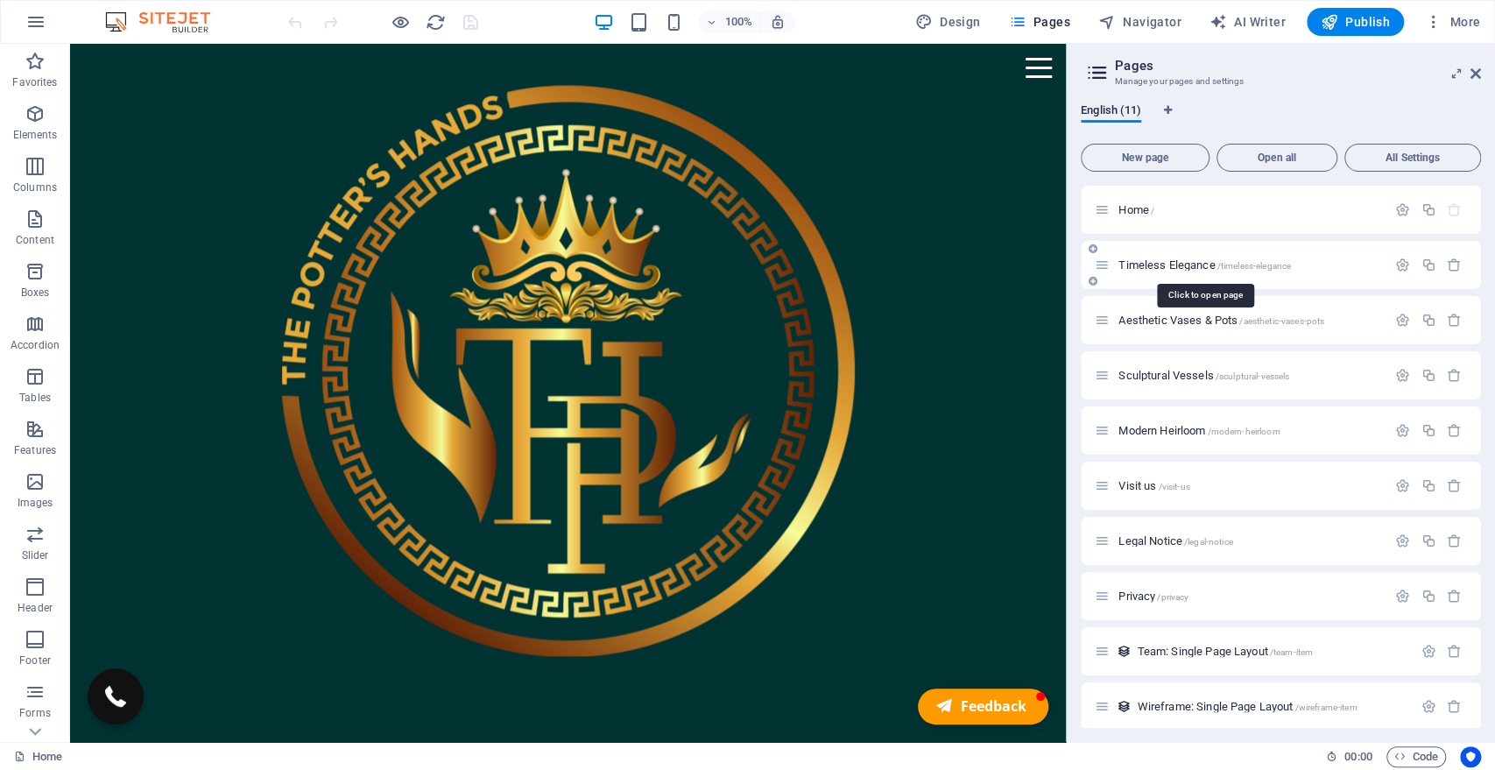
click at [1138, 262] on span "Timeless Elegance /timeless-elegance" at bounding box center [1204, 264] width 172 height 13
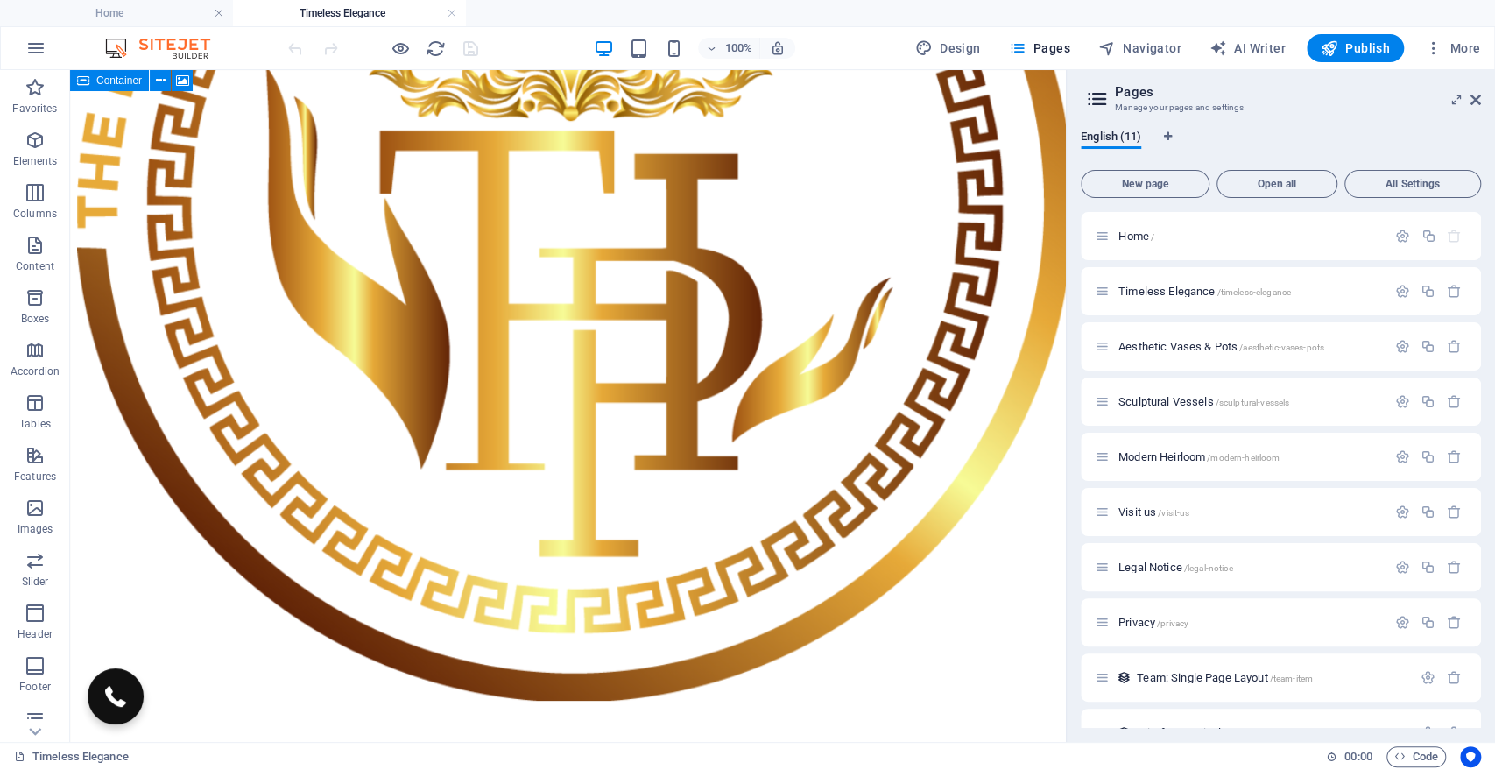
scroll to position [3071, 0]
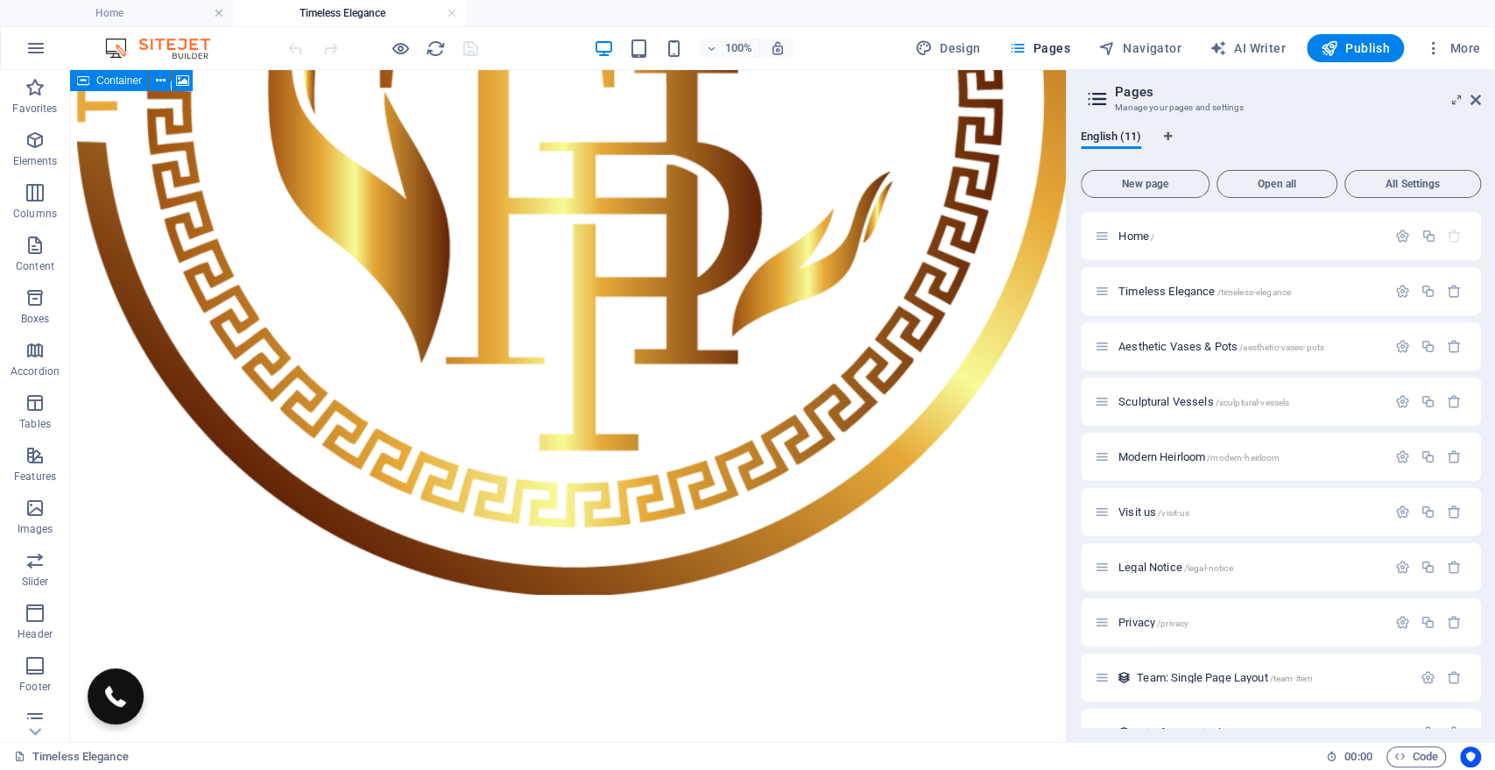
drag, startPoint x: 454, startPoint y: 11, endPoint x: 490, endPoint y: 17, distance: 36.4
click at [454, 11] on link at bounding box center [452, 13] width 11 height 17
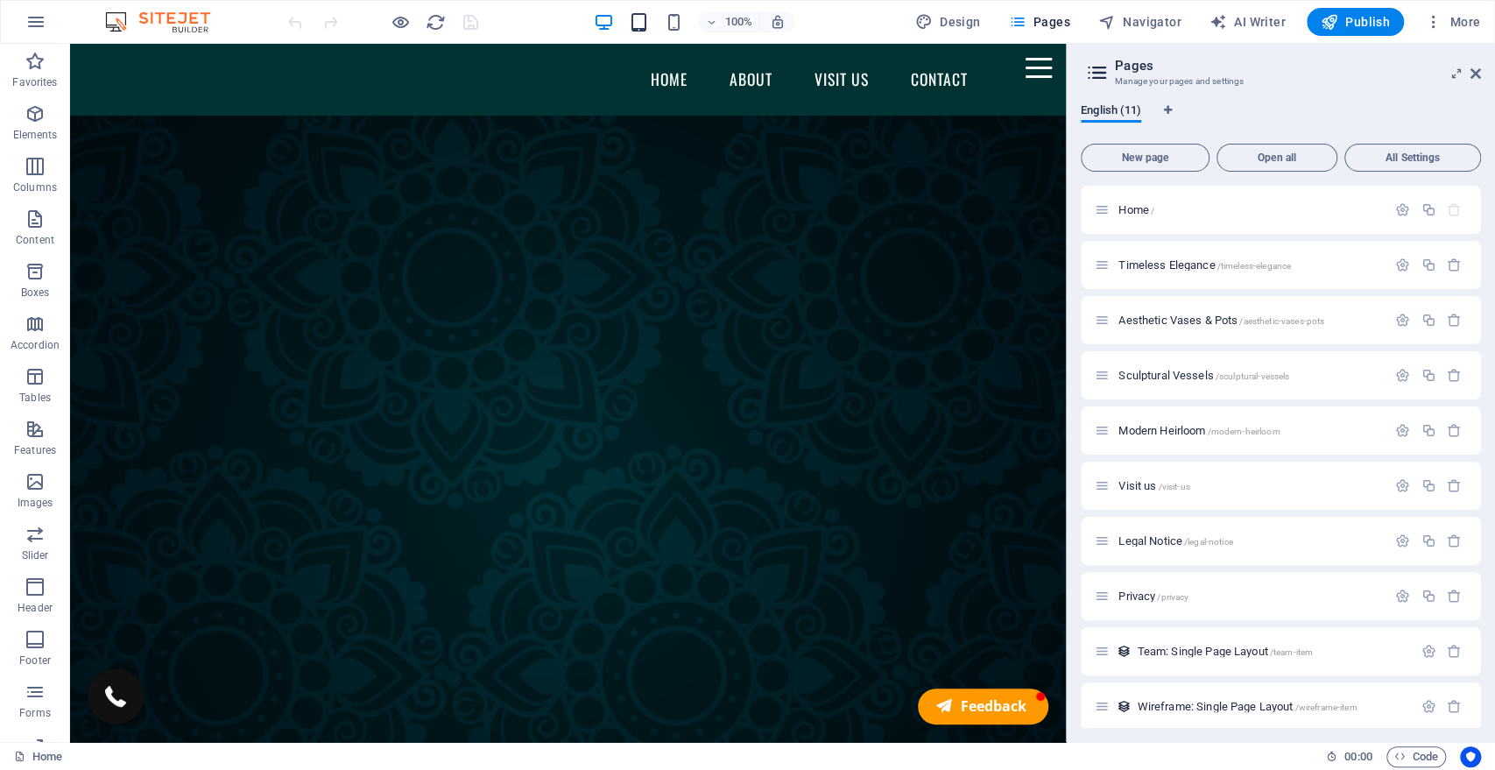
scroll to position [832, 0]
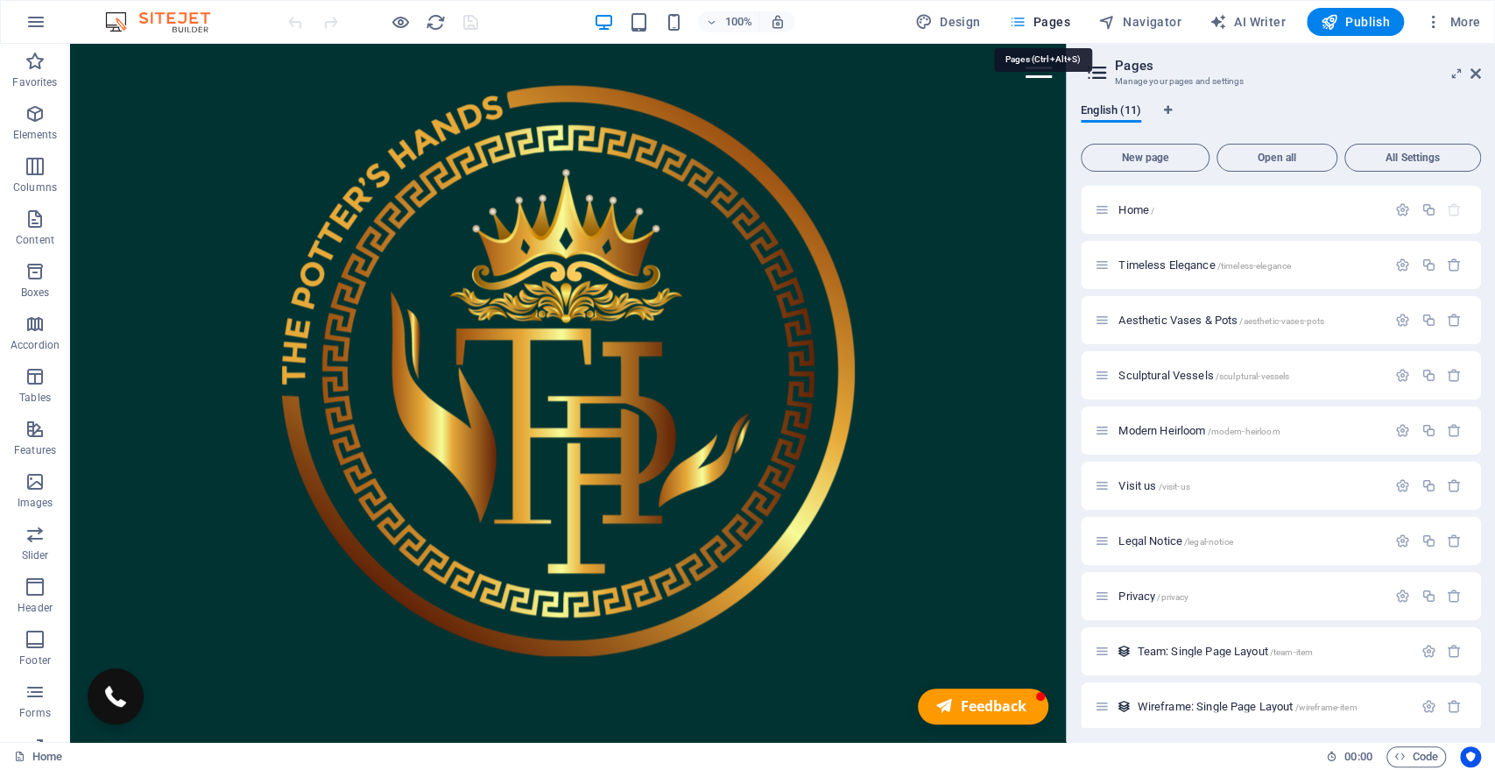
click at [1043, 24] on span "Pages" at bounding box center [1038, 22] width 61 height 18
click at [1162, 316] on span "Aesthetic Vases & Pots /aesthetic-vases-pots" at bounding box center [1221, 319] width 206 height 13
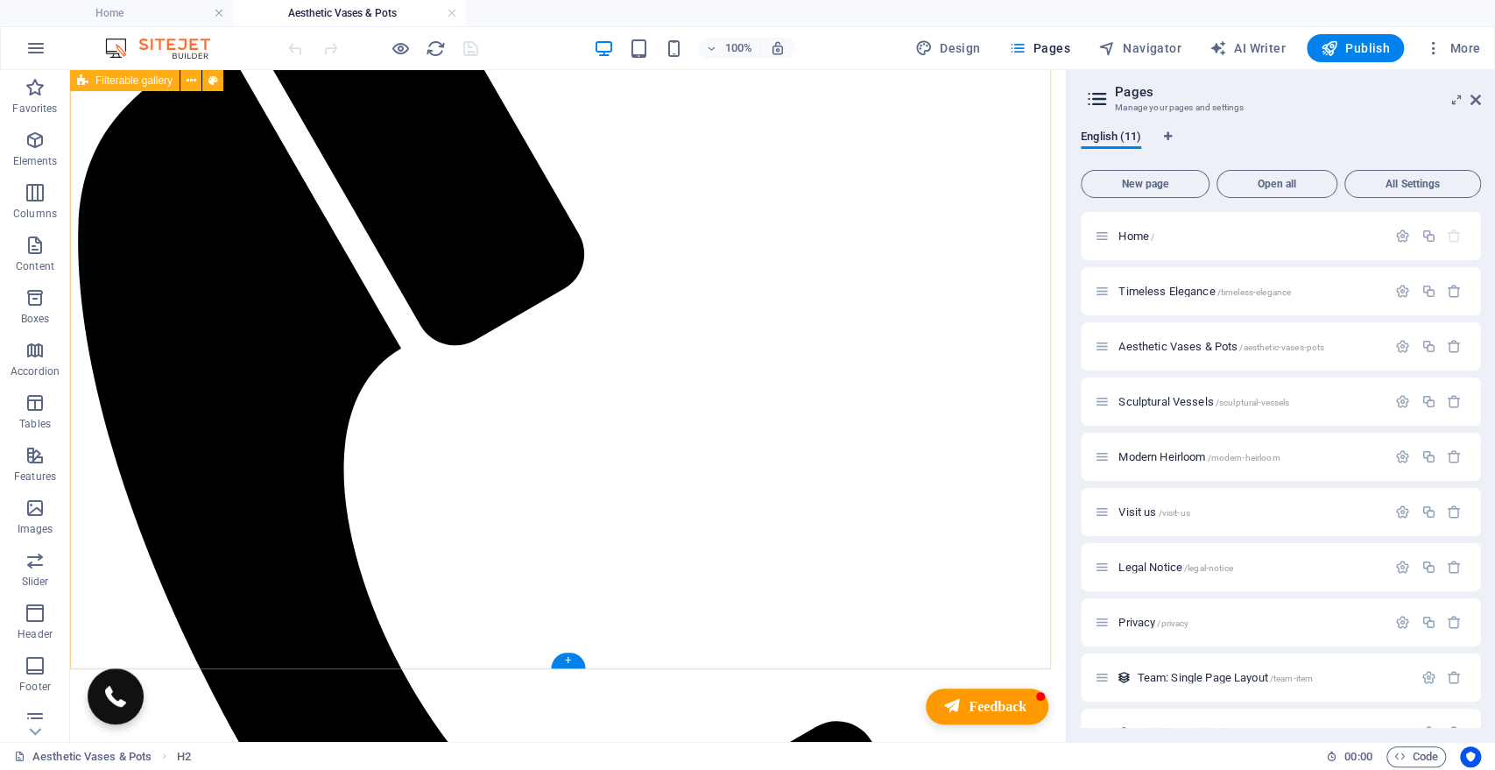
scroll to position [699, 0]
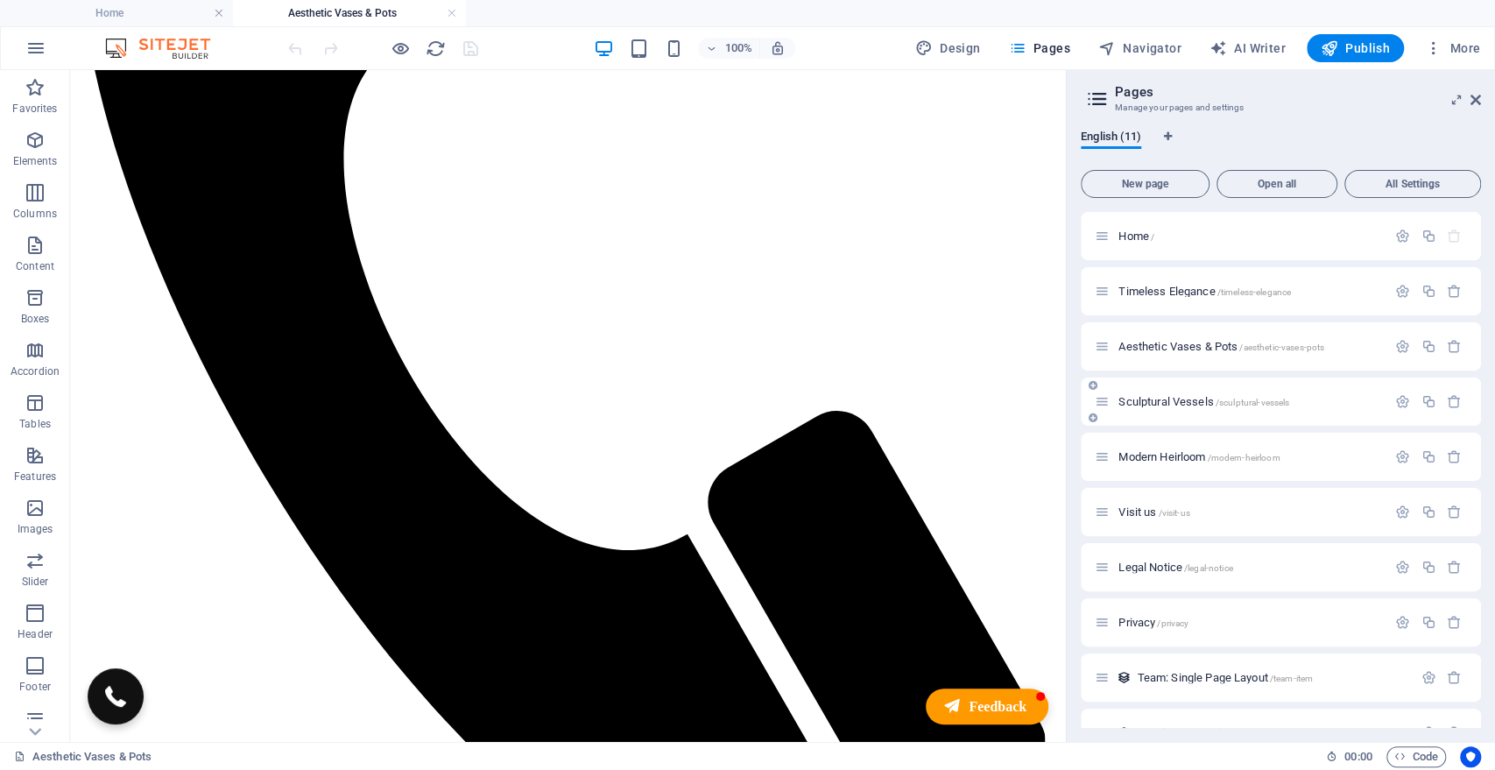
click at [1165, 400] on span "Sculptural Vessels /sculptural-vessels" at bounding box center [1203, 401] width 171 height 13
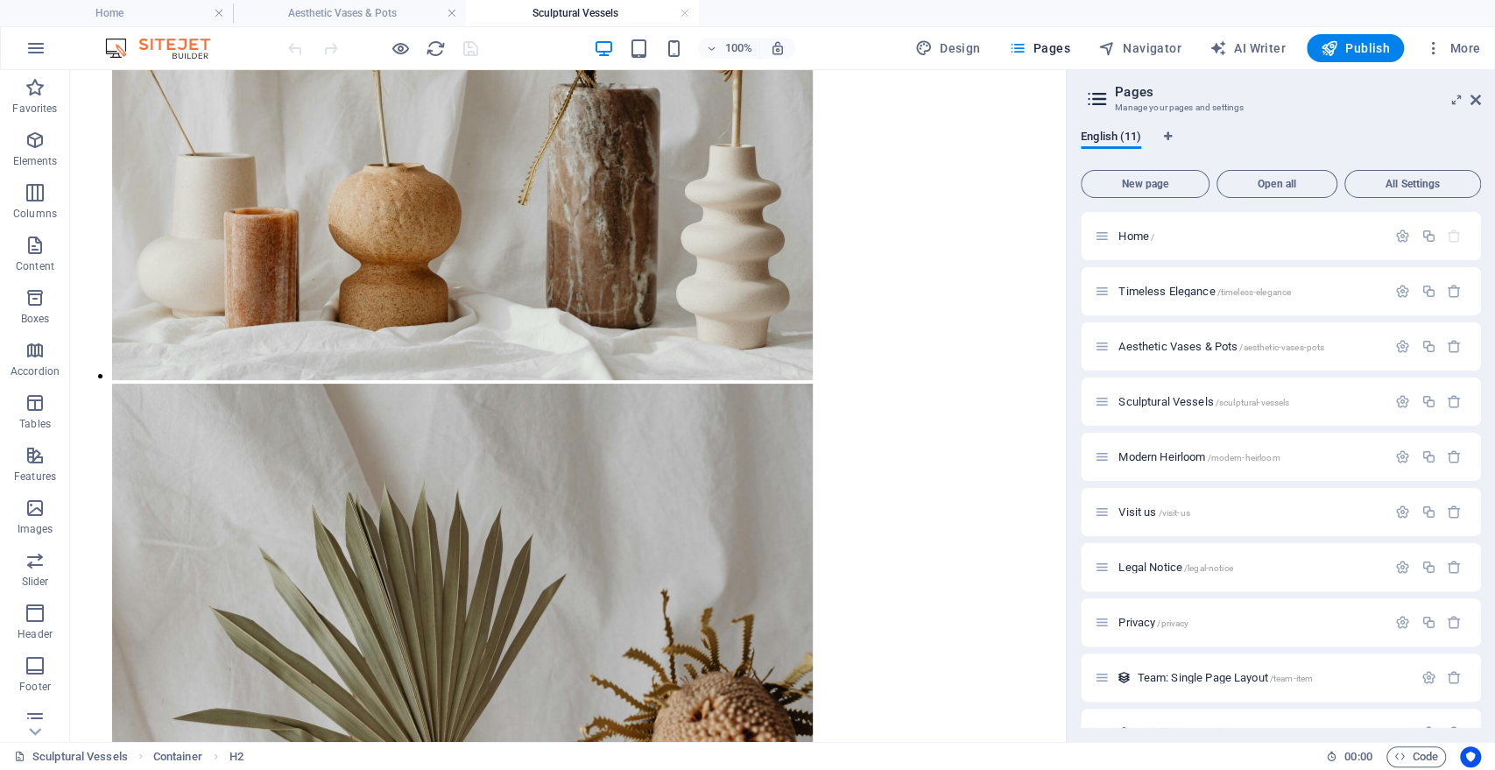
scroll to position [1495, 0]
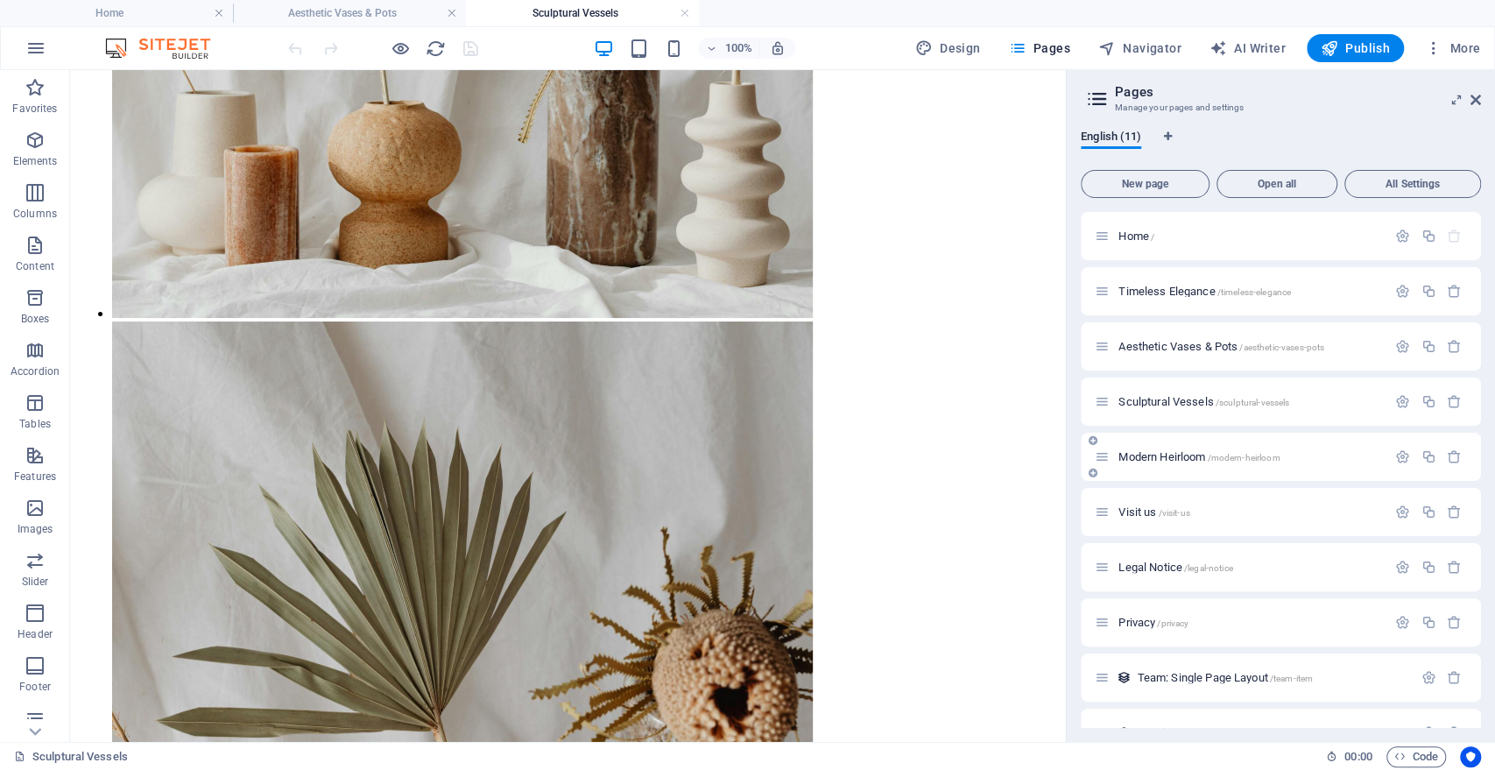
click at [1150, 457] on span "Modern Heirloom /modern-heirloom" at bounding box center [1198, 456] width 161 height 13
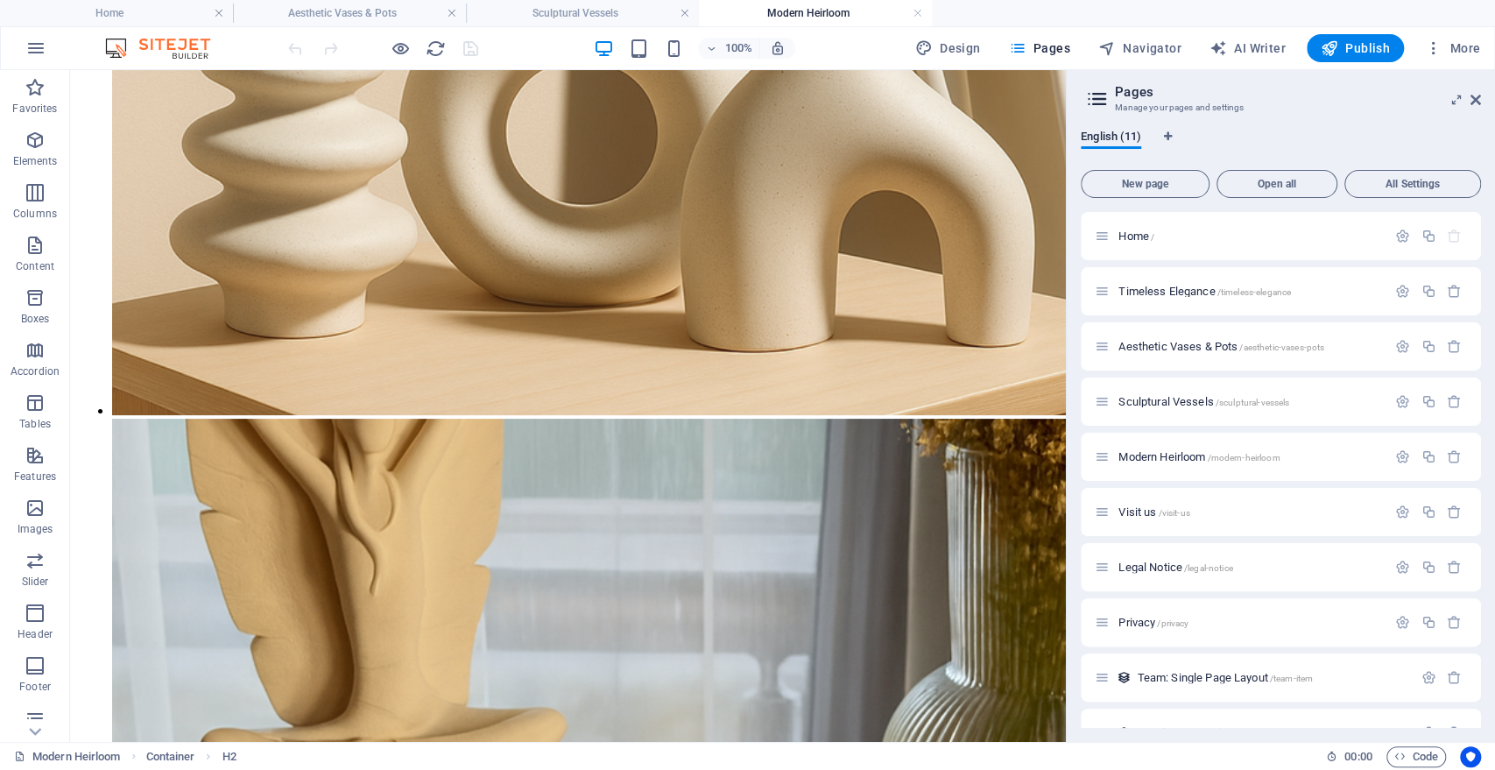
scroll to position [1329, 0]
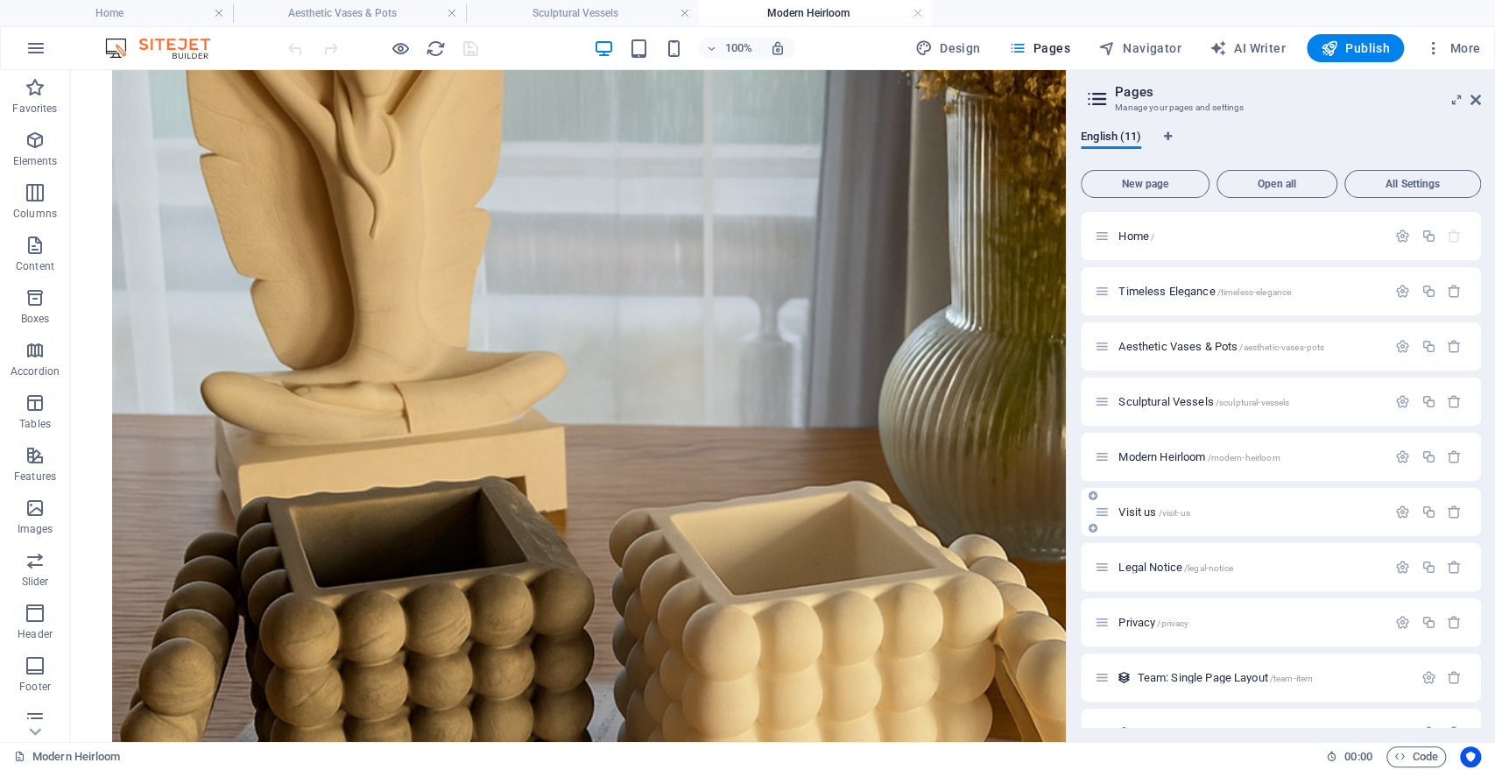
click at [1146, 507] on span "Visit us /visit-us" at bounding box center [1153, 511] width 71 height 13
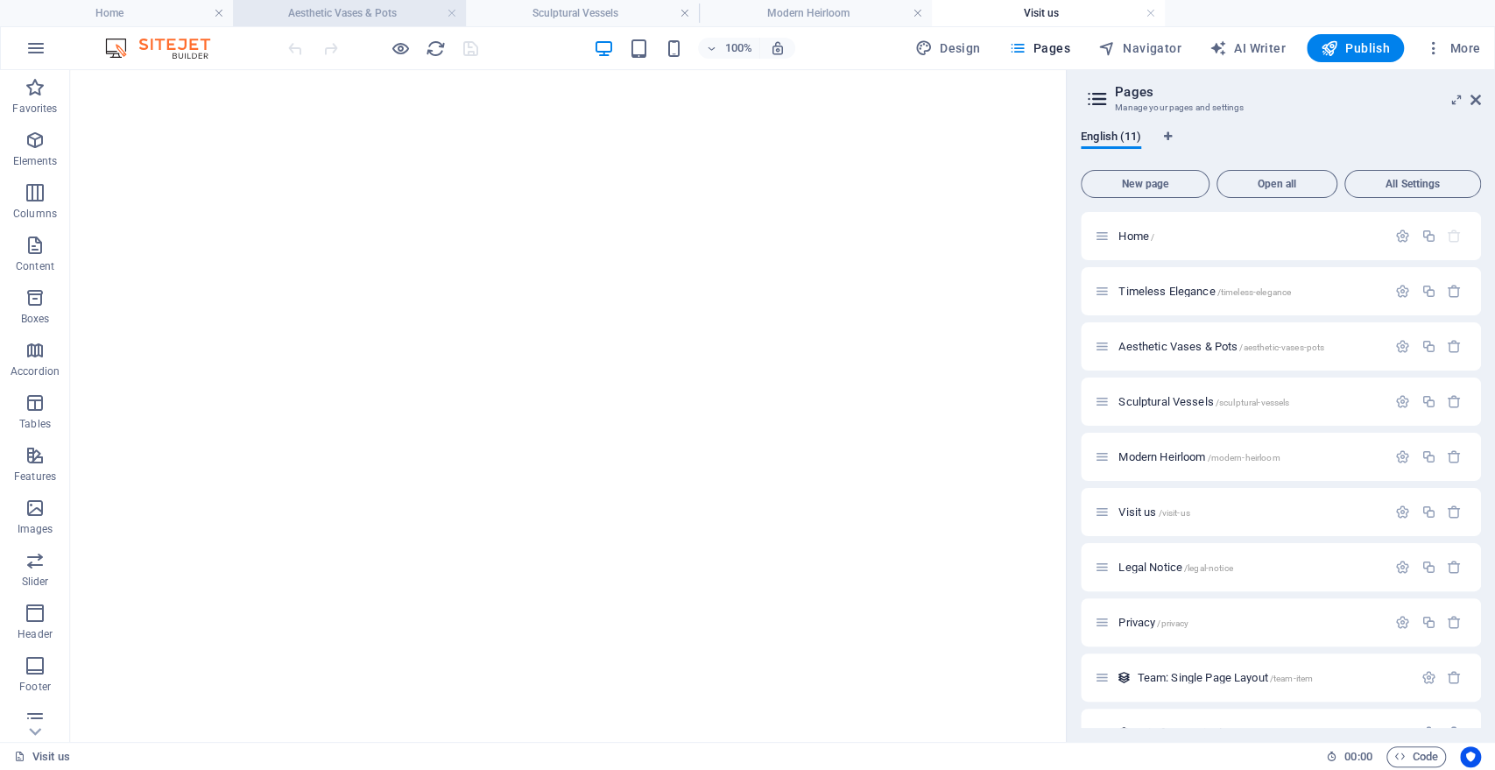
click at [428, 9] on h4 "Aesthetic Vases & Pots" at bounding box center [349, 13] width 233 height 19
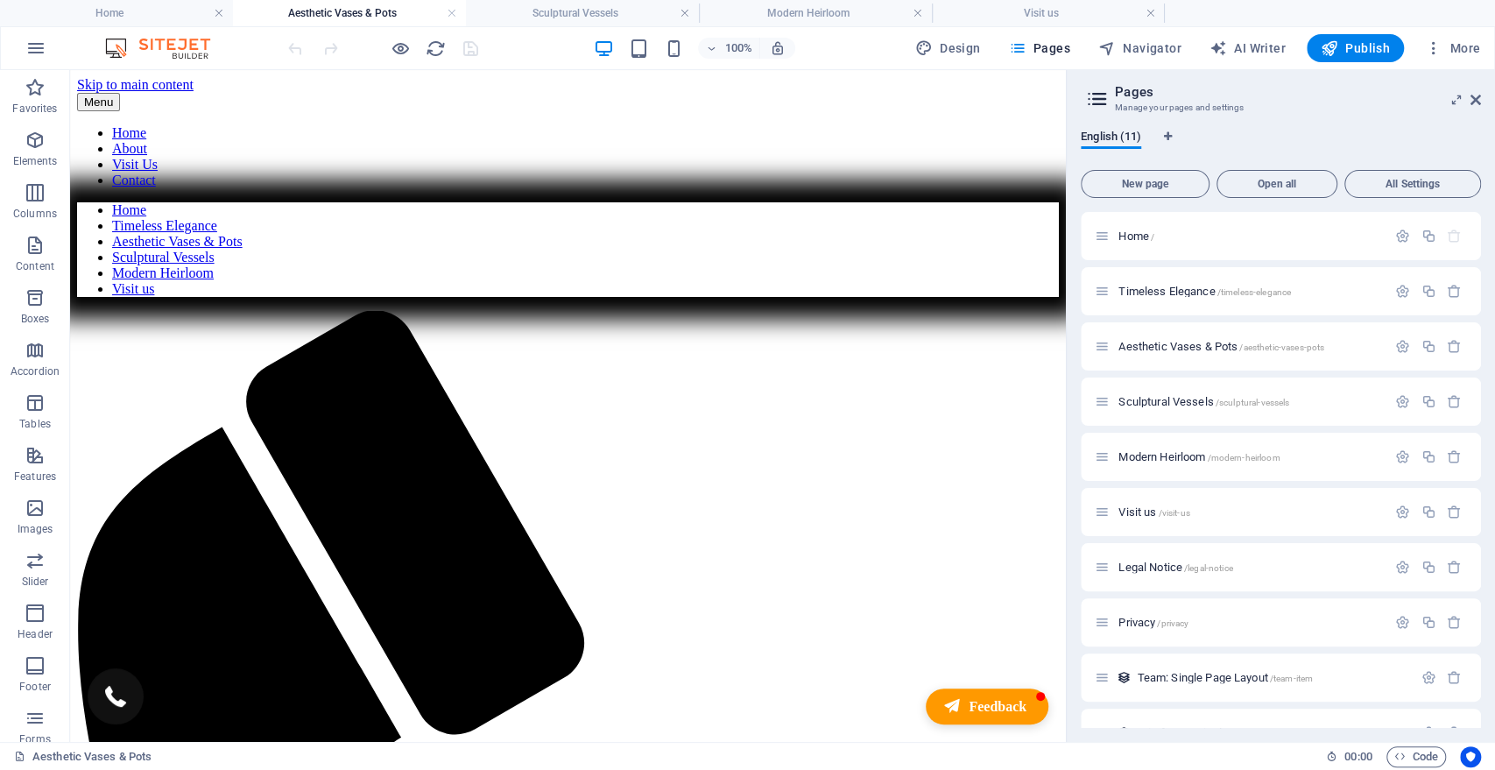
scroll to position [628, 0]
